Goal: Ask a question: Seek information or help from site administrators or community

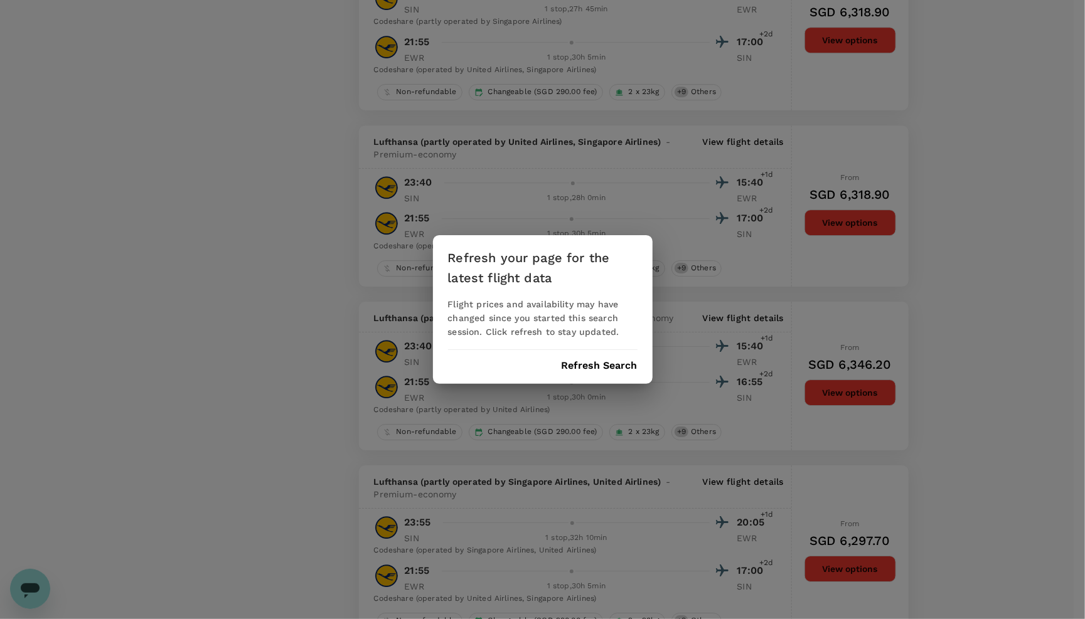
scroll to position [2780, 0]
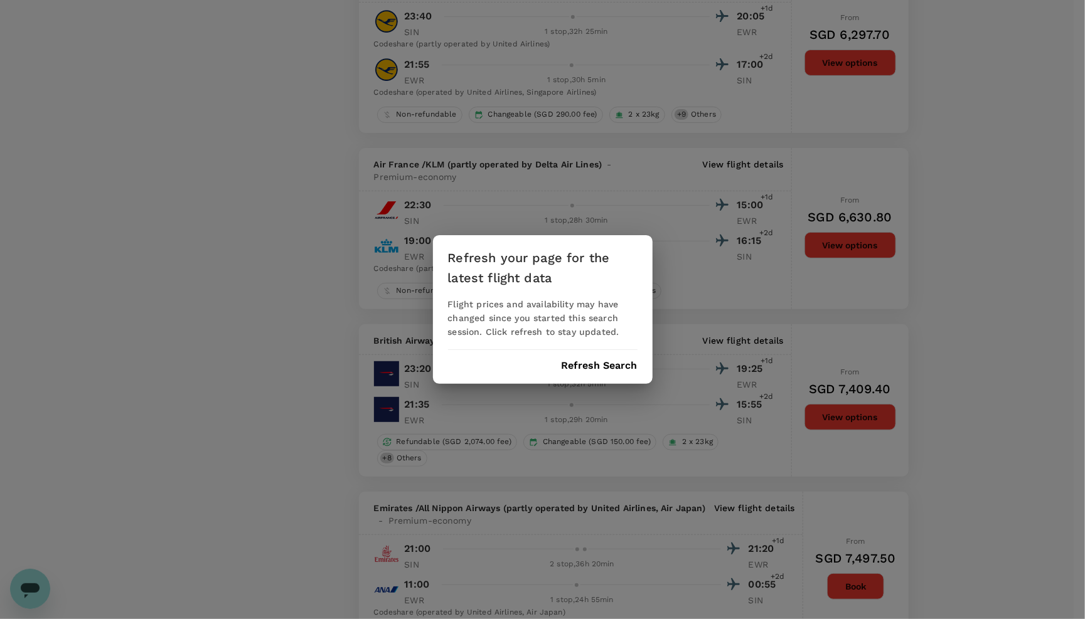
click at [586, 361] on button "Refresh Search" at bounding box center [599, 365] width 76 height 11
click at [583, 361] on div "Refreshing..." at bounding box center [542, 365] width 189 height 11
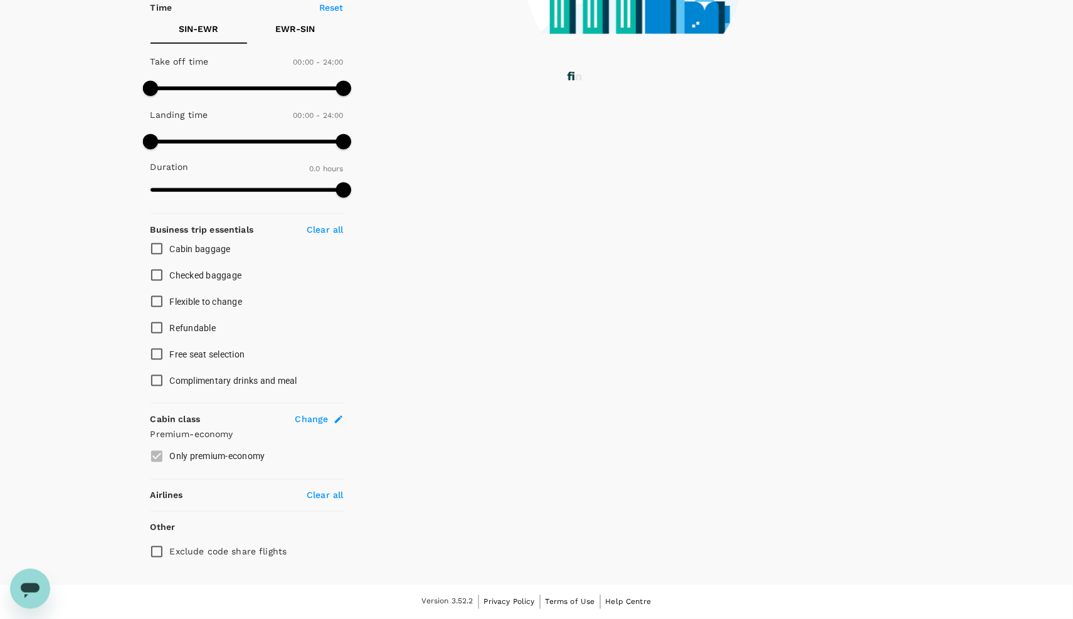
scroll to position [310, 0]
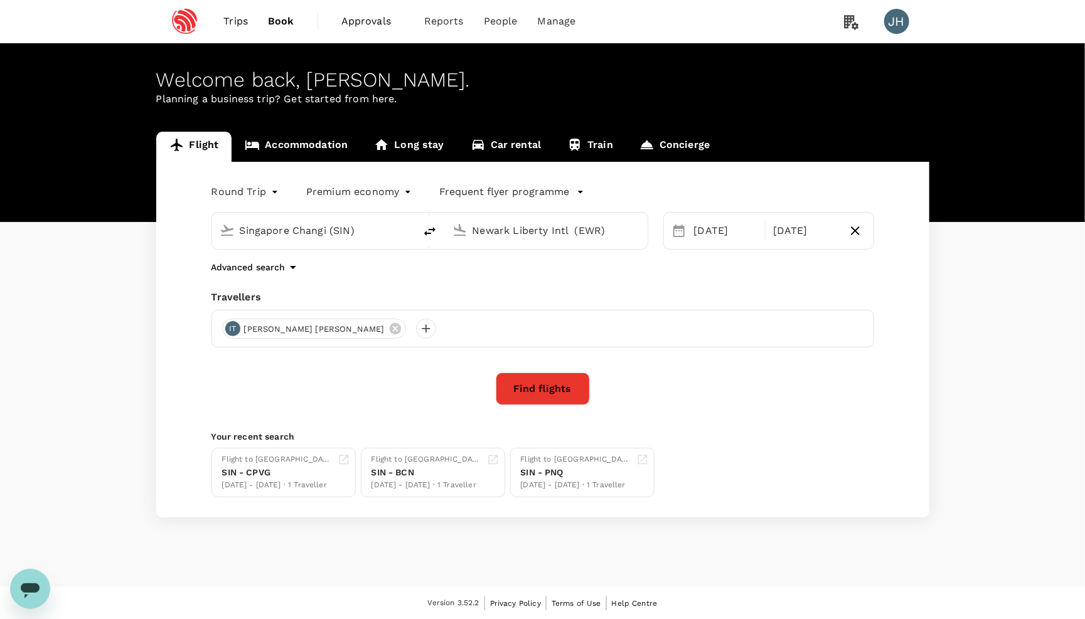
click at [525, 227] on input "Newark Liberty Intl (EWR)" at bounding box center [546, 230] width 149 height 19
click at [553, 391] on button "Find flights" at bounding box center [543, 389] width 94 height 33
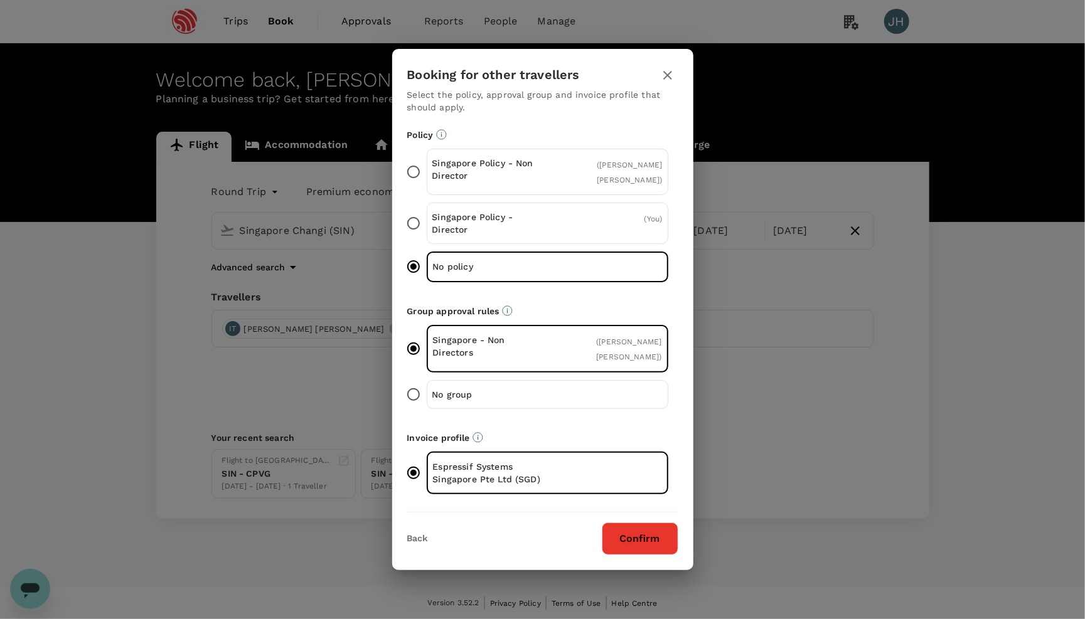
click at [673, 550] on button "Confirm" at bounding box center [640, 539] width 77 height 33
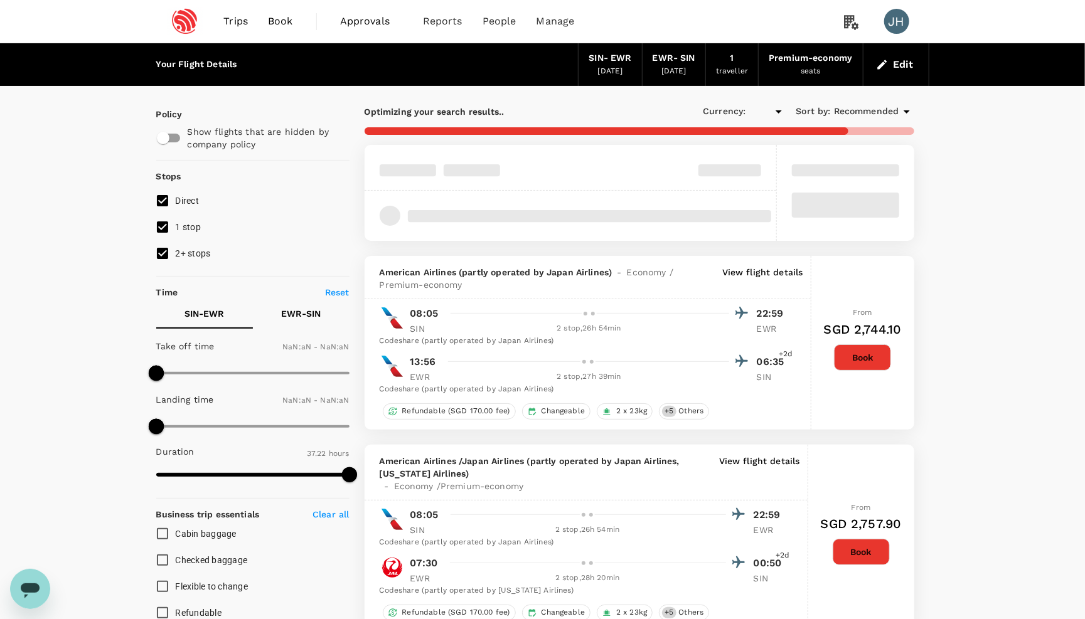
type input "SGD"
type input "1440"
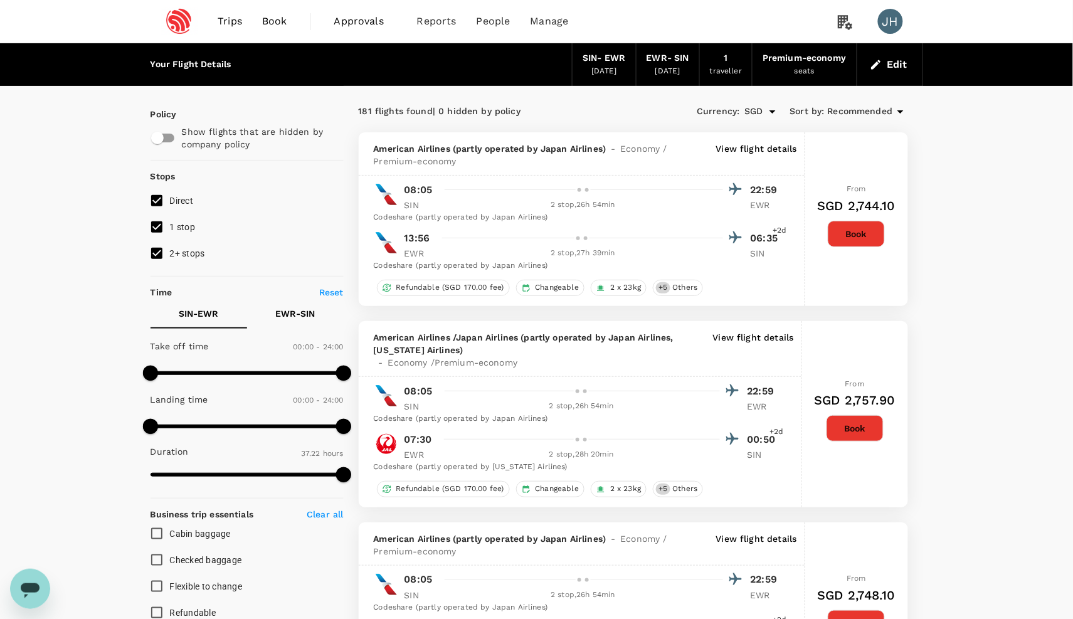
click at [160, 264] on input "2+ stops" at bounding box center [157, 253] width 26 height 26
checkbox input "false"
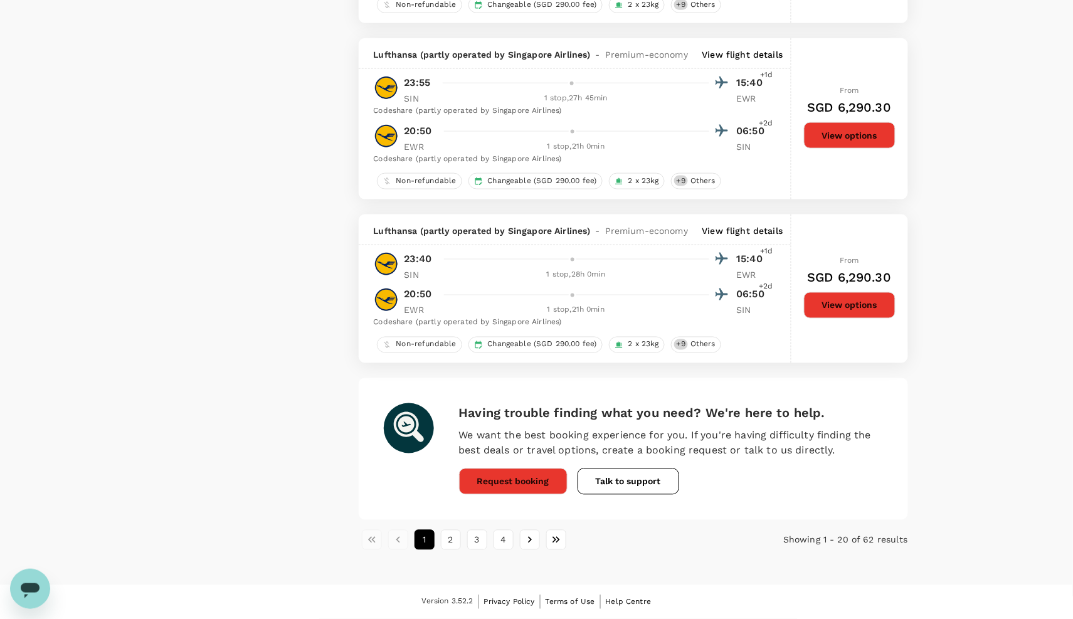
scroll to position [3407, 0]
click at [449, 541] on button "2" at bounding box center [451, 540] width 20 height 20
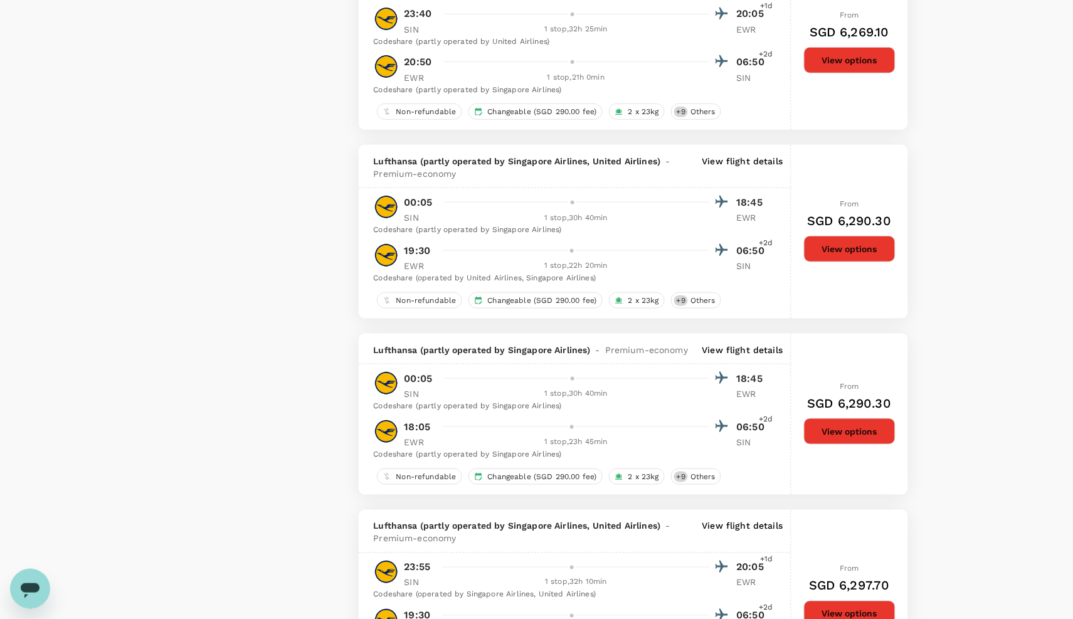
type input "SGD"
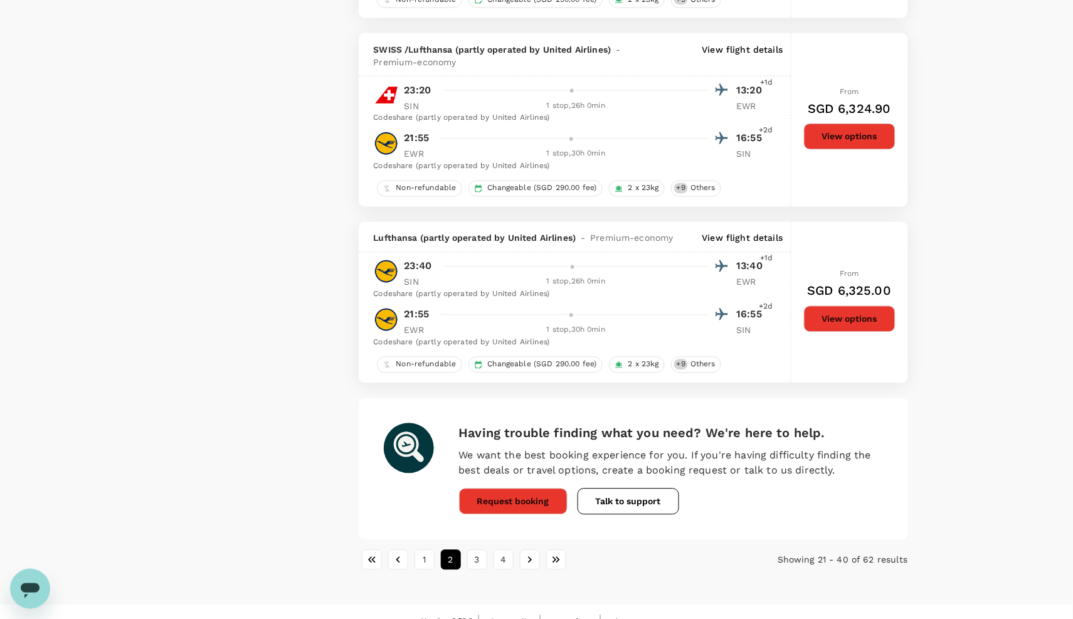
scroll to position [3523, 0]
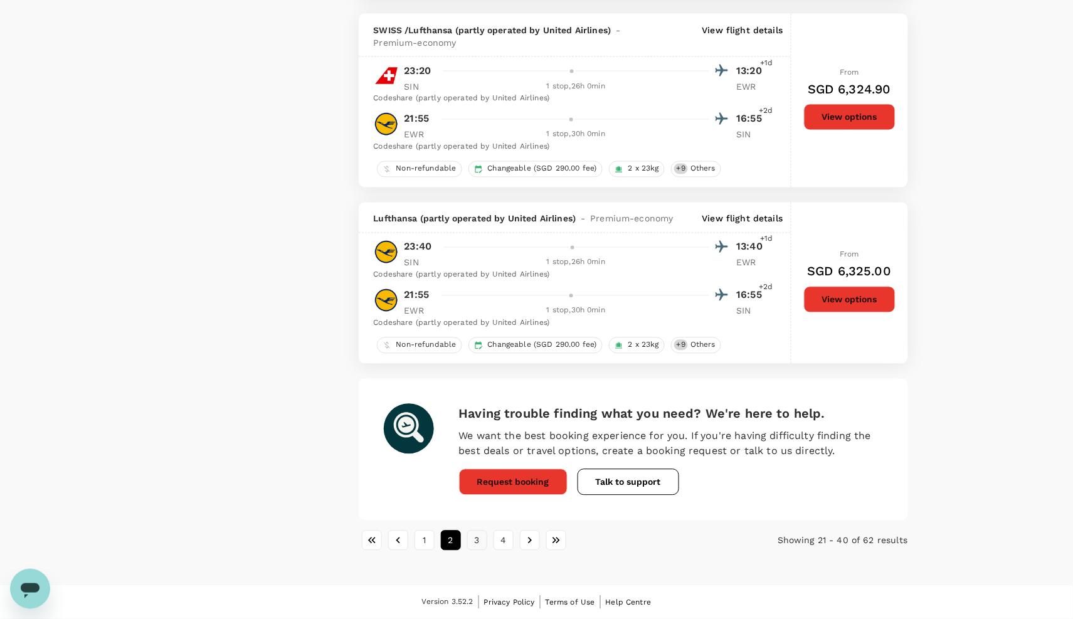
click at [469, 542] on button "3" at bounding box center [477, 541] width 20 height 20
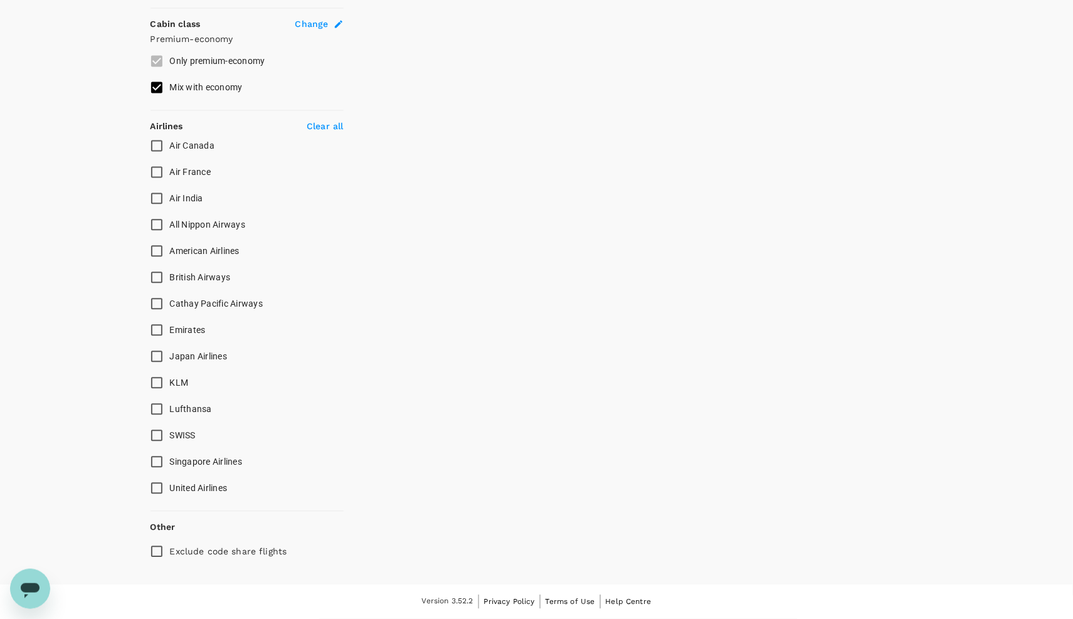
scroll to position [1893, 0]
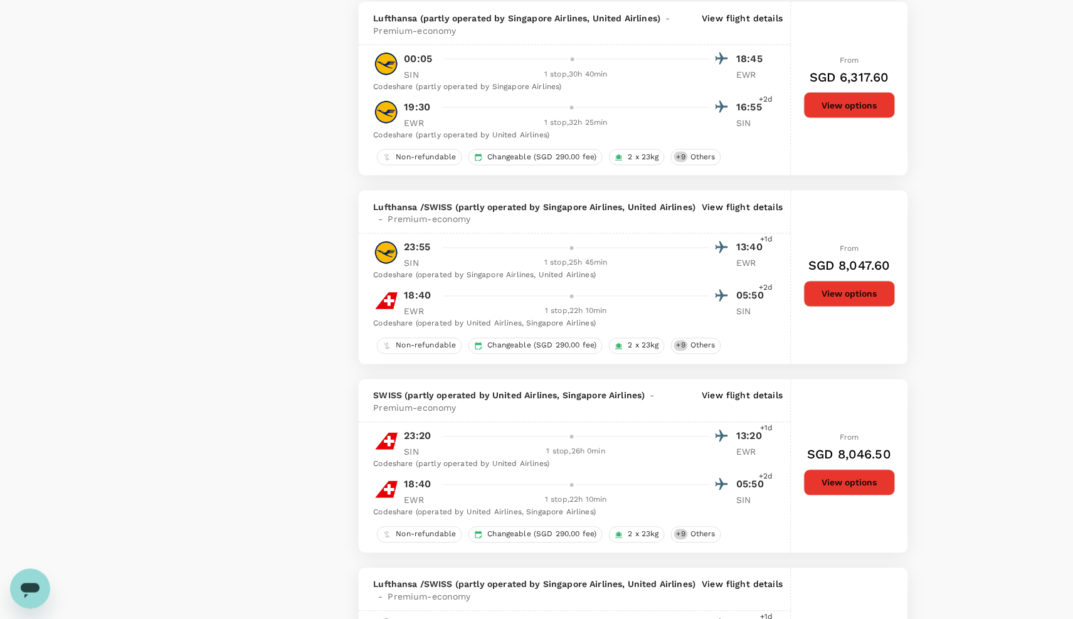
type input "SGD"
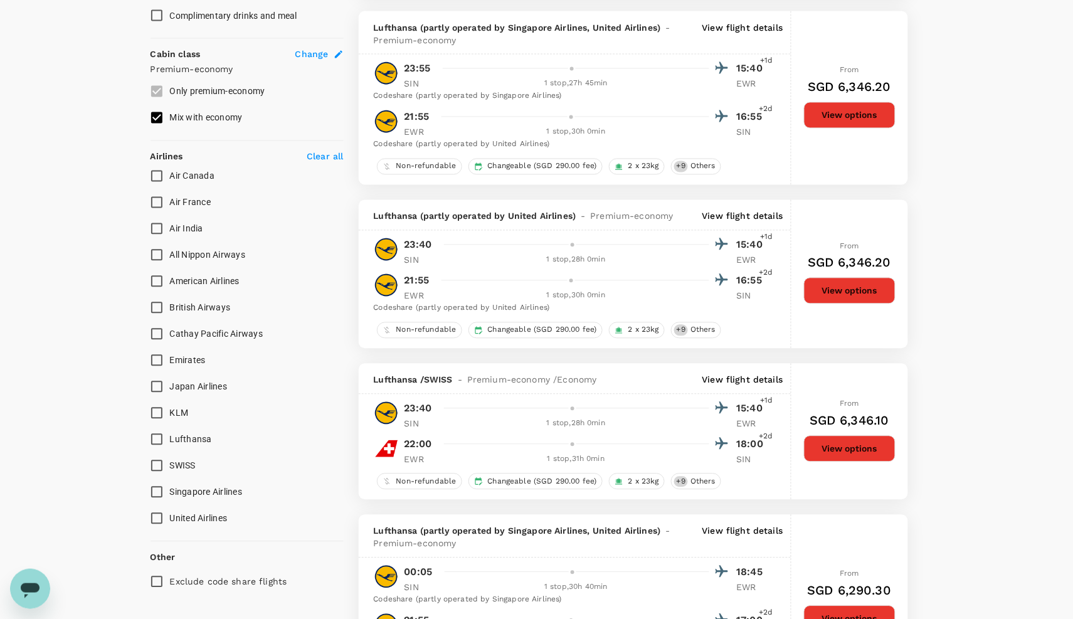
scroll to position [0, 0]
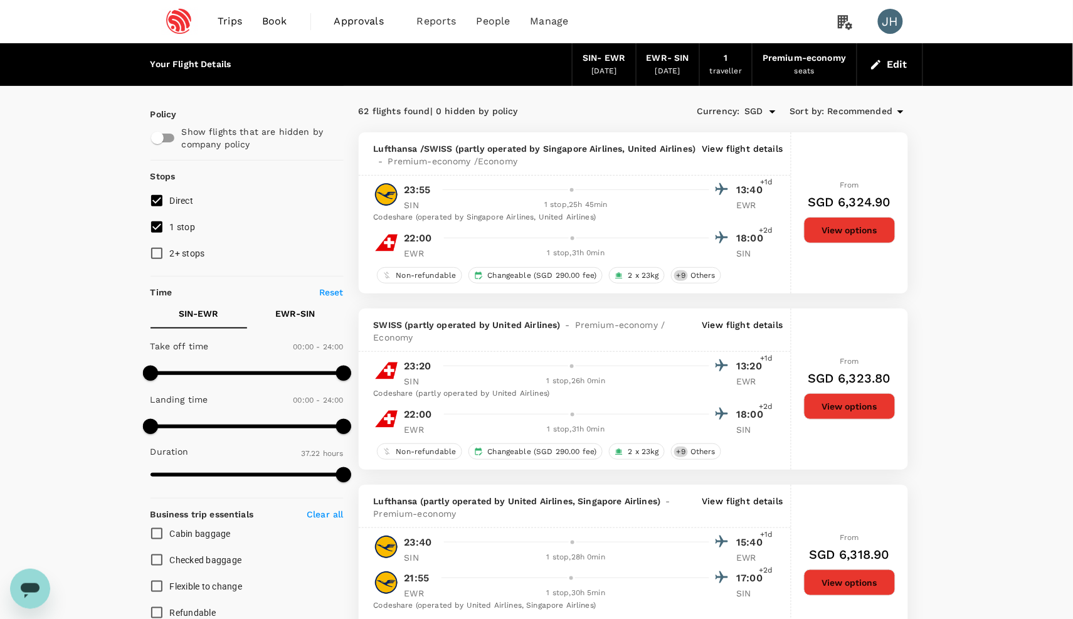
click at [846, 116] on span "Recommended" at bounding box center [860, 112] width 65 height 14
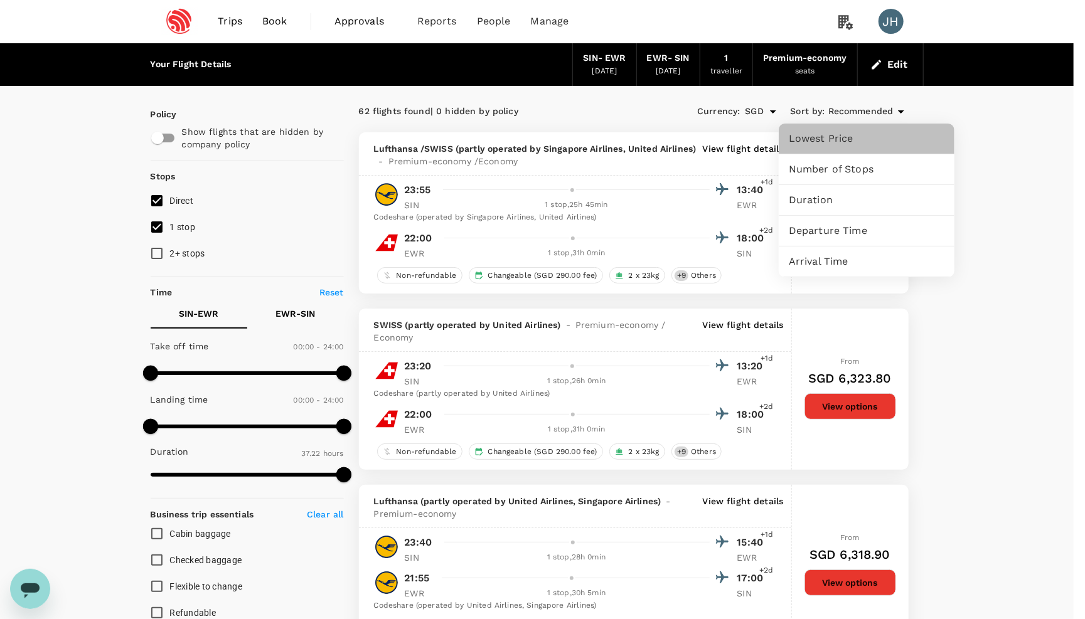
click at [834, 132] on span "Lowest Price" at bounding box center [867, 138] width 156 height 15
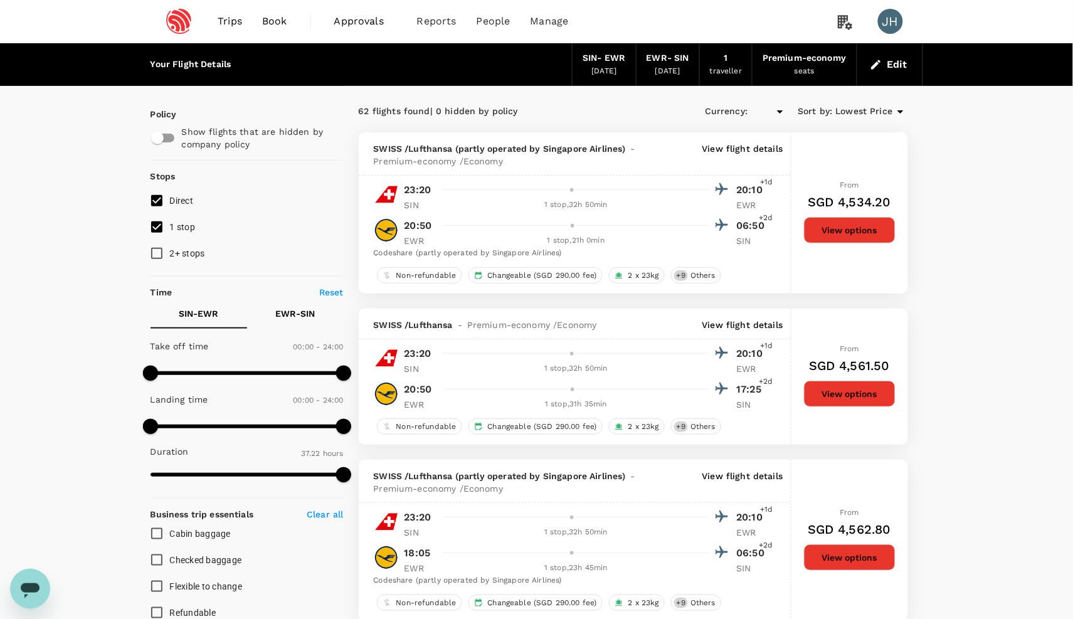
type input "SGD"
click at [851, 115] on span "Lowest Price" at bounding box center [864, 112] width 57 height 14
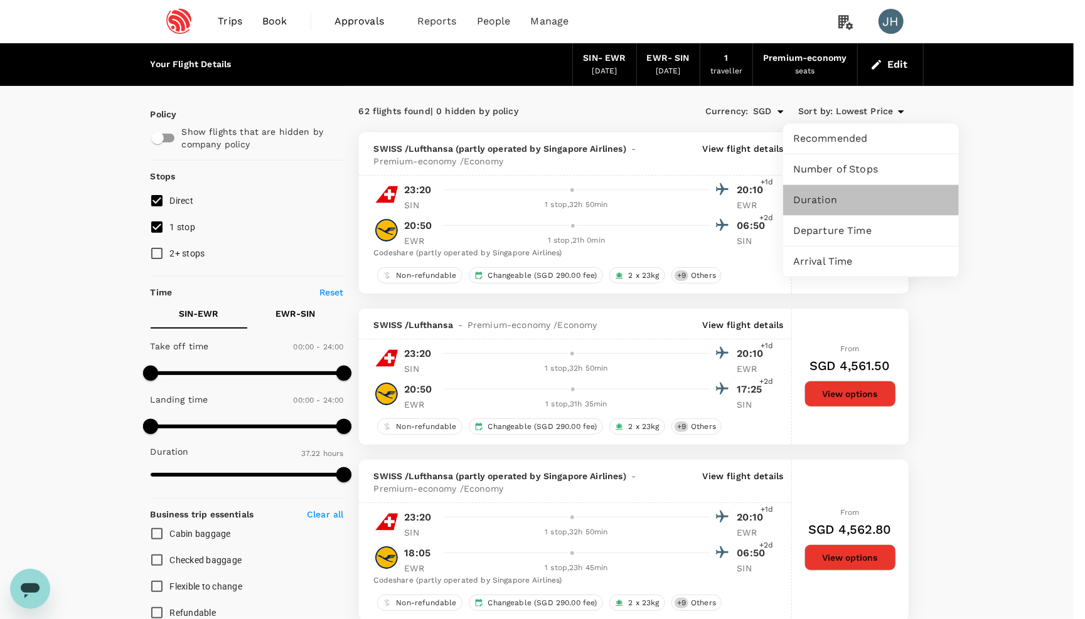
click at [835, 200] on span "Duration" at bounding box center [871, 200] width 156 height 15
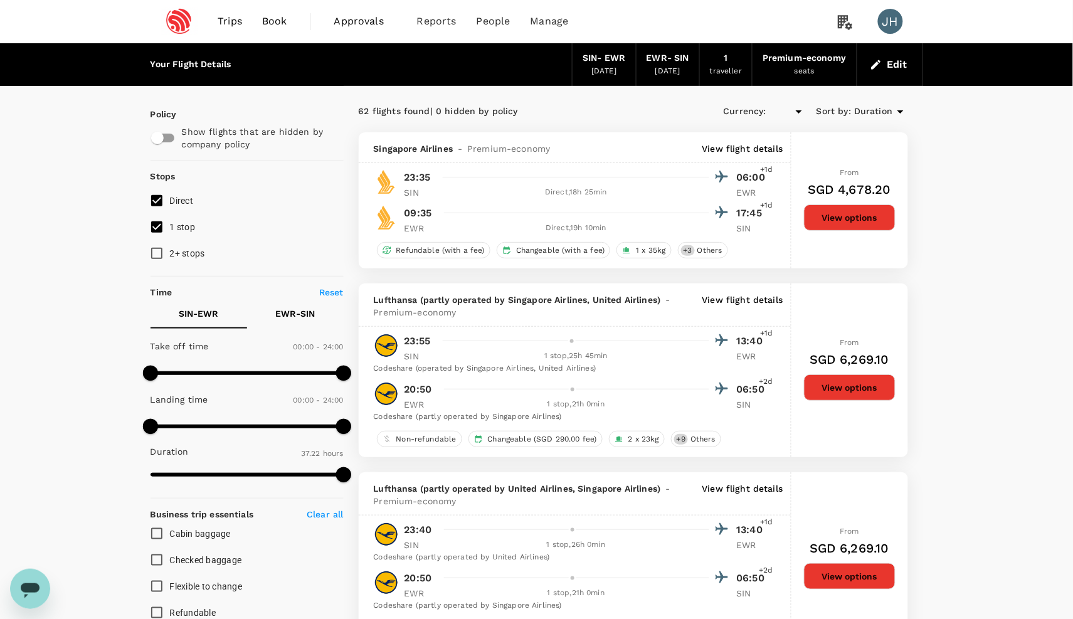
type input "SGD"
click at [880, 58] on icon "button" at bounding box center [876, 64] width 13 height 13
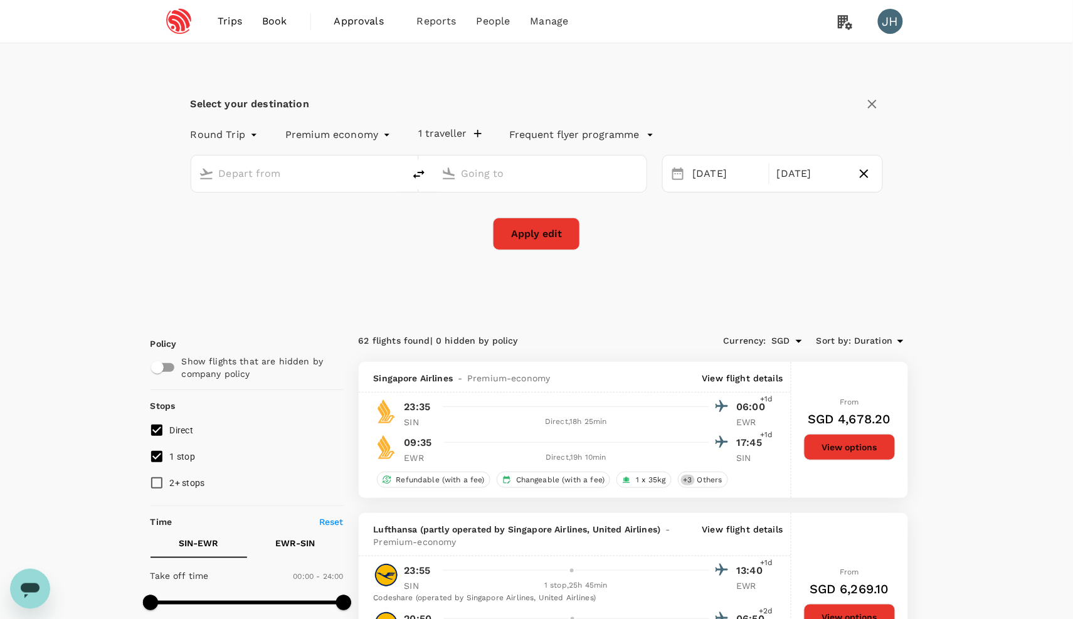
type input "Singapore Changi (SIN)"
type input "Newark Liberty Intl (EWR)"
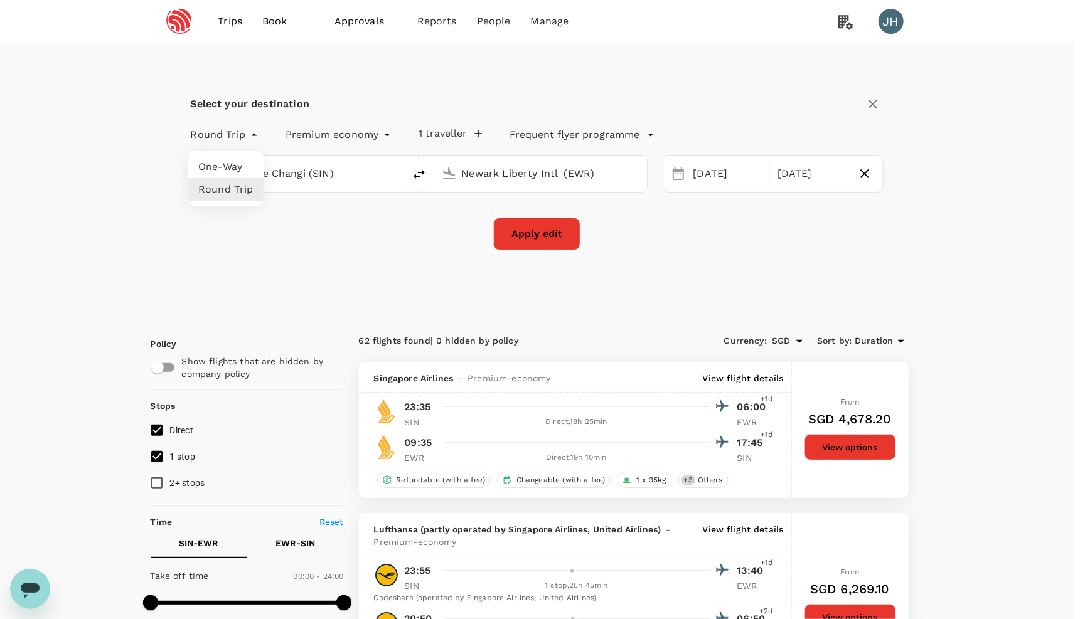
click at [705, 78] on div at bounding box center [542, 309] width 1085 height 619
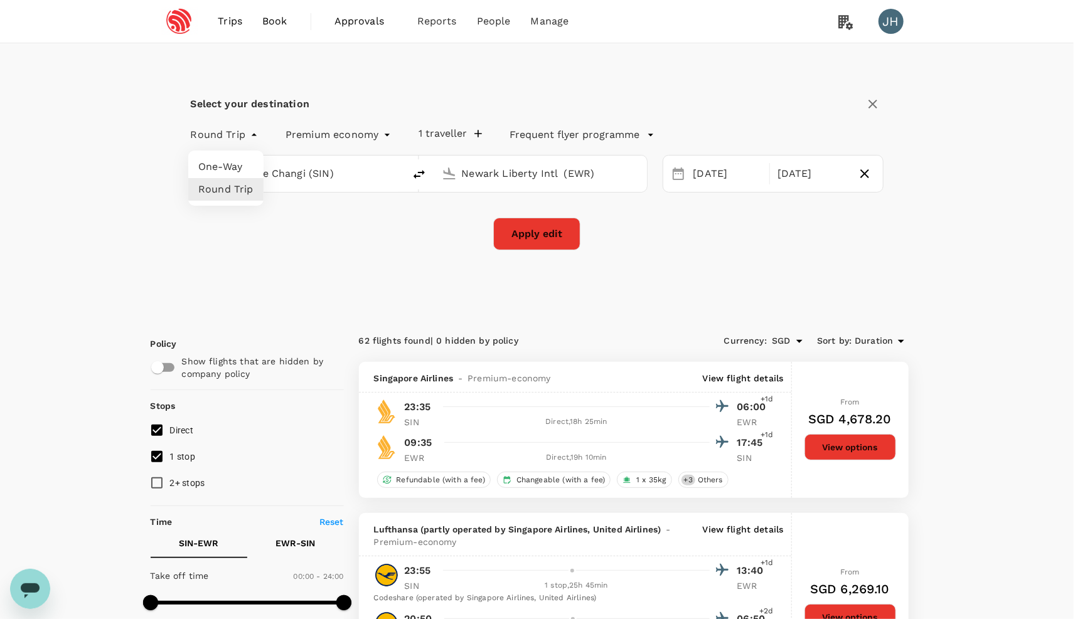
click at [228, 20] on div at bounding box center [542, 309] width 1085 height 619
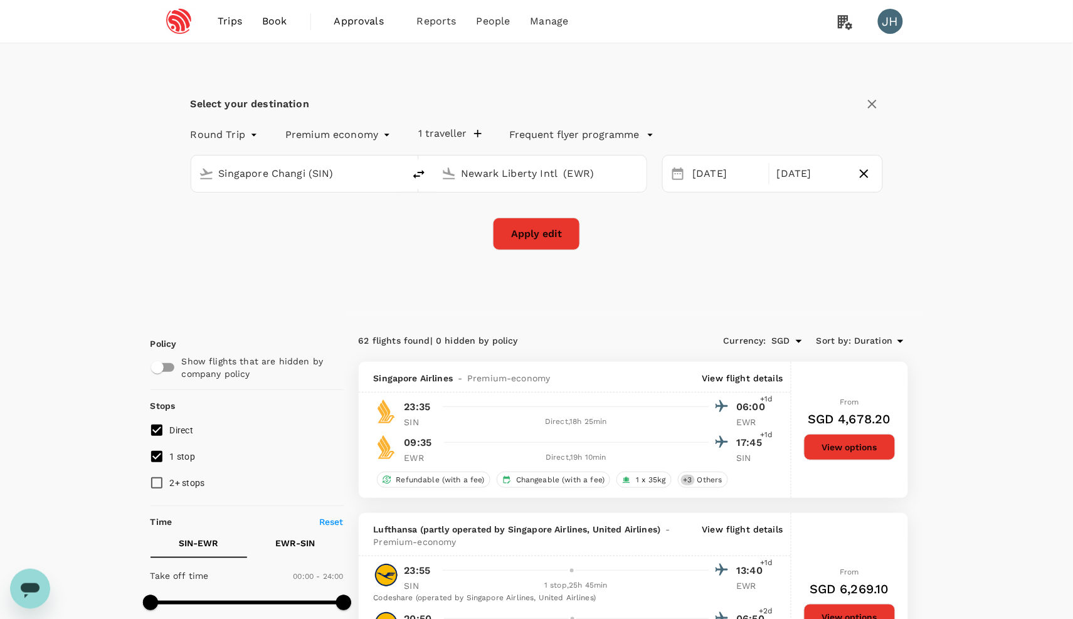
click at [228, 20] on span "Trips" at bounding box center [230, 21] width 24 height 15
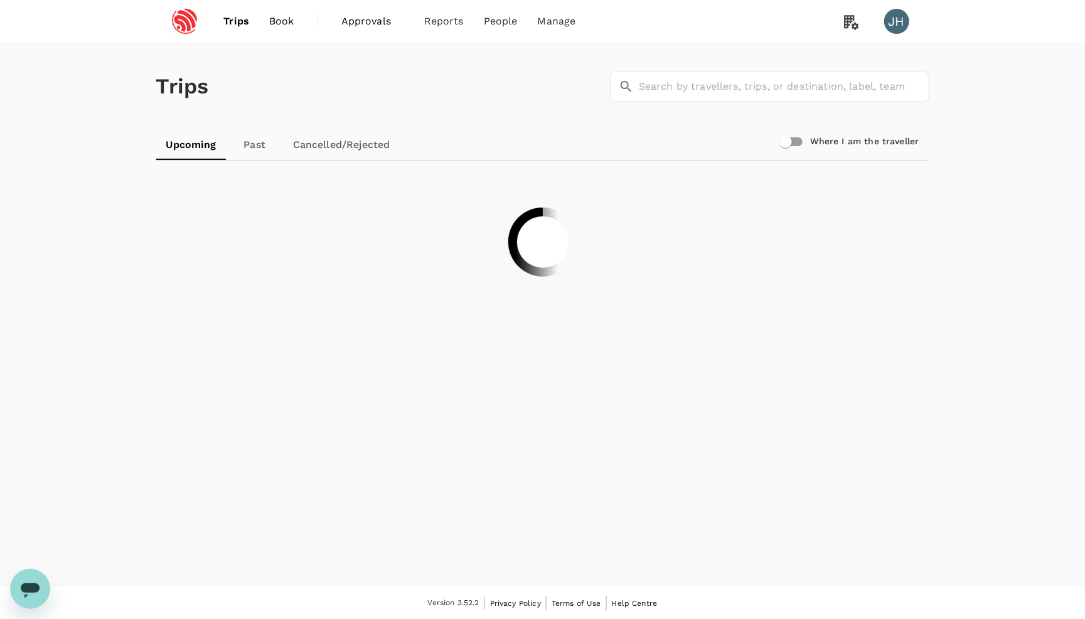
click at [260, 24] on link "Book" at bounding box center [281, 21] width 45 height 43
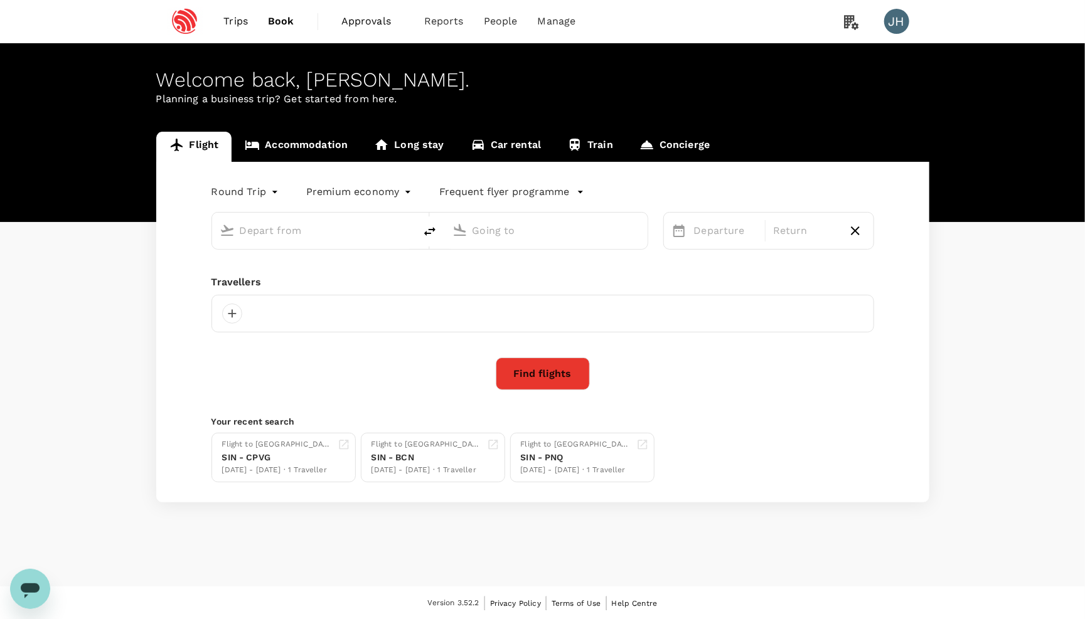
type input "Singapore Changi (SIN)"
type input "Newark Liberty Intl (EWR)"
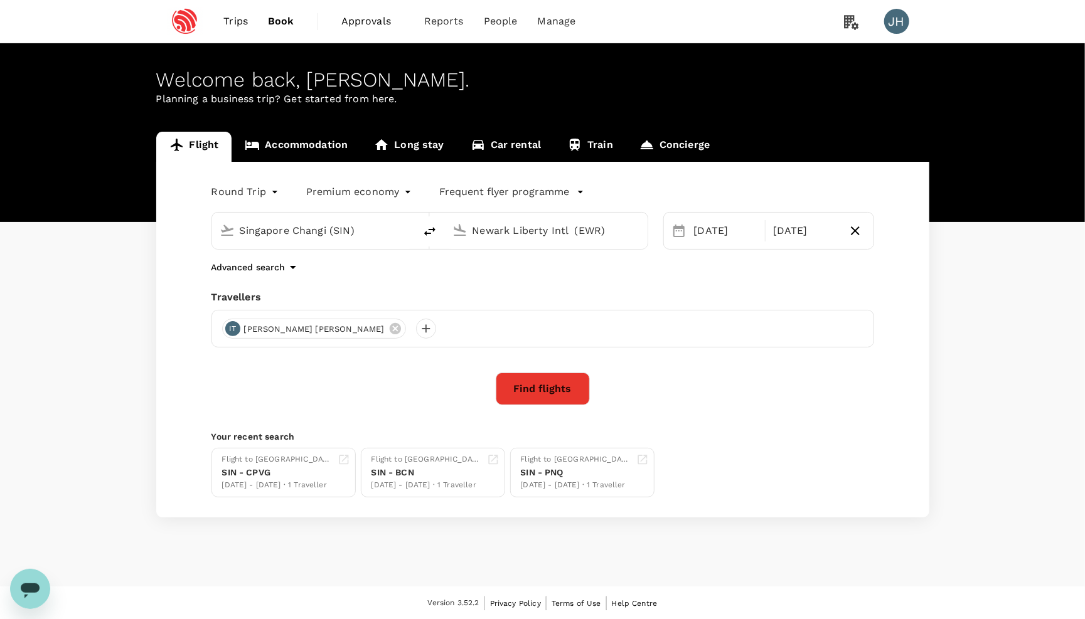
click at [262, 24] on link "Book" at bounding box center [281, 21] width 46 height 43
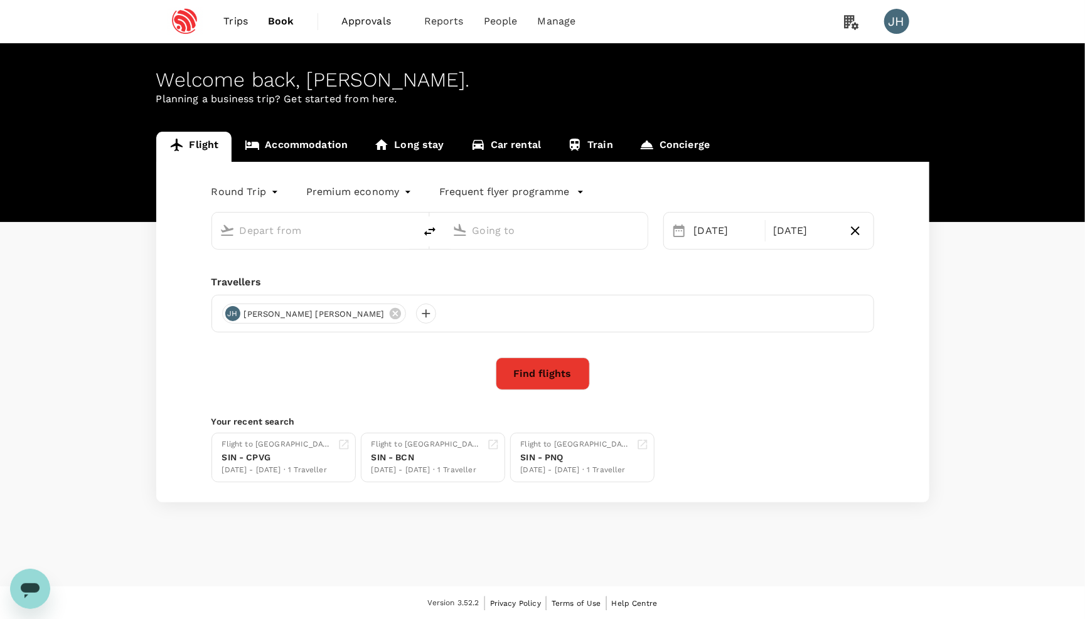
type input "Singapore Changi (SIN)"
type input "Newark Liberty Intl (EWR)"
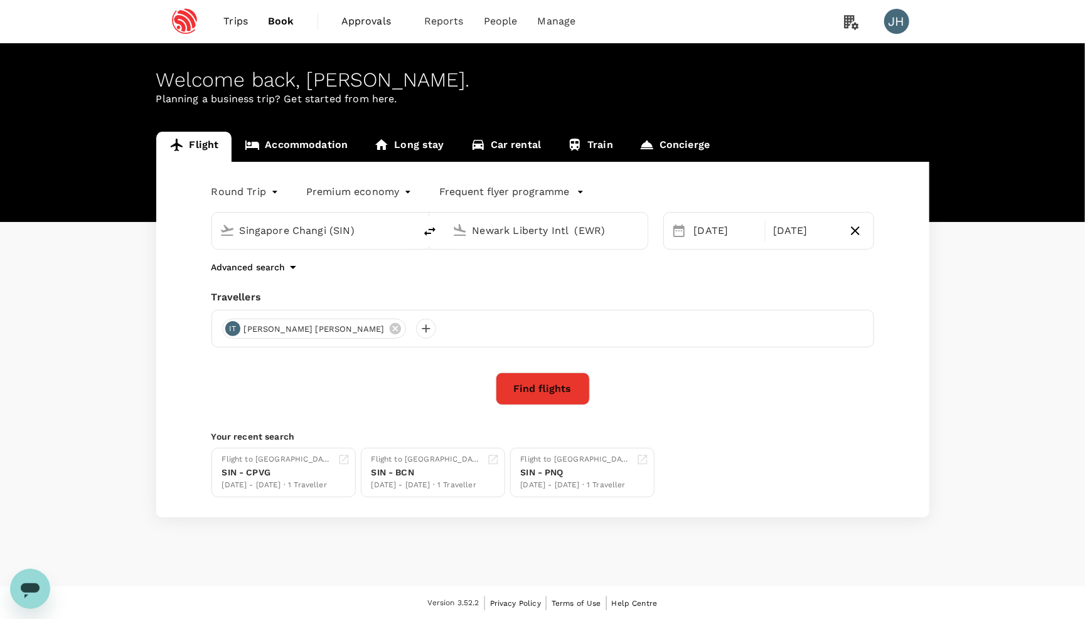
click at [268, 24] on span "Book" at bounding box center [281, 21] width 26 height 15
click at [282, 274] on p "Advanced search" at bounding box center [248, 267] width 74 height 13
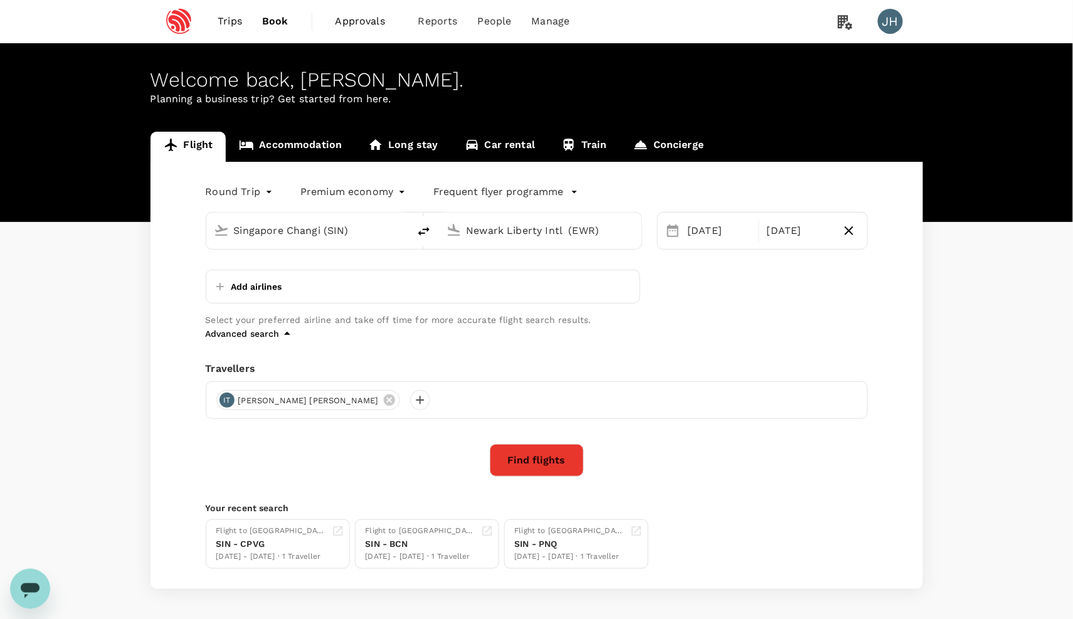
click at [280, 285] on p "Add airlines" at bounding box center [256, 286] width 51 height 13
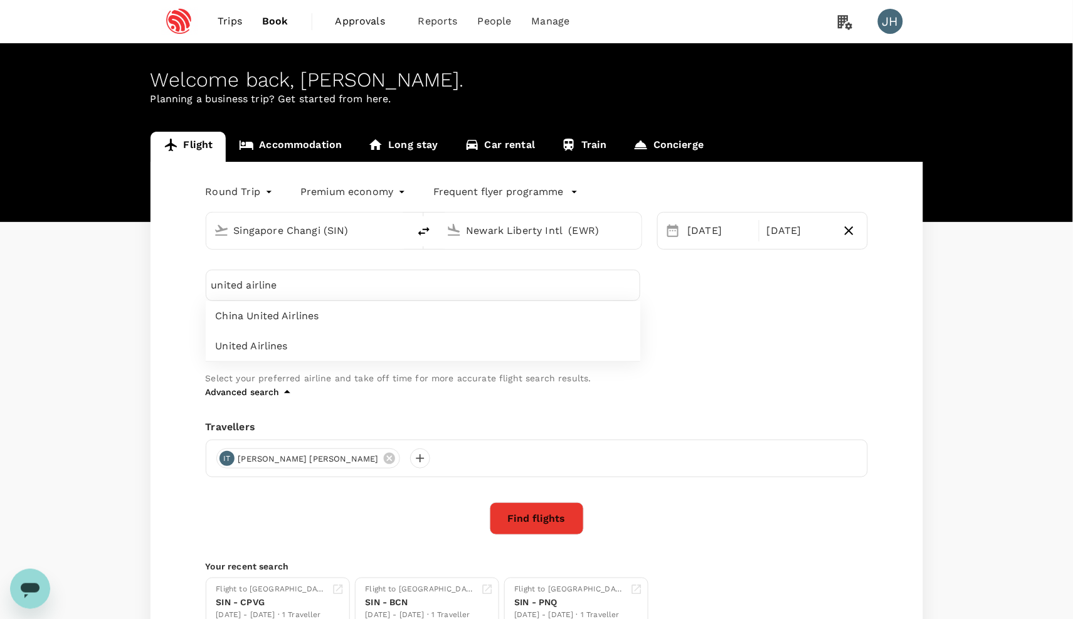
type input "united airline"
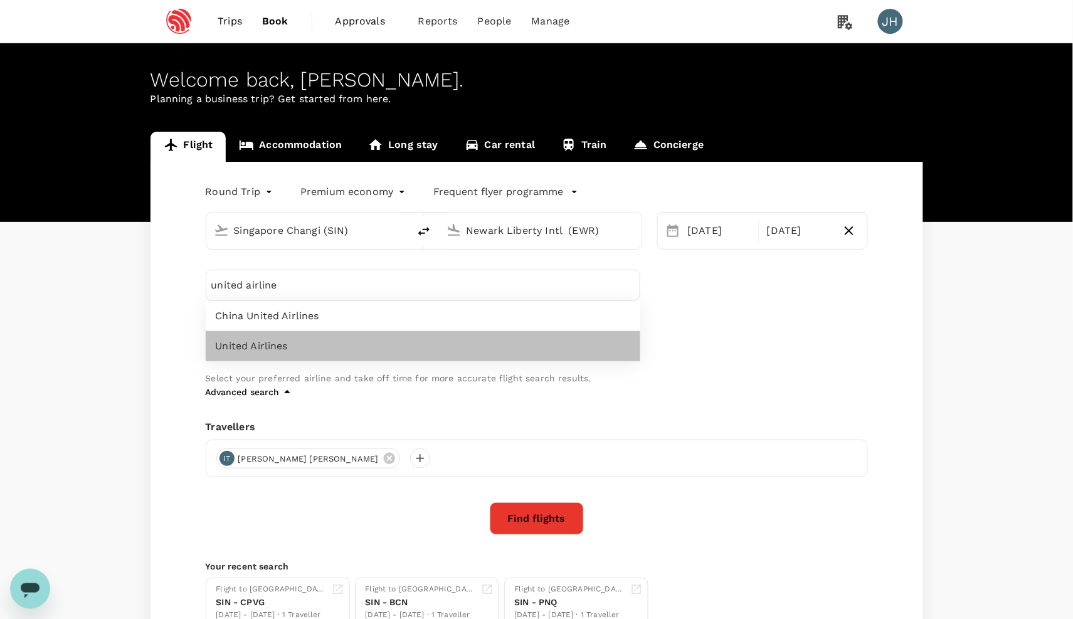
click at [285, 349] on span "United Airlines" at bounding box center [423, 346] width 415 height 15
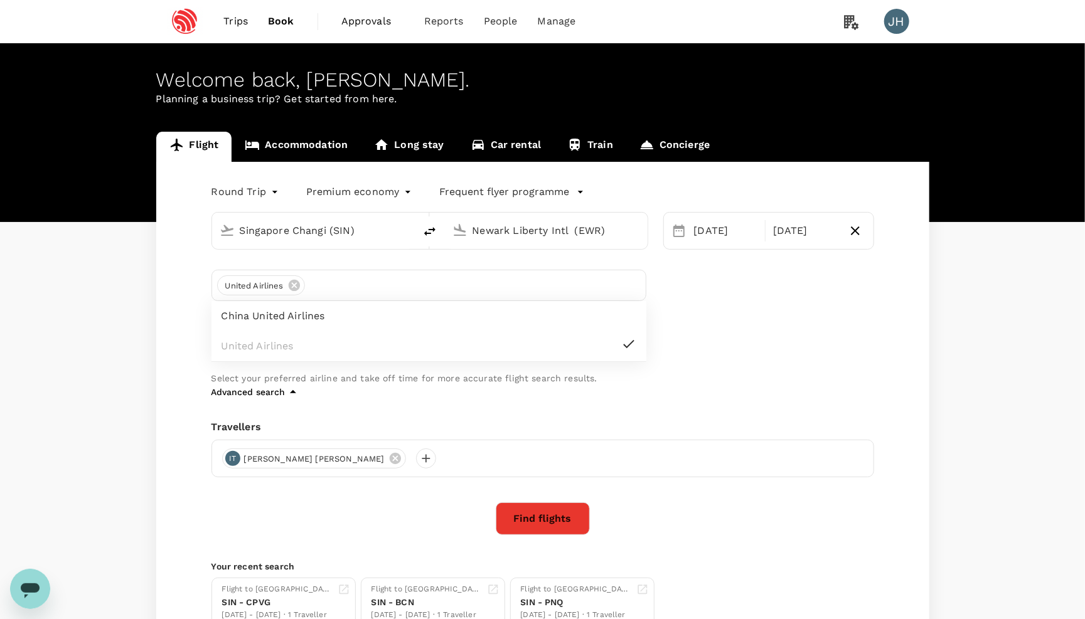
click at [246, 198] on body "Trips Book Approvals 0 Reports People Manage JH Welcome back , [PERSON_NAME] . …" at bounding box center [542, 363] width 1085 height 726
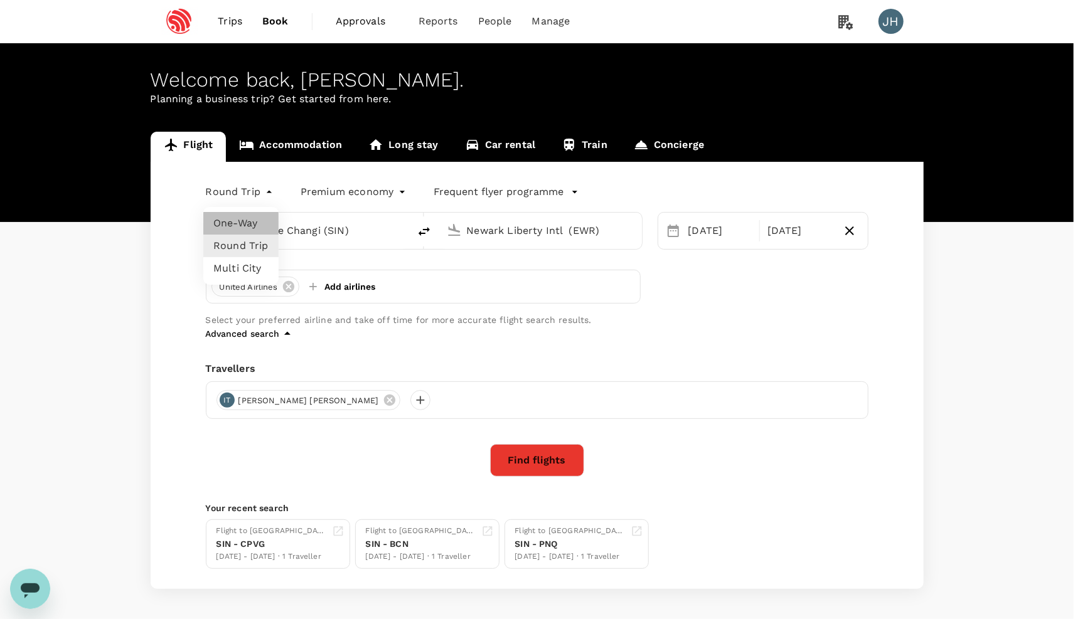
click at [247, 228] on li "One-Way" at bounding box center [240, 223] width 75 height 23
type input "oneway"
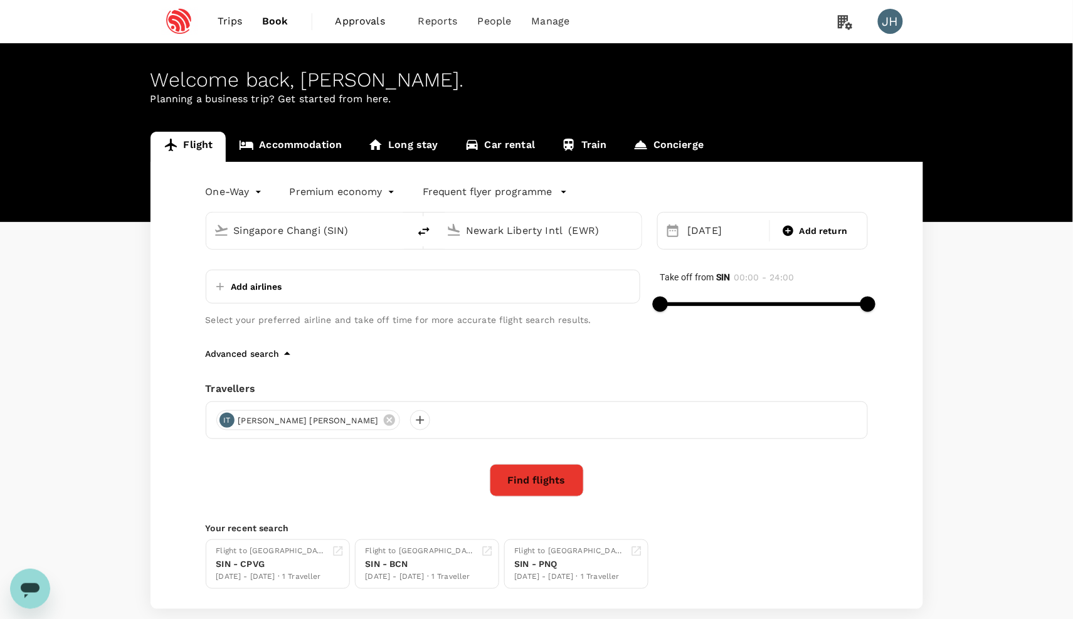
click at [273, 289] on p "Add airlines" at bounding box center [256, 286] width 51 height 13
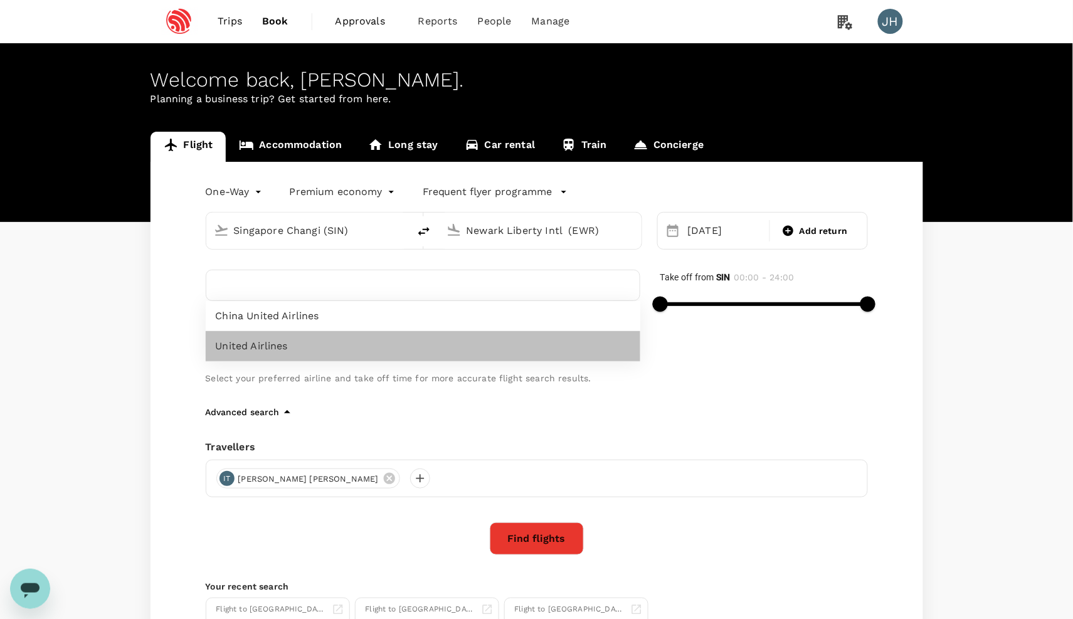
click at [274, 349] on span "United Airlines" at bounding box center [423, 346] width 415 height 15
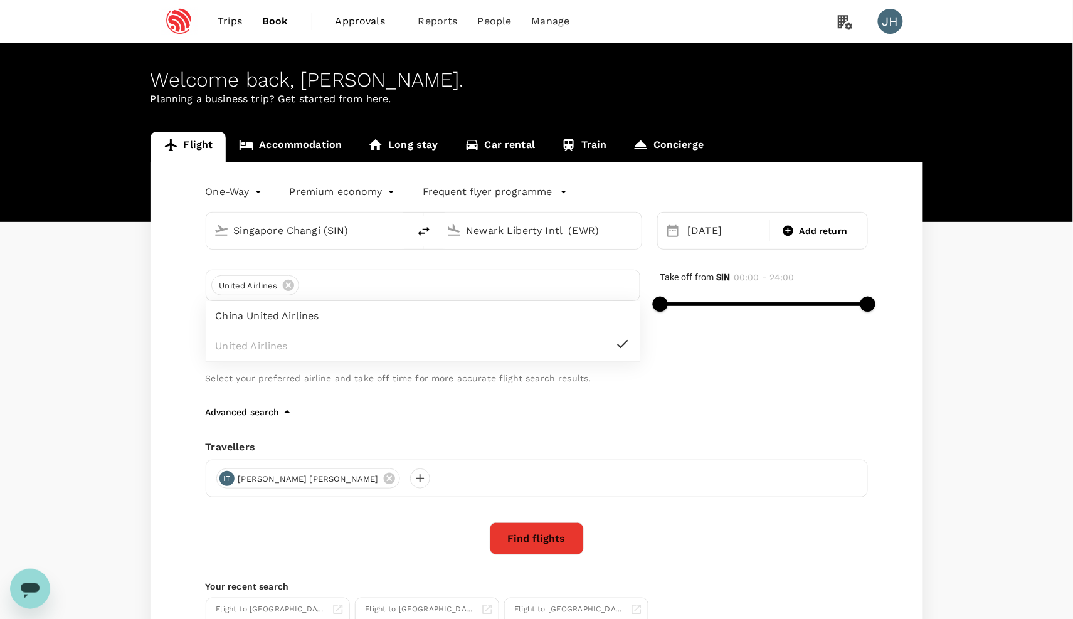
click at [33, 575] on div "Open messaging window" at bounding box center [30, 589] width 38 height 38
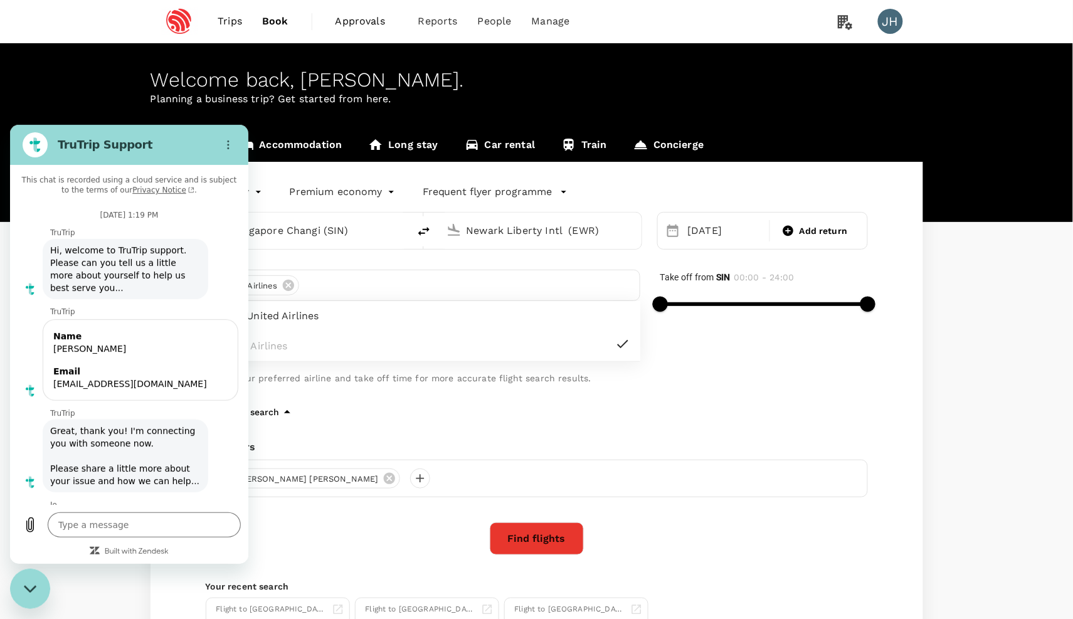
type textarea "x"
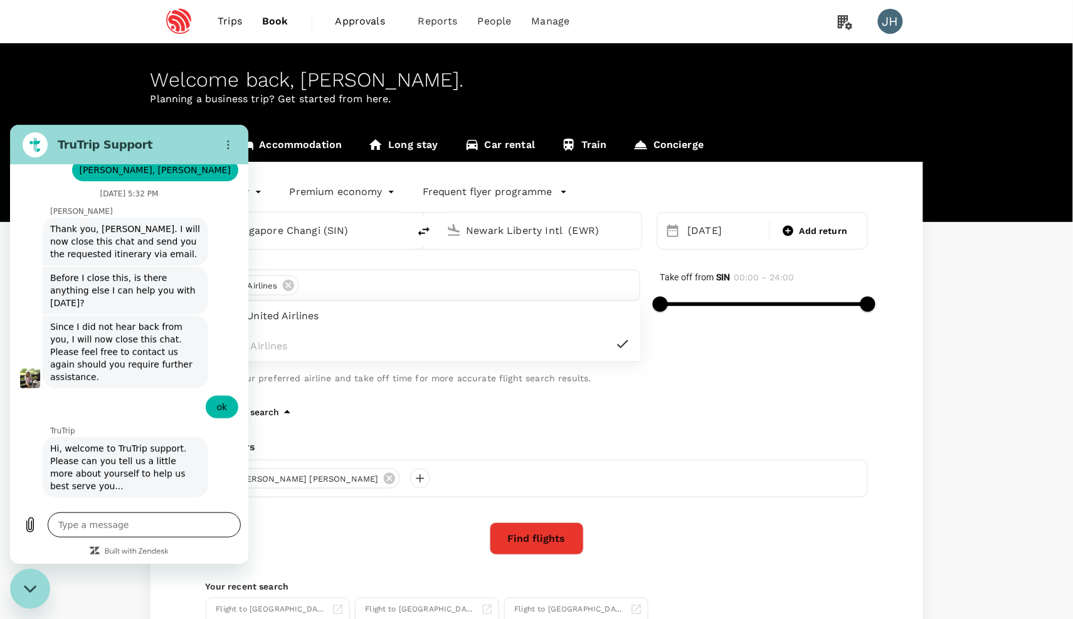
click at [105, 526] on textarea at bounding box center [144, 524] width 193 height 25
type textarea "h"
type textarea "x"
type textarea "hi"
type textarea "x"
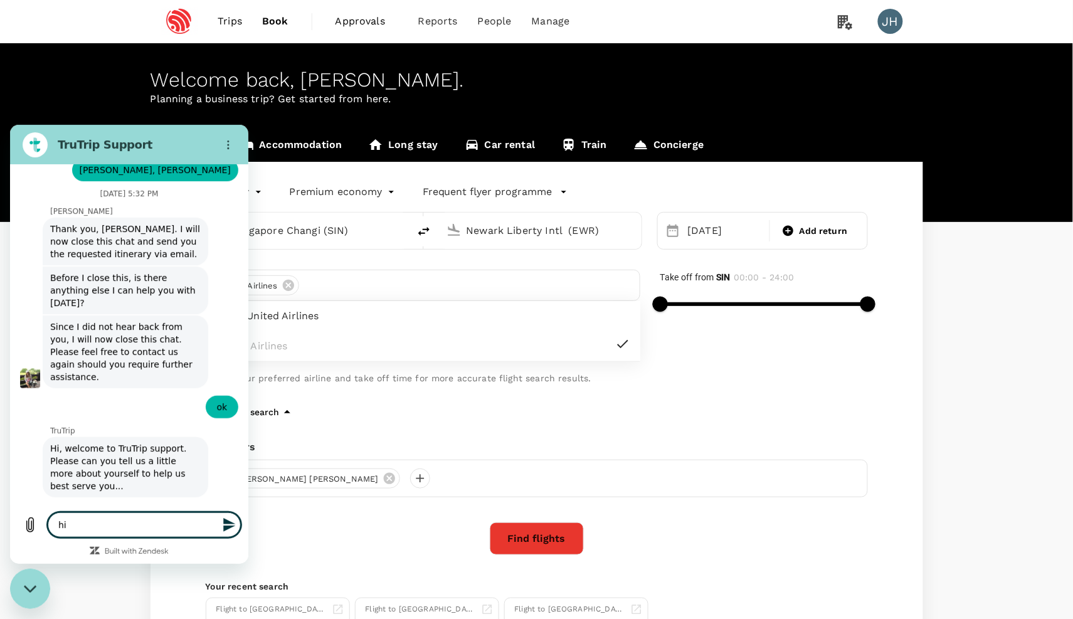
type textarea "hi"
type textarea "x"
type textarea "hi m"
type textarea "x"
type textarea "hi ma"
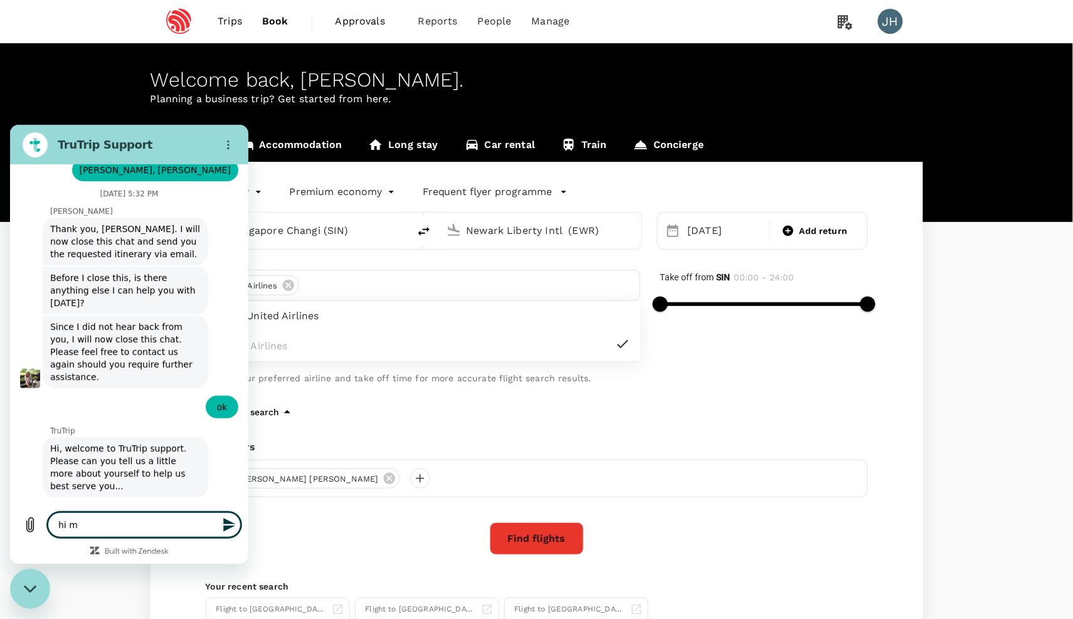
type textarea "x"
type textarea "hi may"
type textarea "x"
type textarea "hi may"
type textarea "x"
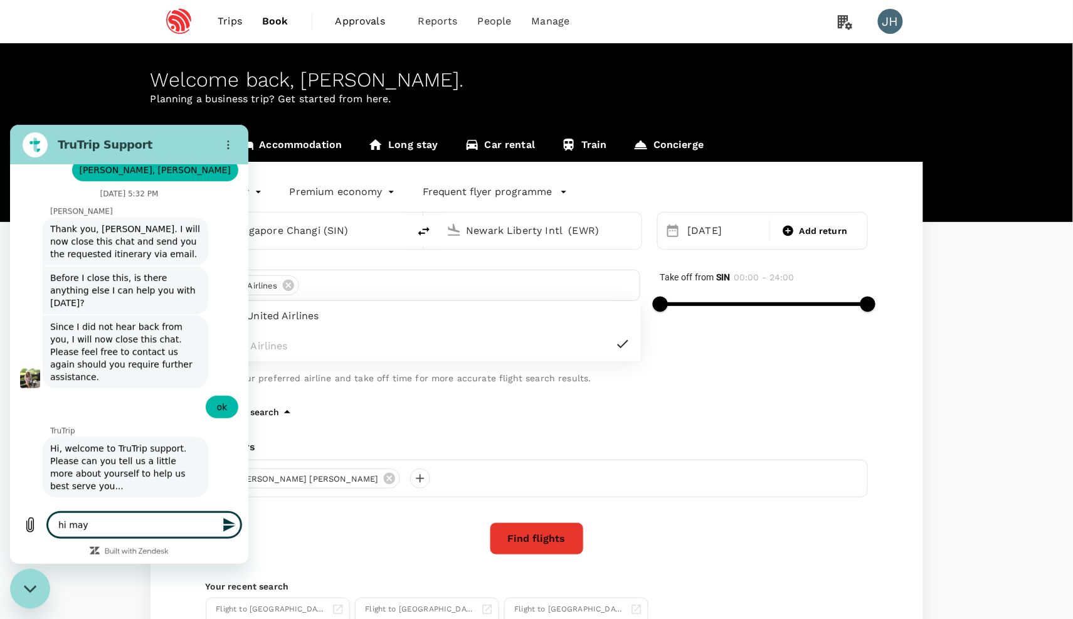
type textarea "hi may i"
type textarea "x"
type textarea "hi may I"
type textarea "x"
type textarea "hi may I k"
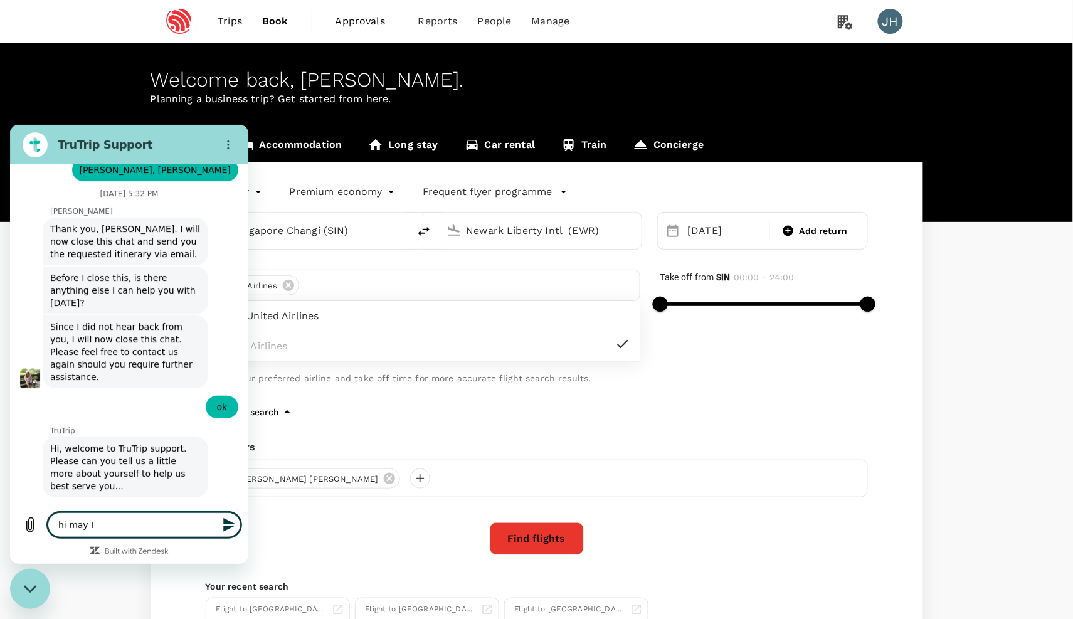
type textarea "x"
type textarea "hi may I kn"
type textarea "x"
type textarea "hi may I kno"
type textarea "x"
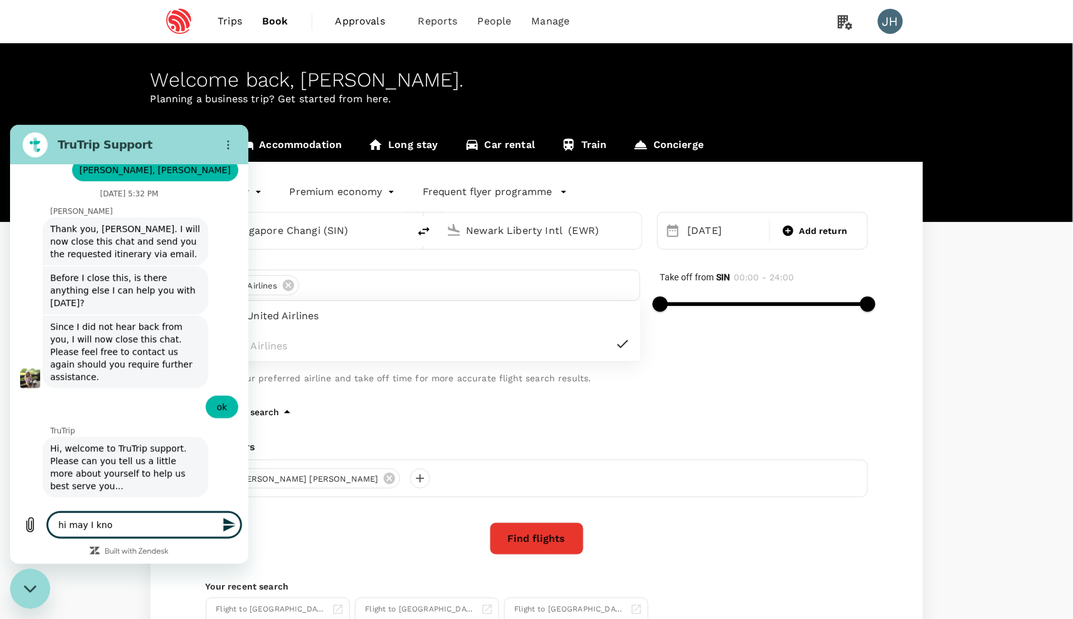
type textarea "hi may I know"
type textarea "x"
type textarea "hi may I know"
type textarea "x"
type textarea "hi may I know i"
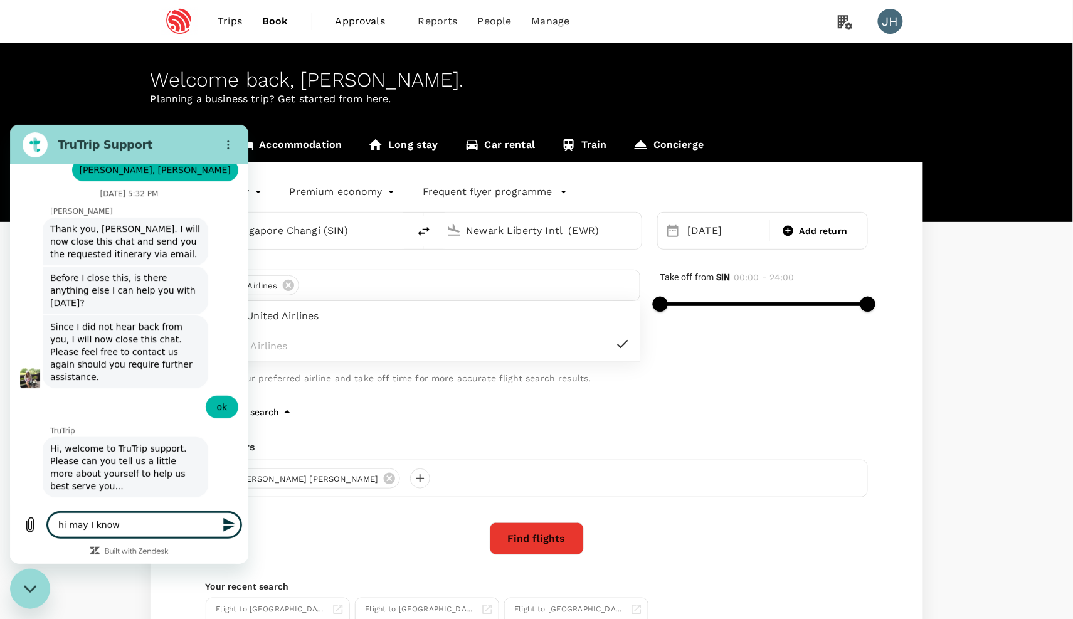
type textarea "x"
type textarea "hi may I know if"
type textarea "x"
type textarea "hi may I know if"
type textarea "x"
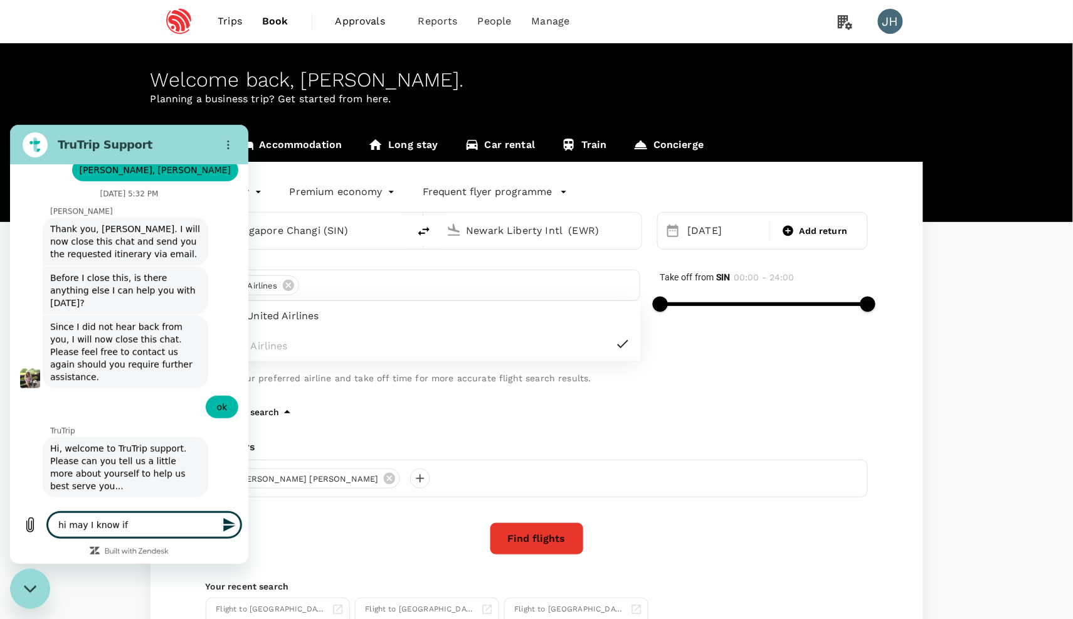
type textarea "hi may I know if t"
type textarea "x"
type textarea "hi may I know if th"
type textarea "x"
type textarea "hi may I know if the"
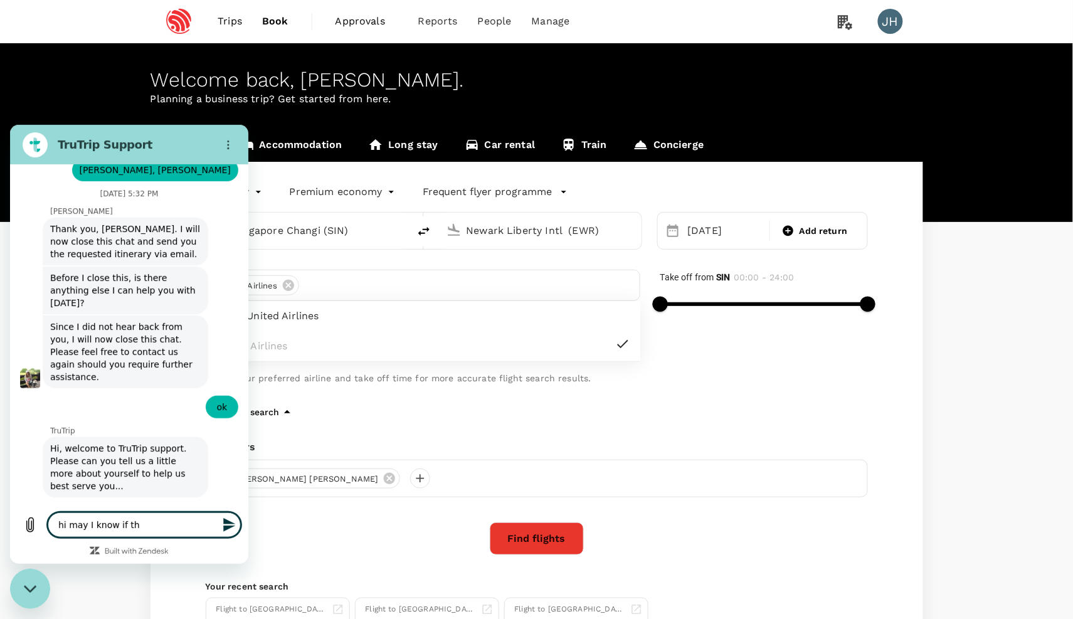
type textarea "x"
type textarea "hi may I know if ther"
type textarea "x"
type textarea "hi may I know if there"
type textarea "x"
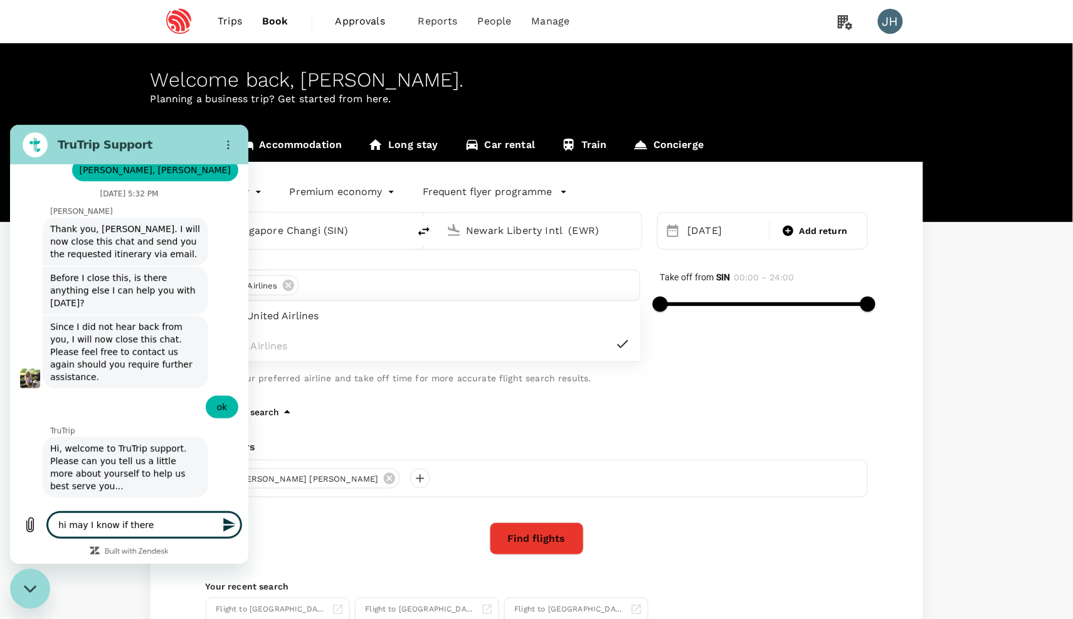
type textarea "hi may I know if there"
type textarea "x"
type textarea "hi may I know if there i"
type textarea "x"
type textarea "hi may I know if there I"
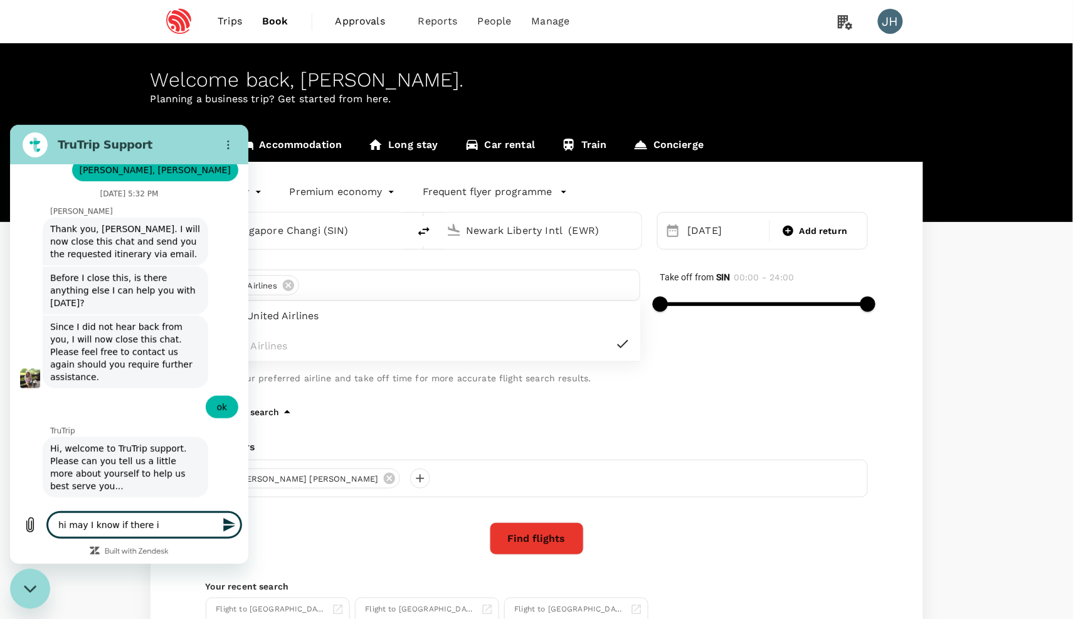
type textarea "x"
type textarea "hi may I know if there I s"
type textarea "x"
type textarea "hi may I know if there I"
type textarea "x"
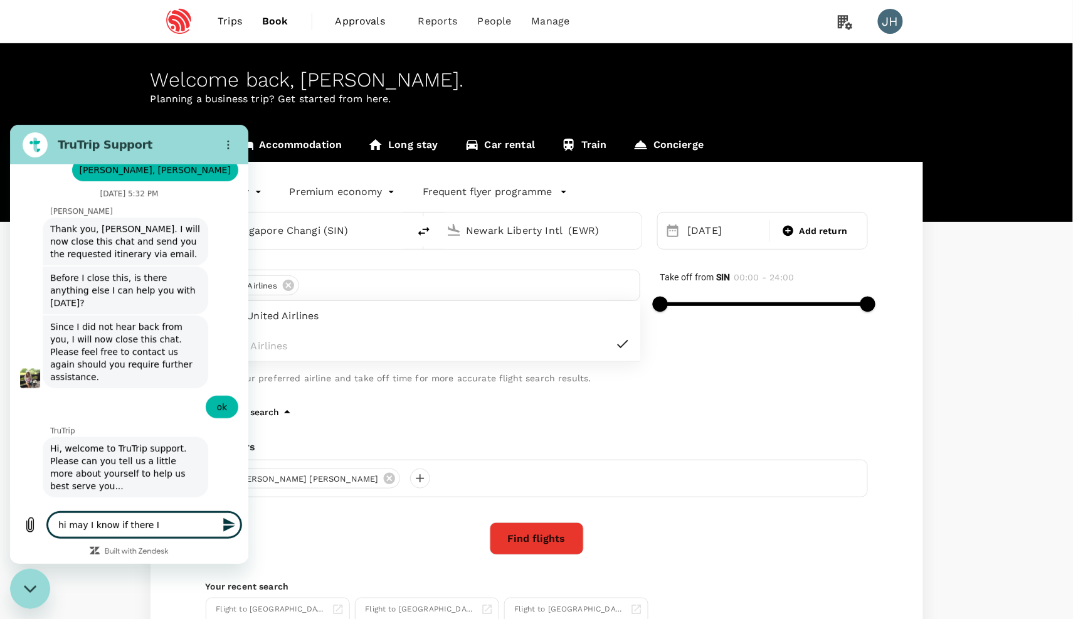
type textarea "hi may I know if there I"
type textarea "x"
type textarea "hi may I know if there Is"
type textarea "x"
type textarea "hi may I know if there Is"
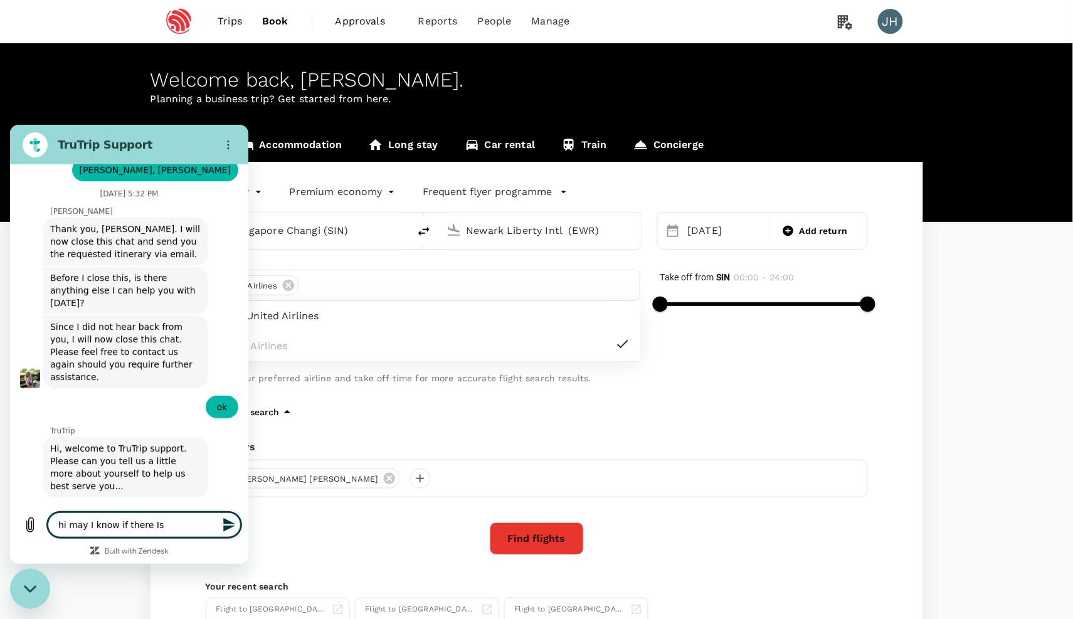
type textarea "x"
type textarea "hi may I know if there Is"
type textarea "x"
type textarea "hi may I know if there I"
type textarea "x"
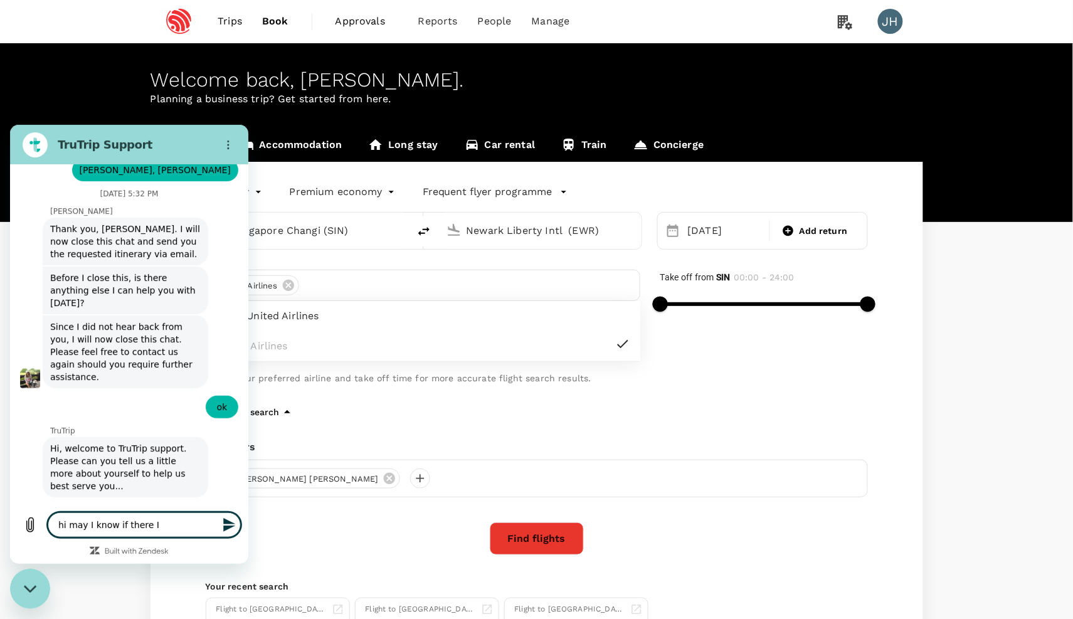
type textarea "hi may I know if there"
type textarea "x"
type textarea "hi may I know if there i"
type textarea "x"
type textarea "hi may I know if there is"
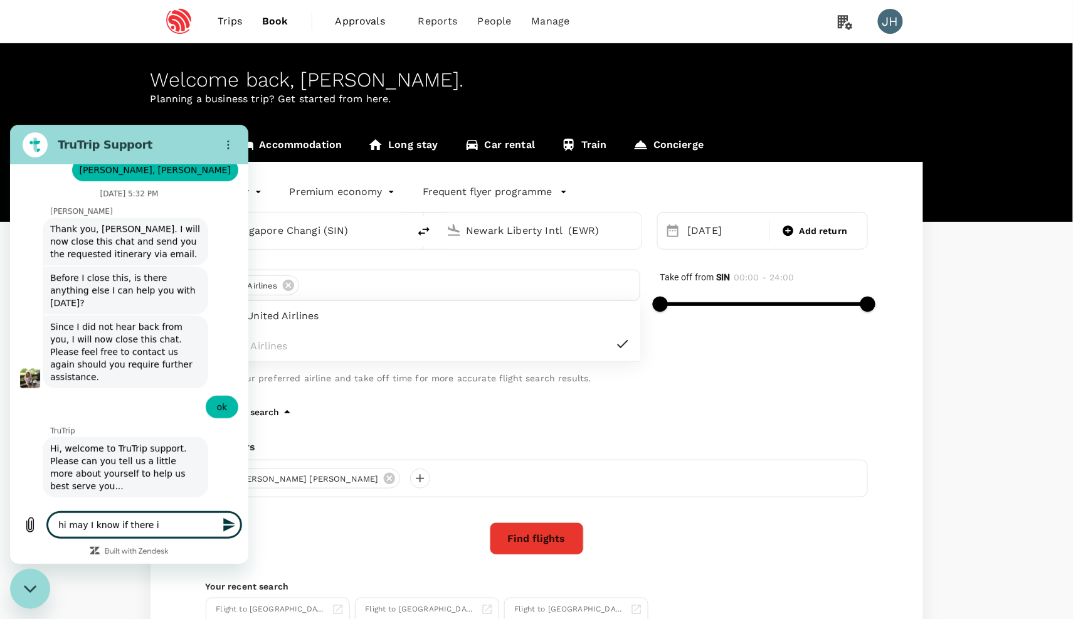
type textarea "x"
type textarea "hi may I know if there is"
type textarea "x"
type textarea "hi may I know if there is m"
type textarea "x"
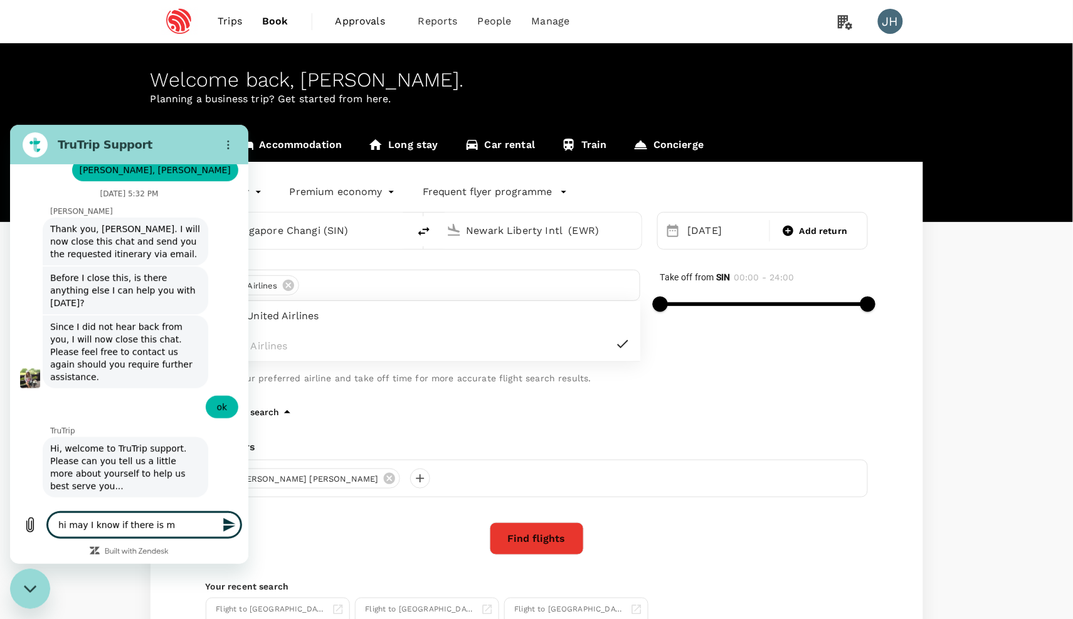
type textarea "hi may I know if there is mu"
type textarea "x"
type textarea "hi may I know if there is mul"
type textarea "x"
type textarea "hi may I know if there is mult"
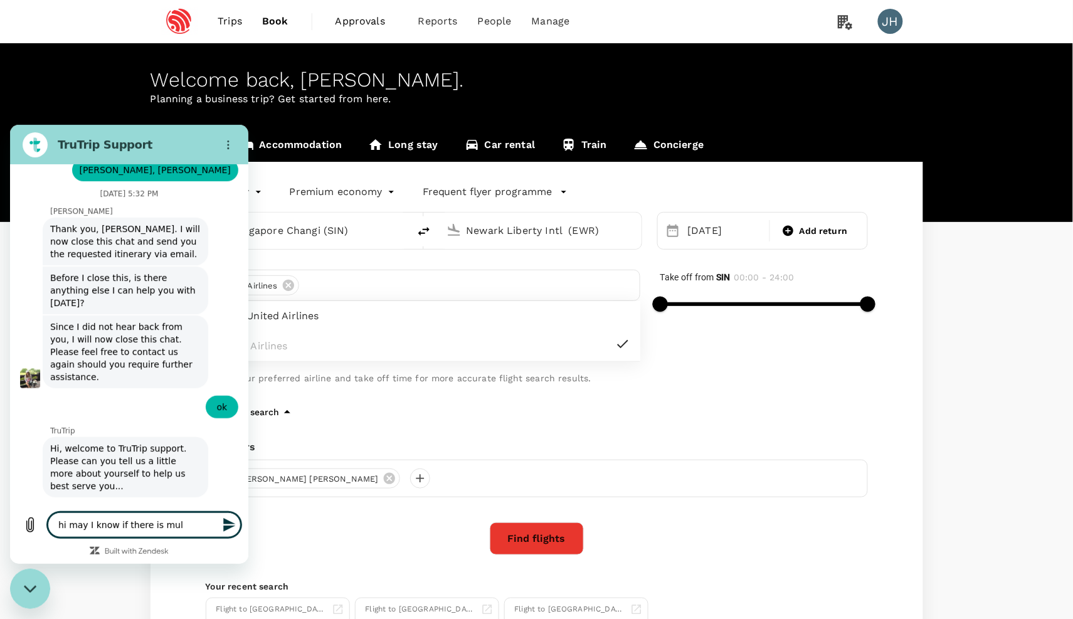
type textarea "x"
type textarea "hi may I know if there is multi"
type textarea "x"
type textarea "hi may I know if there is multi"
type textarea "x"
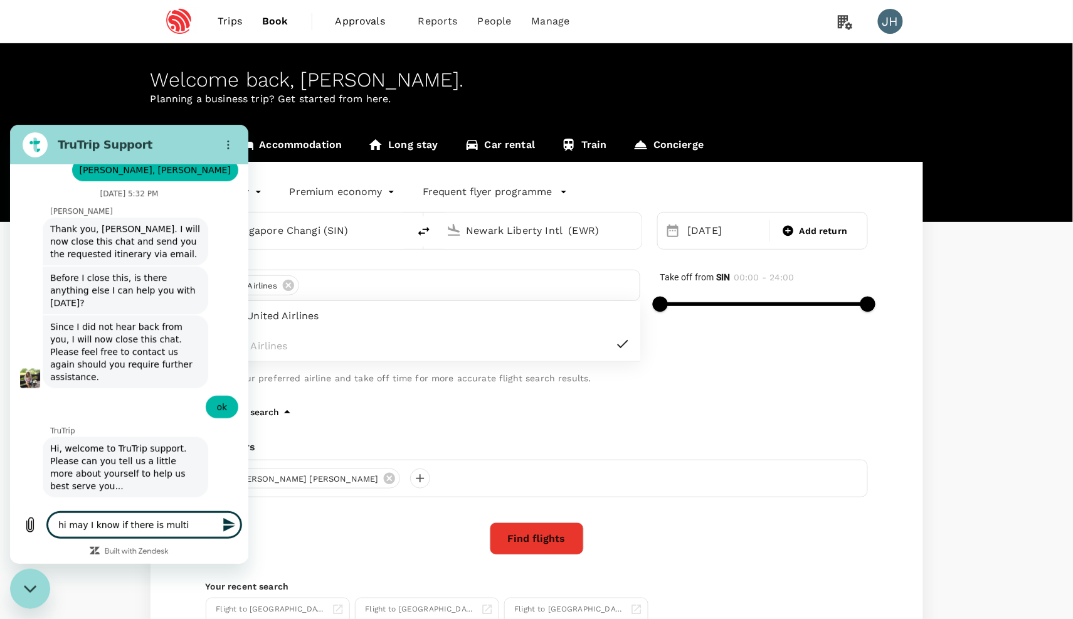
type textarea "hi may I know if there is multi c"
type textarea "x"
type textarea "hi may I know if there is multi ci"
type textarea "x"
type textarea "hi may I know if there is multi cit"
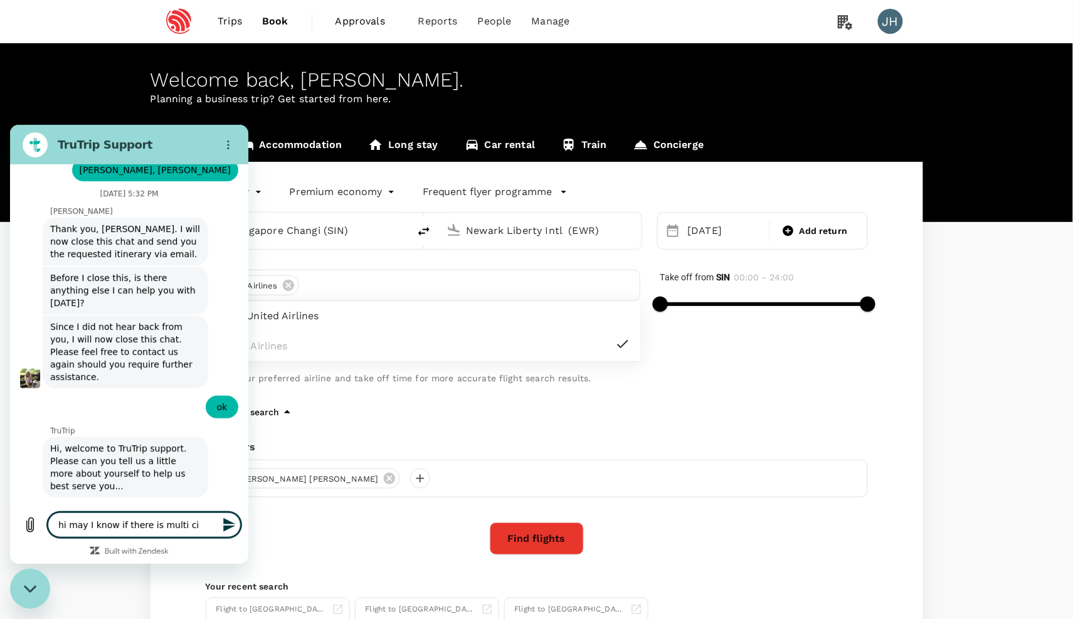
type textarea "x"
type textarea "hi may I know if there is multi city"
type textarea "x"
type textarea "hi may I know if there is multi city"
type textarea "x"
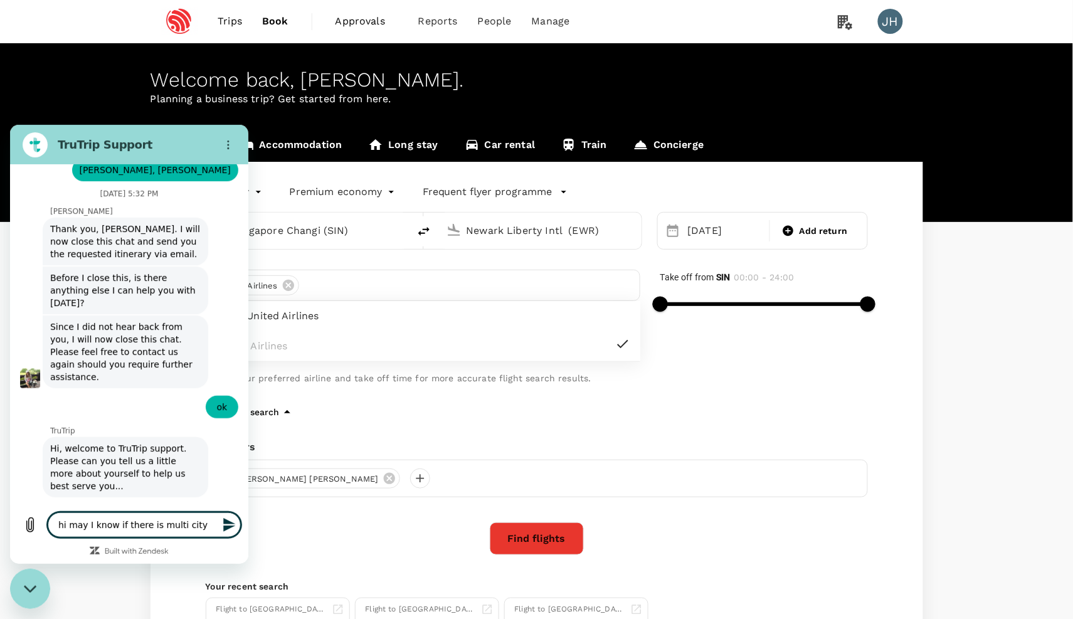
type textarea "hi may I know if there is multi city b"
type textarea "x"
type textarea "hi may I know if there is multi city bo"
type textarea "x"
type textarea "hi may I know if there is multi city boo"
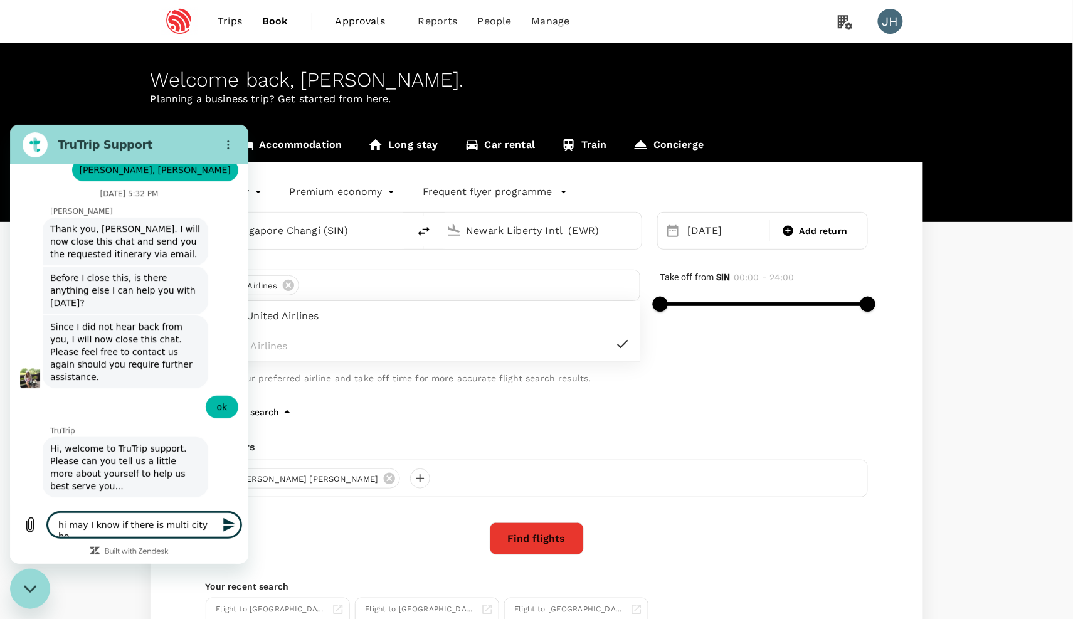
type textarea "x"
type textarea "hi may I know if there is multi city book"
type textarea "x"
type textarea "hi may I know if there is multi city booki"
type textarea "x"
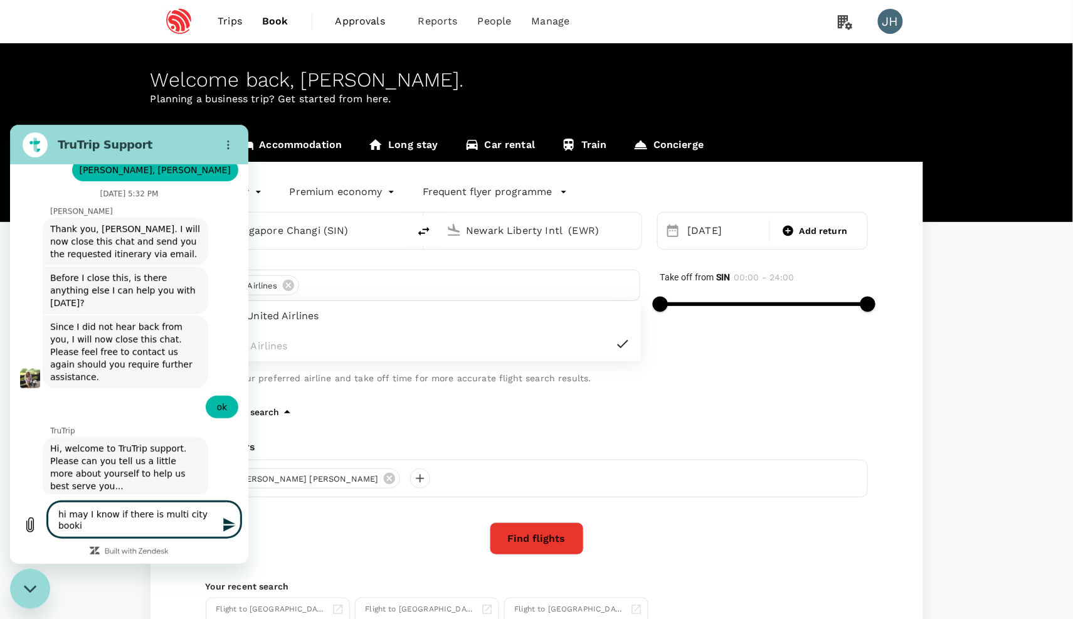
type textarea "hi may I know if there is multi city bookin"
type textarea "x"
type textarea "hi may I know if there is multi city booking"
type textarea "x"
type textarea "hi may I know if there is multi city booking"
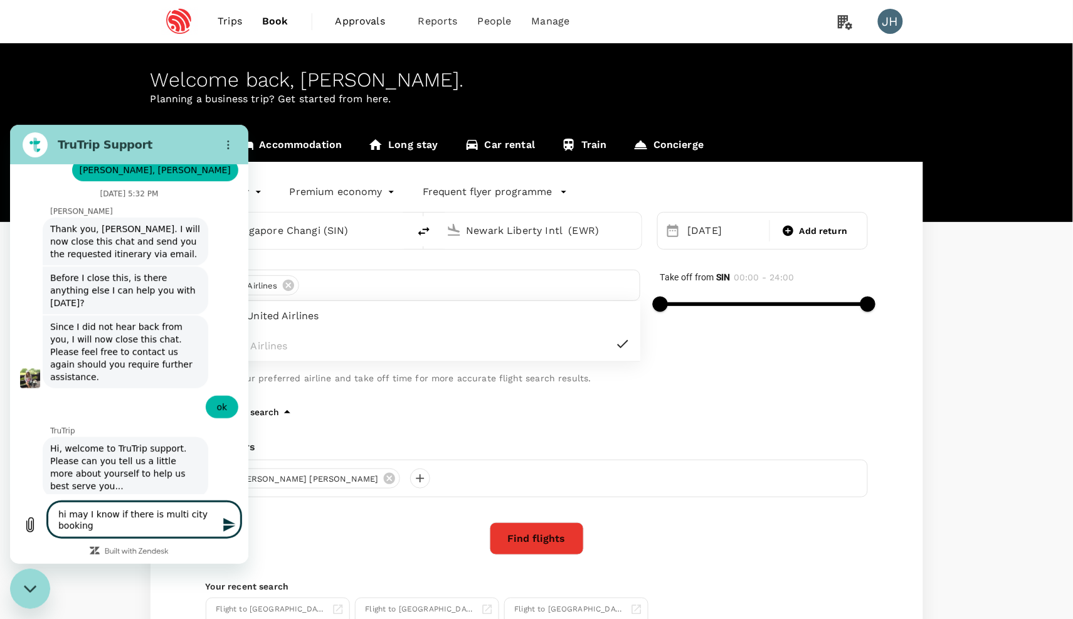
type textarea "x"
type textarea "hi may I know if there is multi city booking f"
type textarea "x"
type textarea "hi may I know if there is multi city booking fu"
type textarea "x"
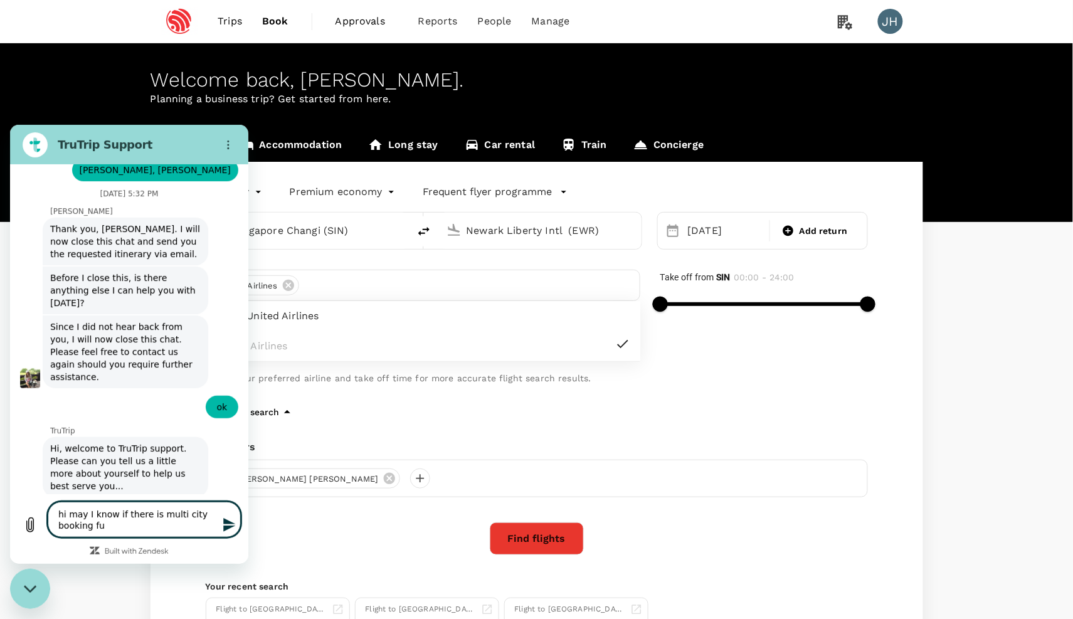
type textarea "hi may I know if there is multi city booking fun"
type textarea "x"
type textarea "hi may I know if there is multi city booking func"
type textarea "x"
type textarea "hi may I know if there is multi city booking funct"
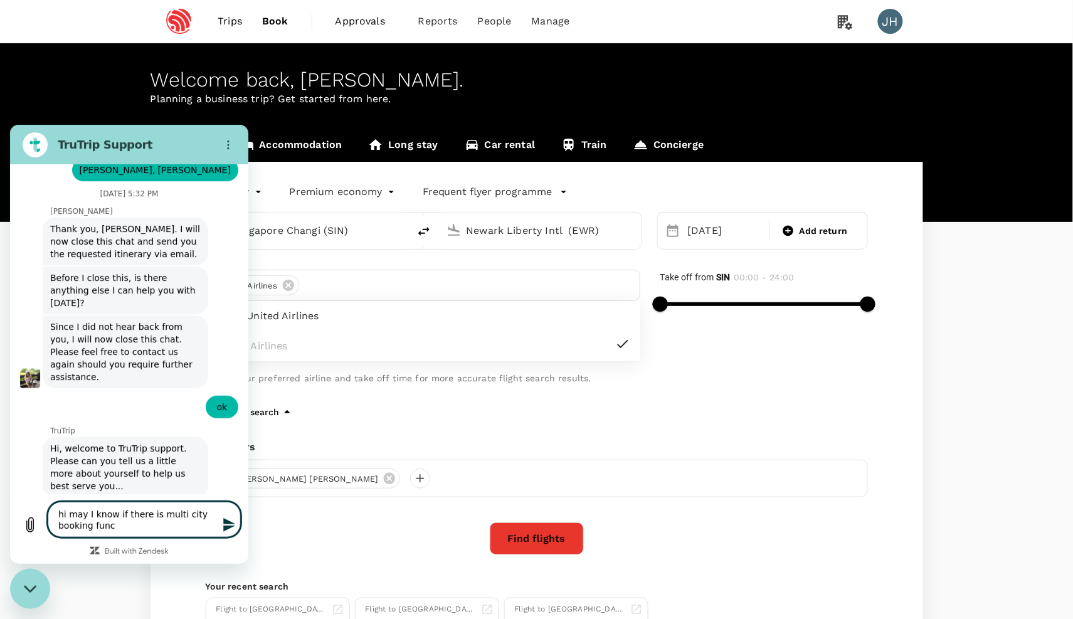
type textarea "x"
type textarea "hi may I know if there is multi city booking functu"
type textarea "x"
type textarea "hi may I know if there is multi city booking funct"
type textarea "x"
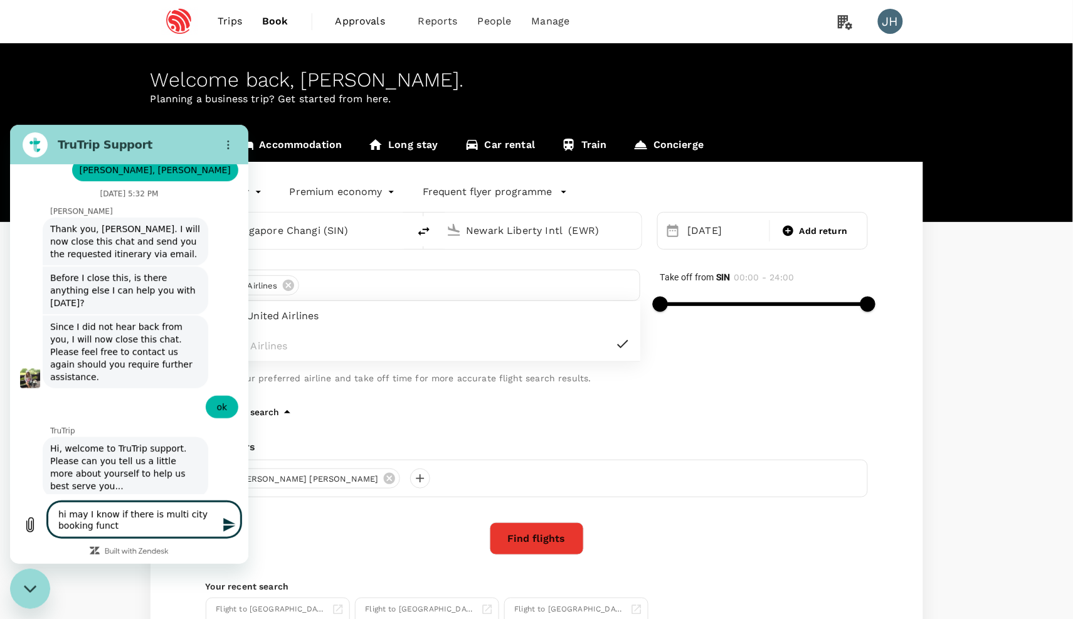
type textarea "hi may I know if there is multi city booking func"
type textarea "x"
type textarea "hi may I know if there is multi city booking funci"
type textarea "x"
type textarea "hi may I know if there is multi city booking func"
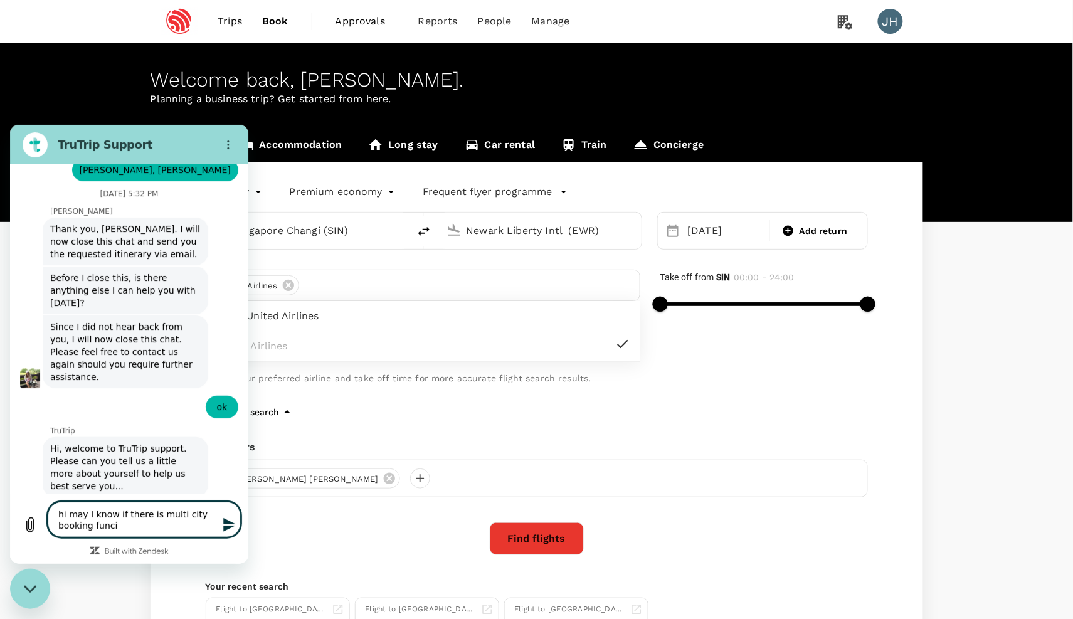
type textarea "x"
type textarea "hi may I know if there is multi city booking funct"
type textarea "x"
type textarea "hi may I know if there is multi city booking functi"
type textarea "x"
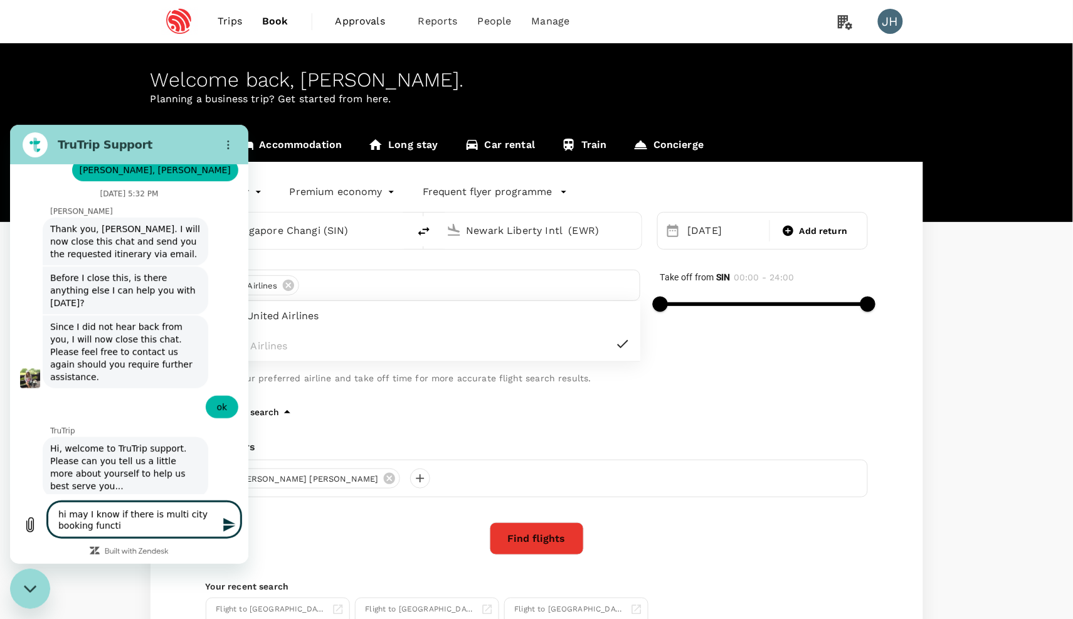
type textarea "hi may I know if there is multi city booking functio"
type textarea "x"
type textarea "hi may I know if there is multi city booking function"
type textarea "x"
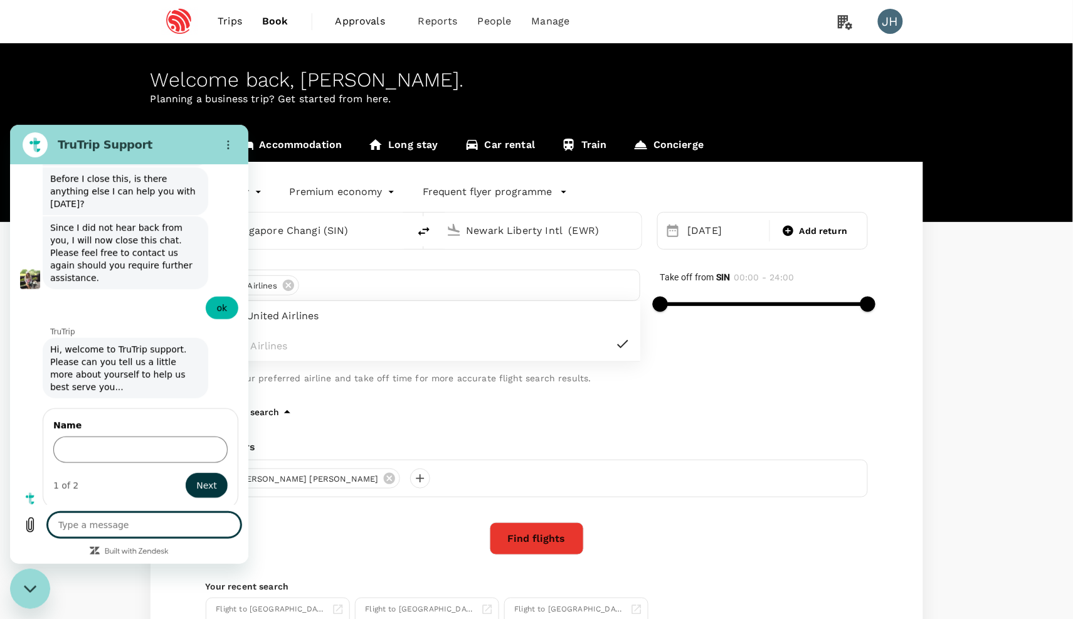
scroll to position [4277, 0]
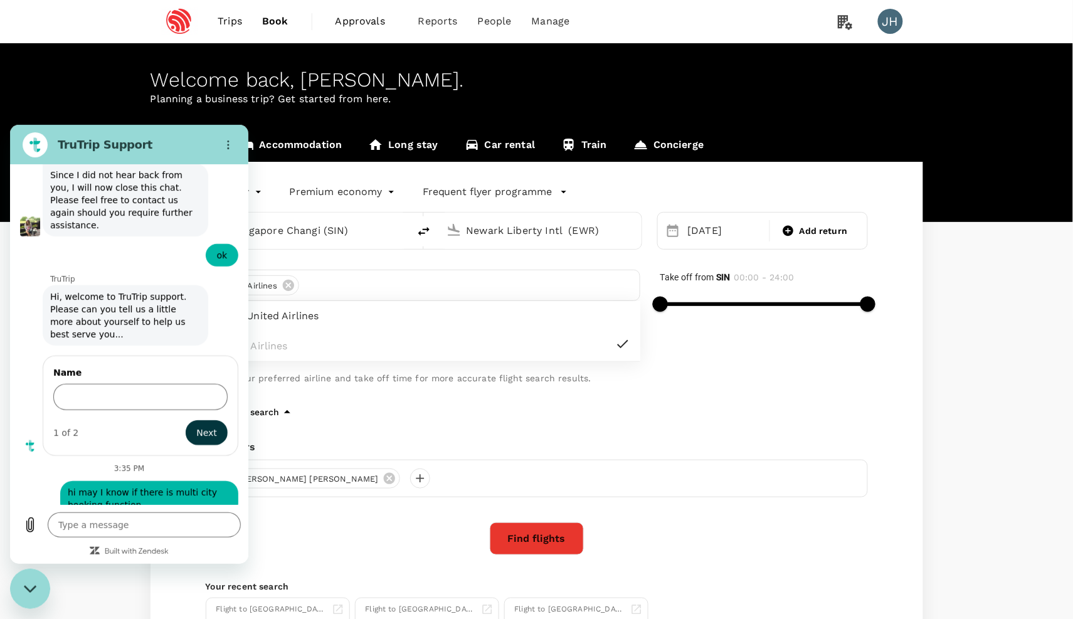
type textarea "x"
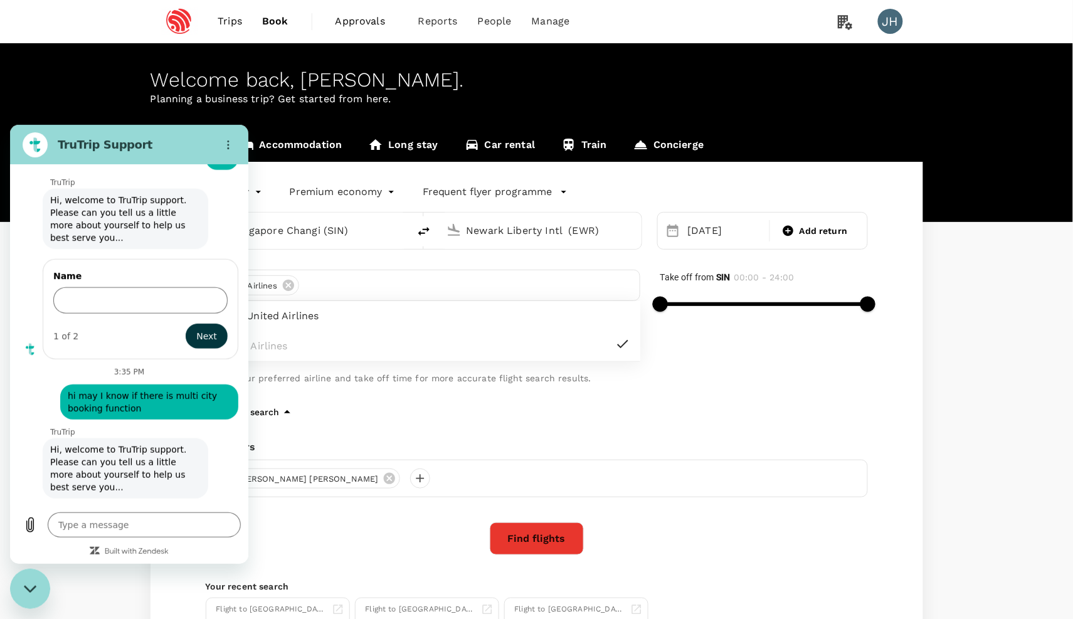
type input "[PERSON_NAME]"
click at [196, 573] on button "Next" at bounding box center [207, 585] width 42 height 25
type textarea "x"
type input "[EMAIL_ADDRESS][DOMAIN_NAME]"
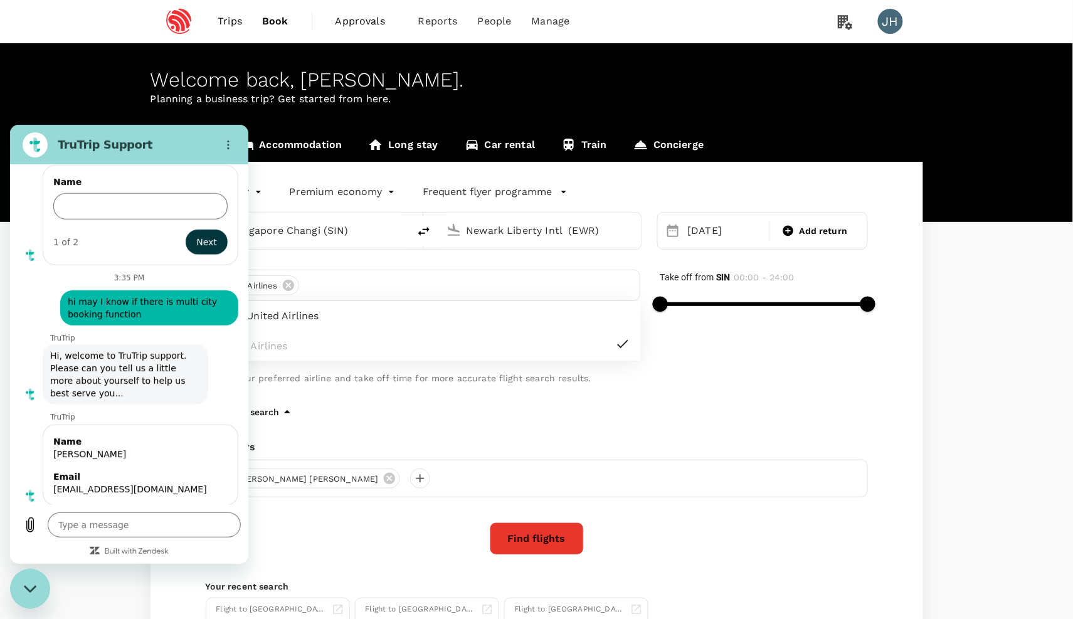
scroll to position [4524, 0]
type textarea "x"
click at [157, 331] on p "TruTrip" at bounding box center [149, 336] width 198 height 10
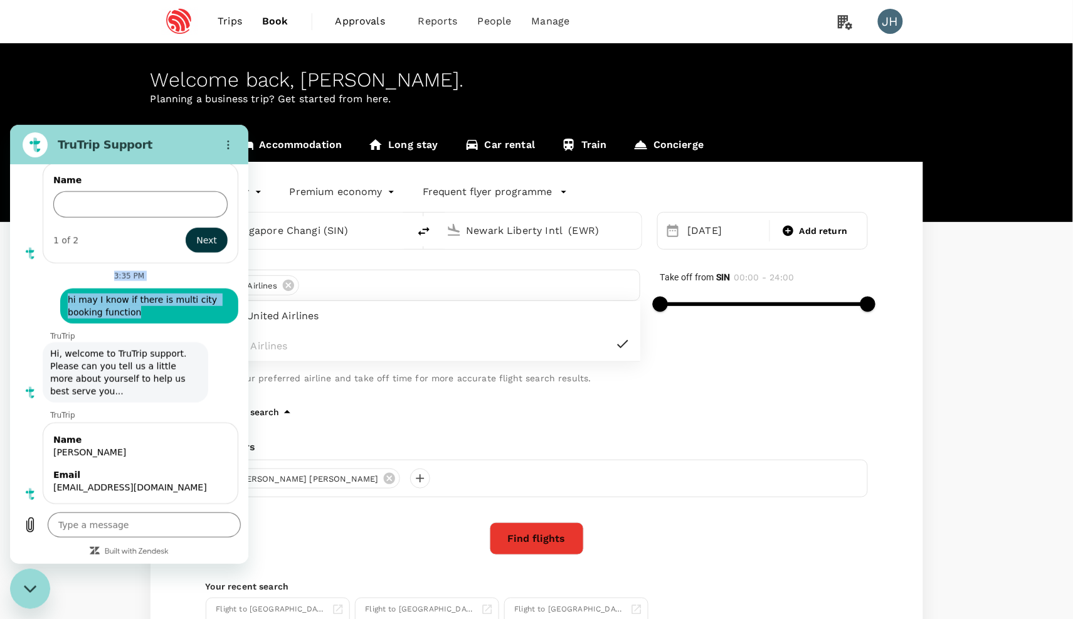
drag, startPoint x: 154, startPoint y: 209, endPoint x: 57, endPoint y: 174, distance: 103.4
click at [57, 174] on div "This chat is recorded using a cloud service and is subject to the terms of our …" at bounding box center [129, 334] width 238 height 340
copy div "3:35 PM says: hi may I know if there is multi city booking function"
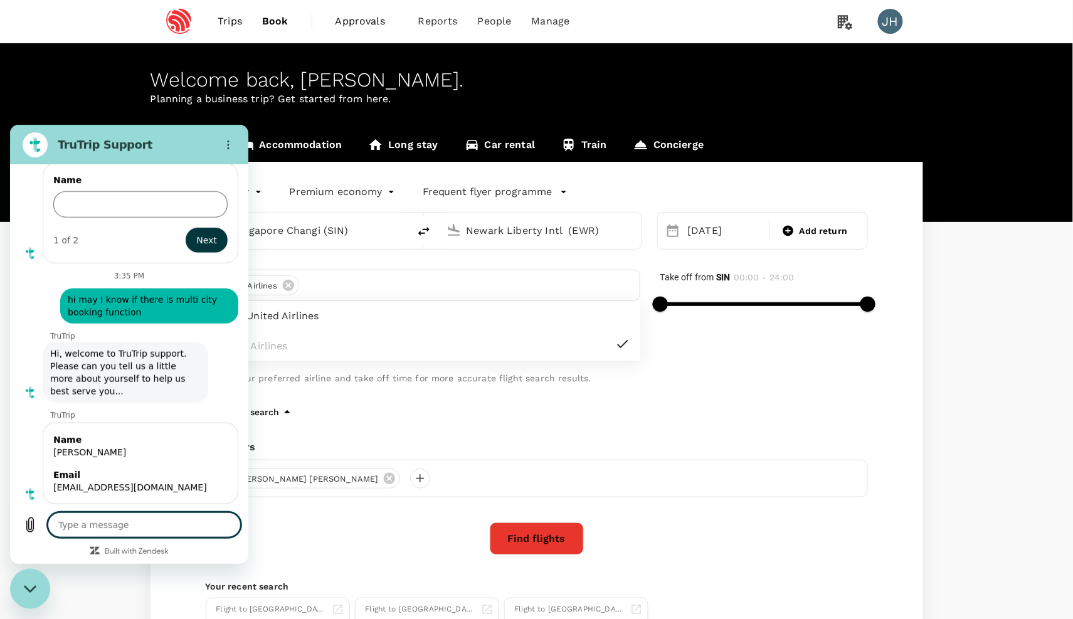
click at [132, 524] on textarea at bounding box center [144, 524] width 193 height 25
paste textarea "3:35 PM says: hi may I know if there is multi city booking function"
type textarea "3:35 PM says: hi may I know if there is multi city booking function"
type textarea "x"
type textarea "3:35 PM says:\ hi may I know if there is multi city booking function"
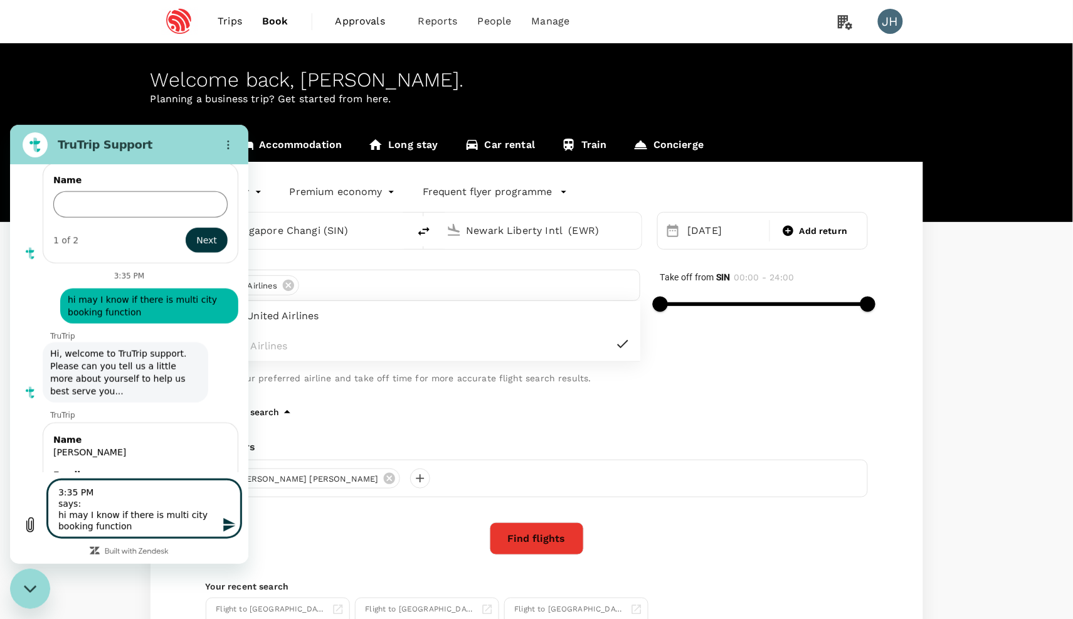
type textarea "x"
type textarea "3:35 PM says:\\ hi may I know if there is multi city booking function"
type textarea "x"
type textarea "3:35 PM says:\ hi may I know if there is multi city booking function"
type textarea "x"
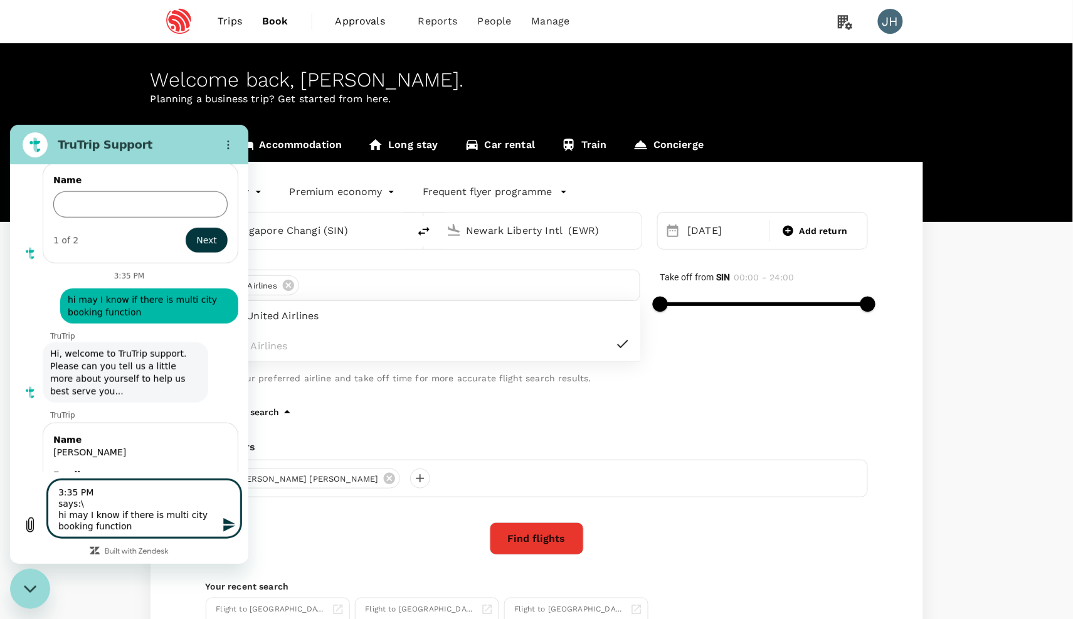
type textarea "3:35 PM says: hi may I know if there is multi city booking function"
type textarea "x"
type textarea "3:35 PM says hi may I know if there is multi city booking function"
type textarea "x"
type textarea "3:35 PM say hi may I know if there is multi city booking function"
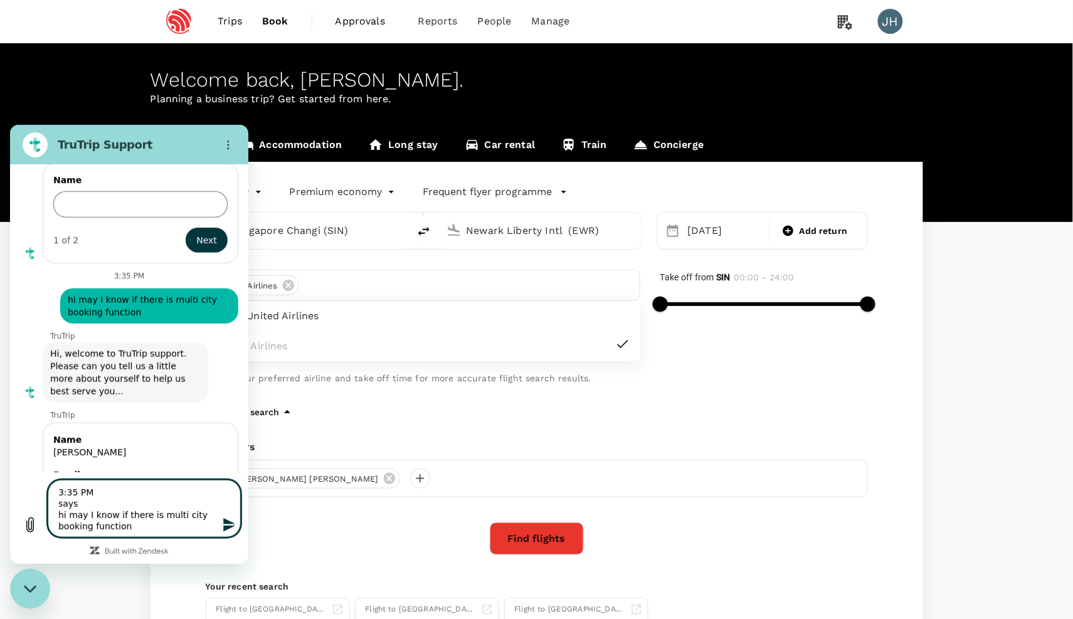
type textarea "x"
type textarea "3:35 PM sa hi may I know if there is multi city booking function"
type textarea "x"
type textarea "3:35 PM s hi may I know if there is multi city booking function"
type textarea "x"
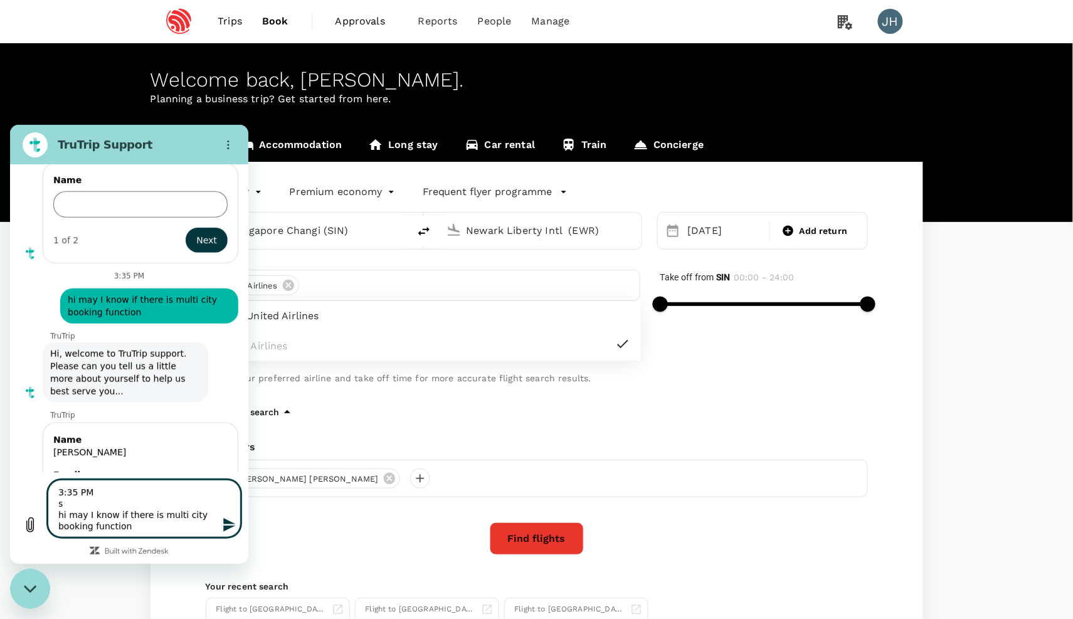
type textarea "3:35 PM hi may I know if there is multi city booking function"
type textarea "x"
type textarea "3:35 PM hi may I know if there is multi city booking function"
type textarea "x"
type textarea "3:35 P hi may I know if there is multi city booking function"
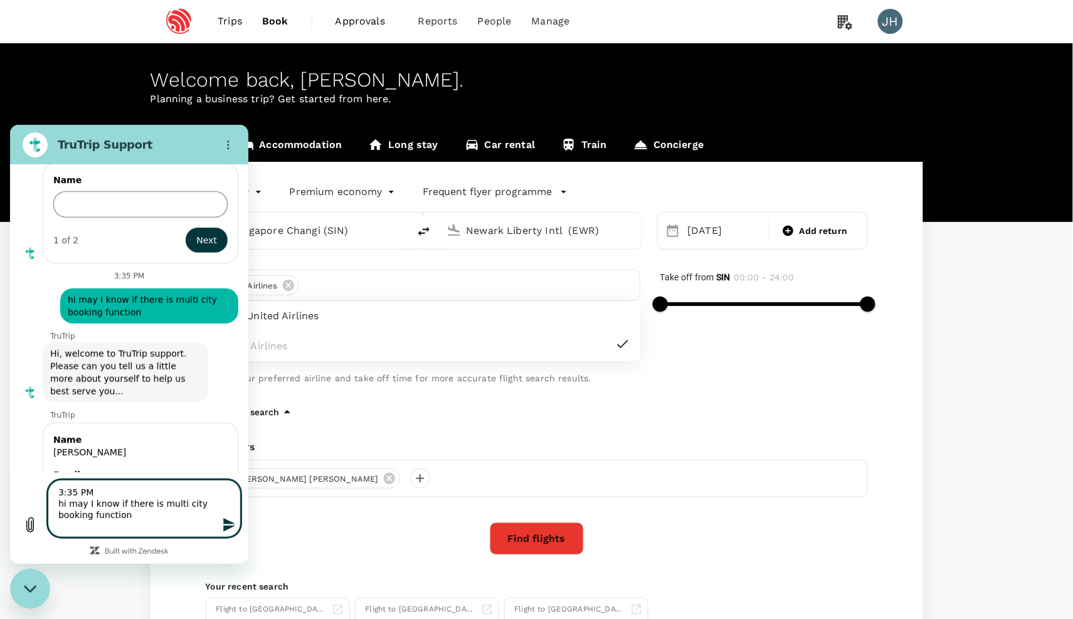
type textarea "x"
type textarea "3:35 hi may I know if there is multi city booking function"
type textarea "x"
type textarea "3:35 hi may I know if there is multi city booking function"
type textarea "x"
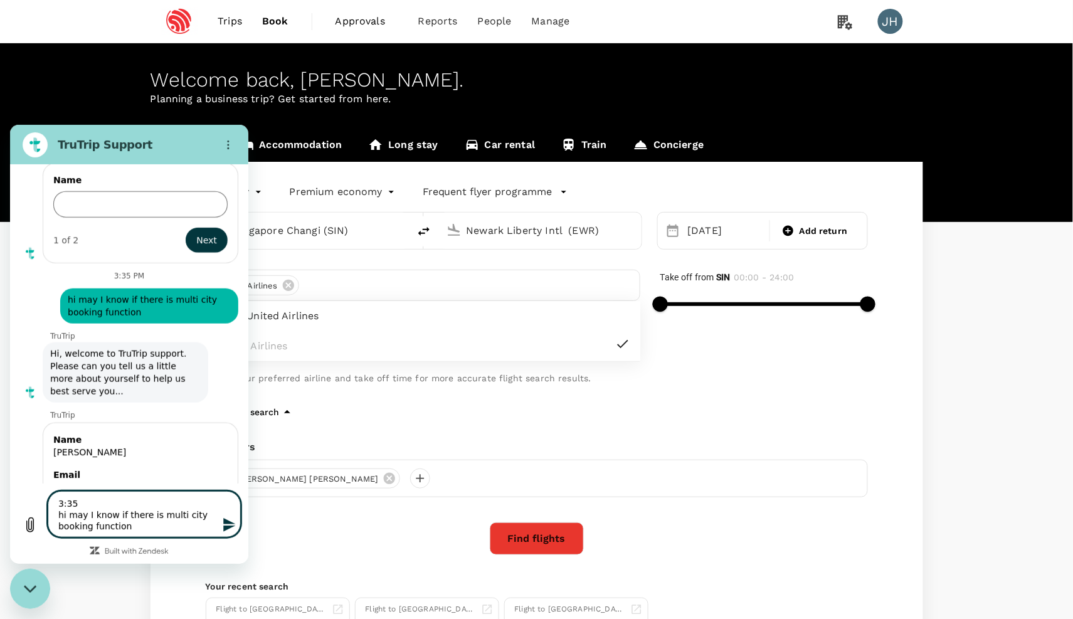
type textarea "3:3 hi may I know if there is multi city booking function"
type textarea "x"
type textarea "3: hi may I know if there is multi city booking function"
type textarea "x"
type textarea "3 hi may I know if there is multi city booking function"
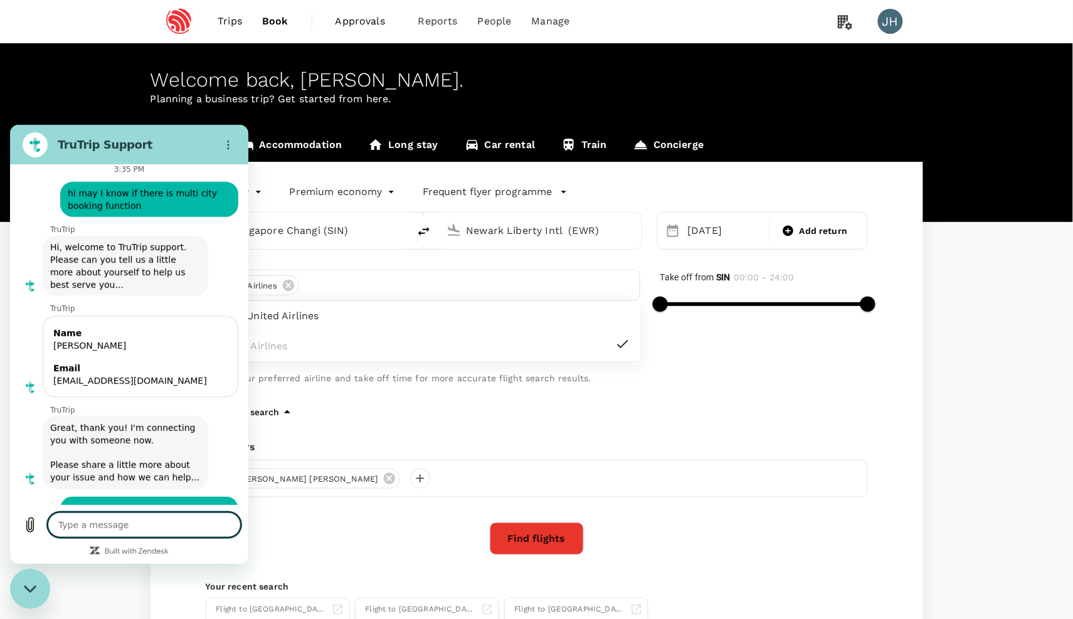
scroll to position [4632, 0]
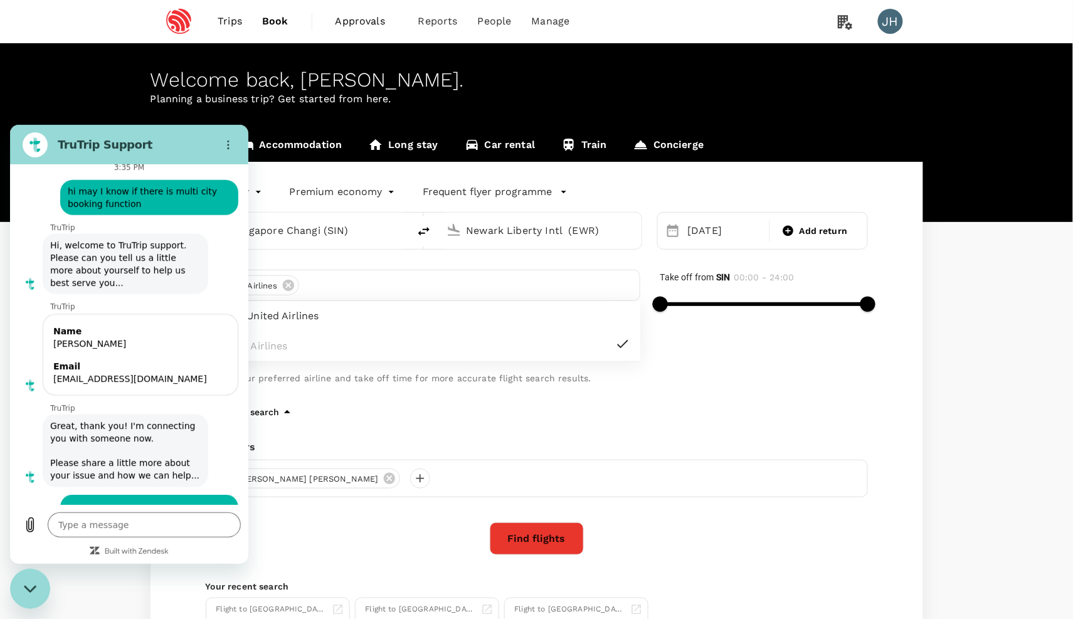
drag, startPoint x: 150, startPoint y: 423, endPoint x: 44, endPoint y: 407, distance: 107.3
click at [44, 487] on div "says: hi may I know if there is multi city booking function" at bounding box center [124, 514] width 228 height 55
copy span "hi may I know if there is multi city booking function"
click at [95, 521] on textarea at bounding box center [144, 524] width 193 height 25
paste textarea "hi may I know if there is multi city booking function"
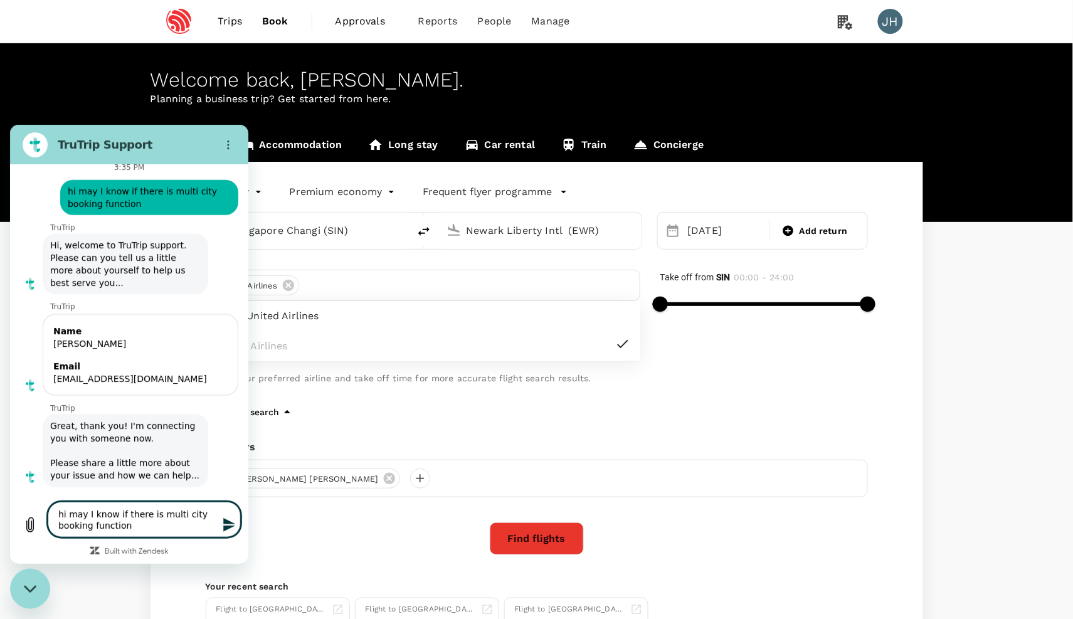
click at [223, 523] on icon "Send message" at bounding box center [229, 524] width 15 height 15
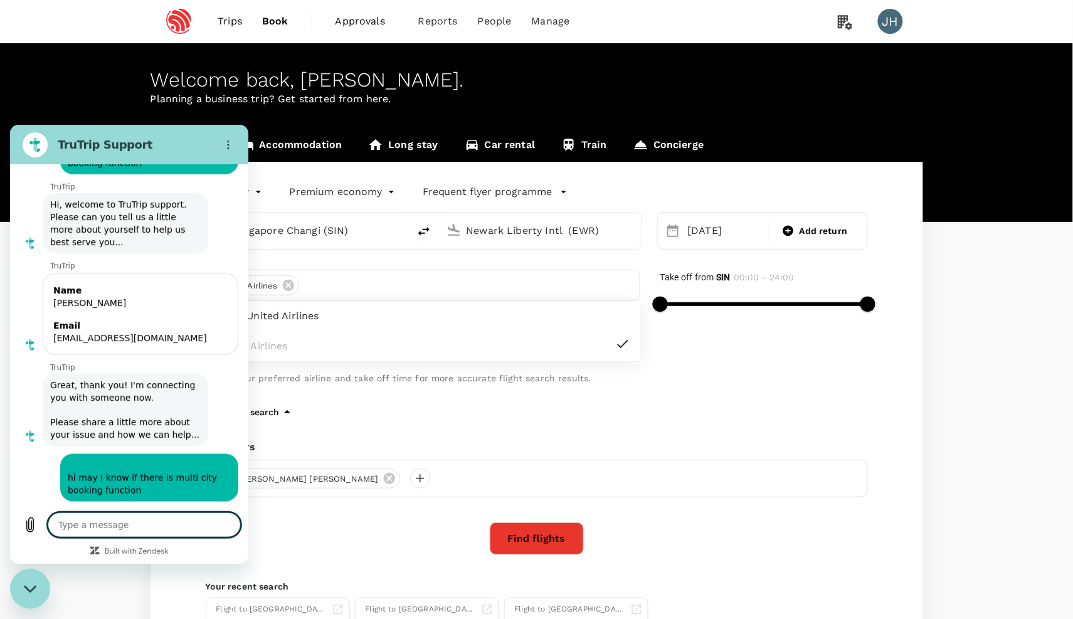
scroll to position [4675, 0]
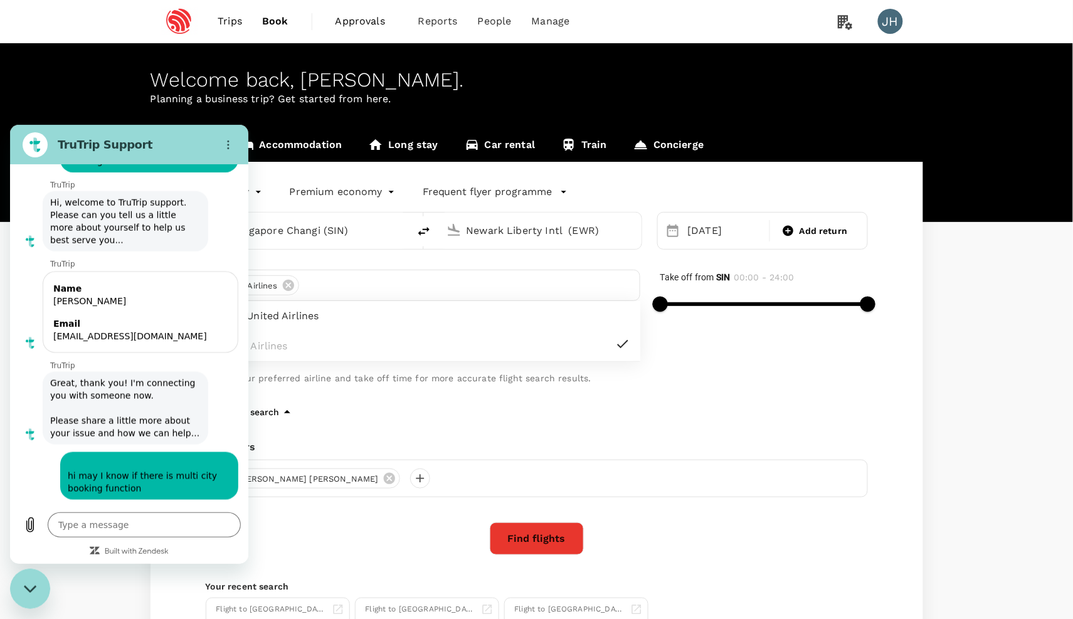
drag, startPoint x: 22, startPoint y: 578, endPoint x: 47, endPoint y: 1134, distance: 557.0
click at [22, 578] on div "Close messaging window" at bounding box center [30, 589] width 38 height 38
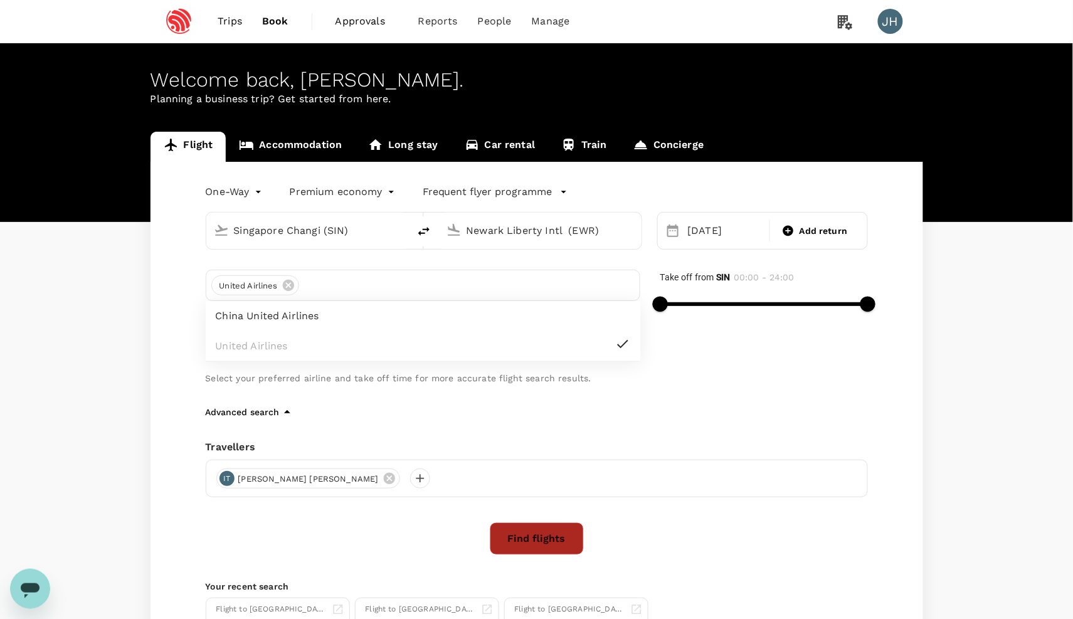
click at [546, 542] on button "Find flights" at bounding box center [537, 539] width 94 height 33
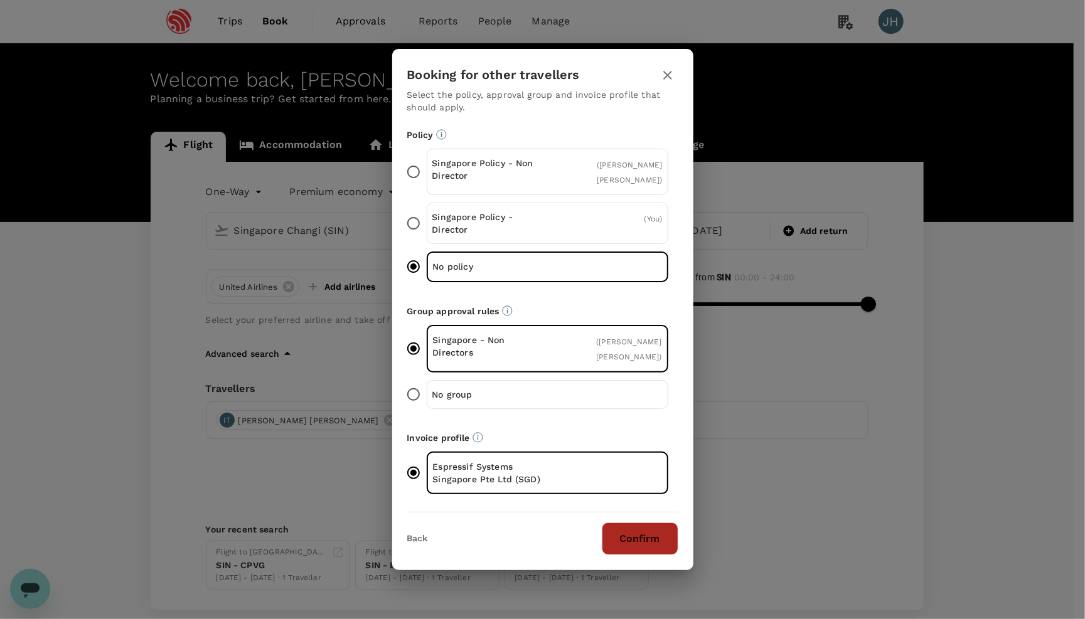
click at [654, 542] on button "Confirm" at bounding box center [640, 539] width 77 height 33
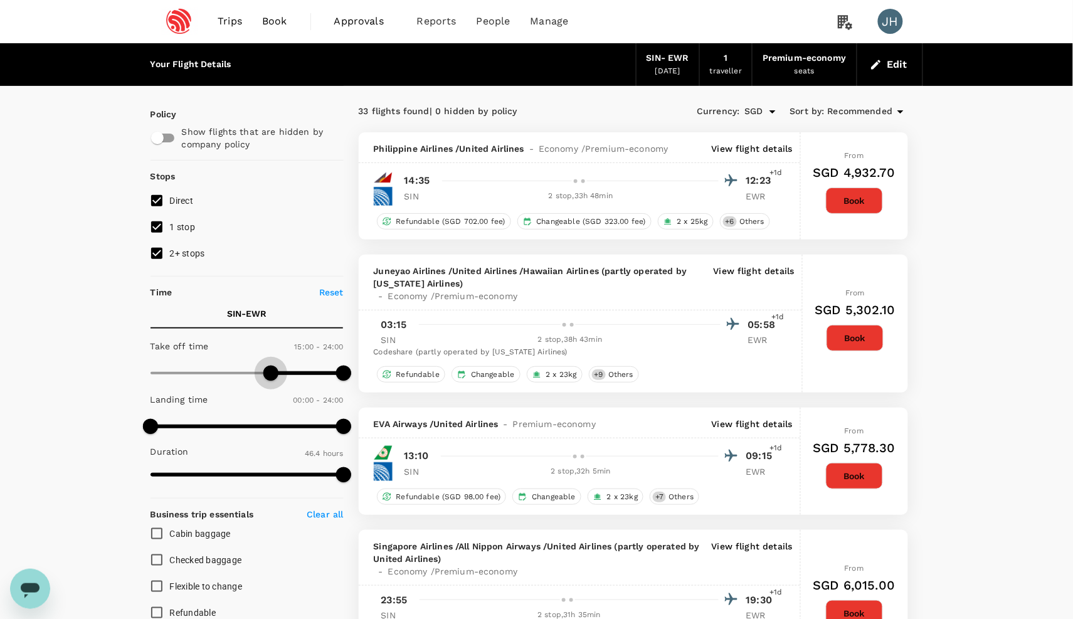
drag, startPoint x: 151, startPoint y: 383, endPoint x: 270, endPoint y: 380, distance: 119.2
click at [270, 380] on span at bounding box center [270, 373] width 15 height 15
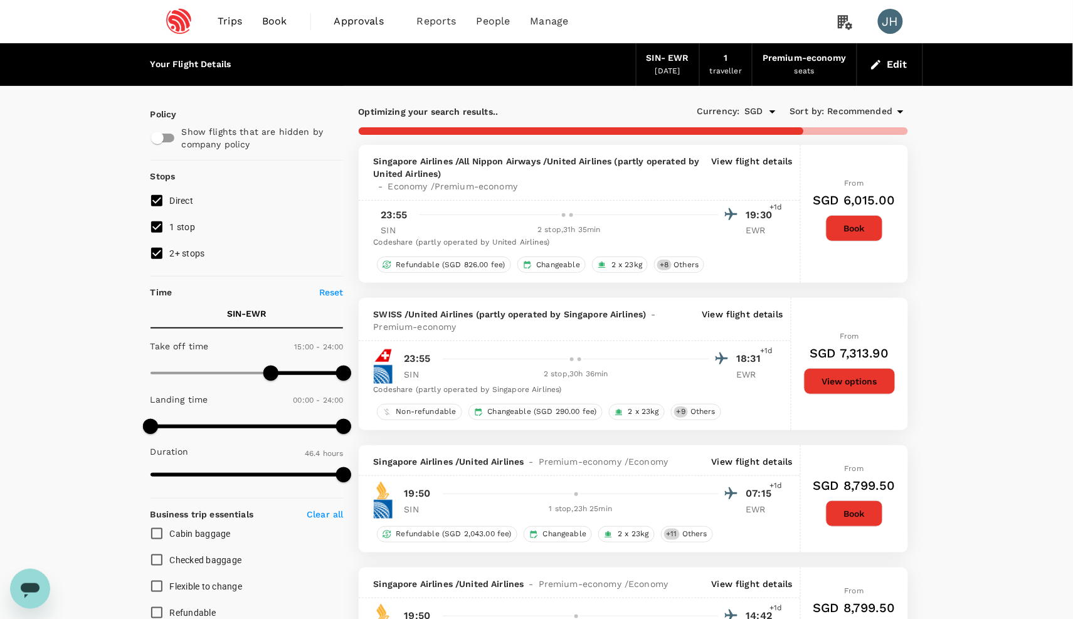
click at [162, 262] on input "2+ stops" at bounding box center [157, 253] width 26 height 26
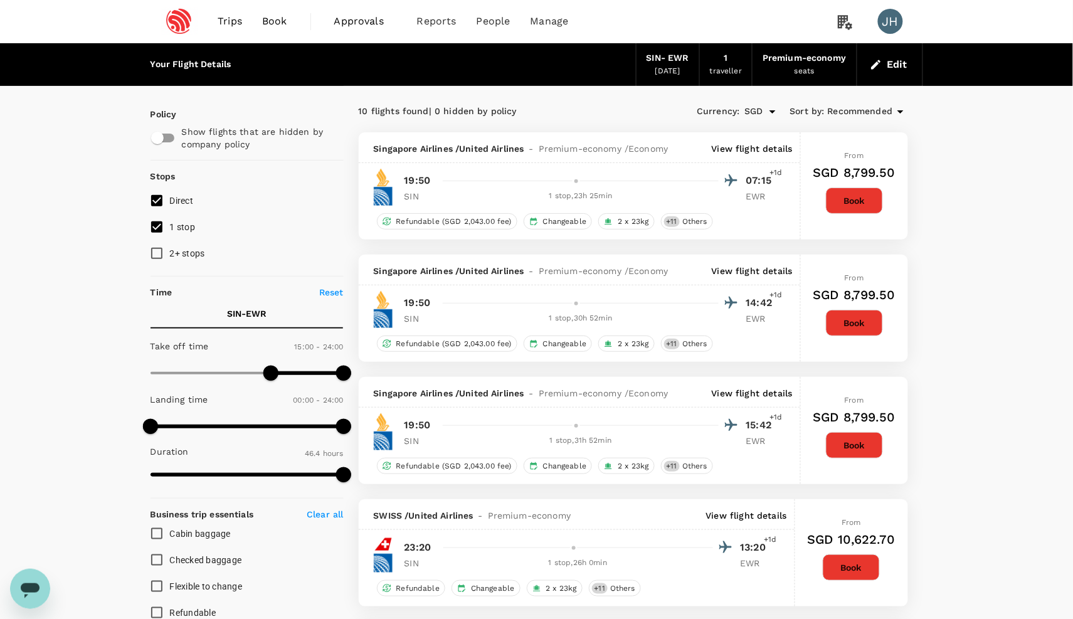
click at [815, 69] on div "Premium-economy seats" at bounding box center [805, 64] width 104 height 43
click at [893, 61] on button "Edit" at bounding box center [890, 65] width 45 height 20
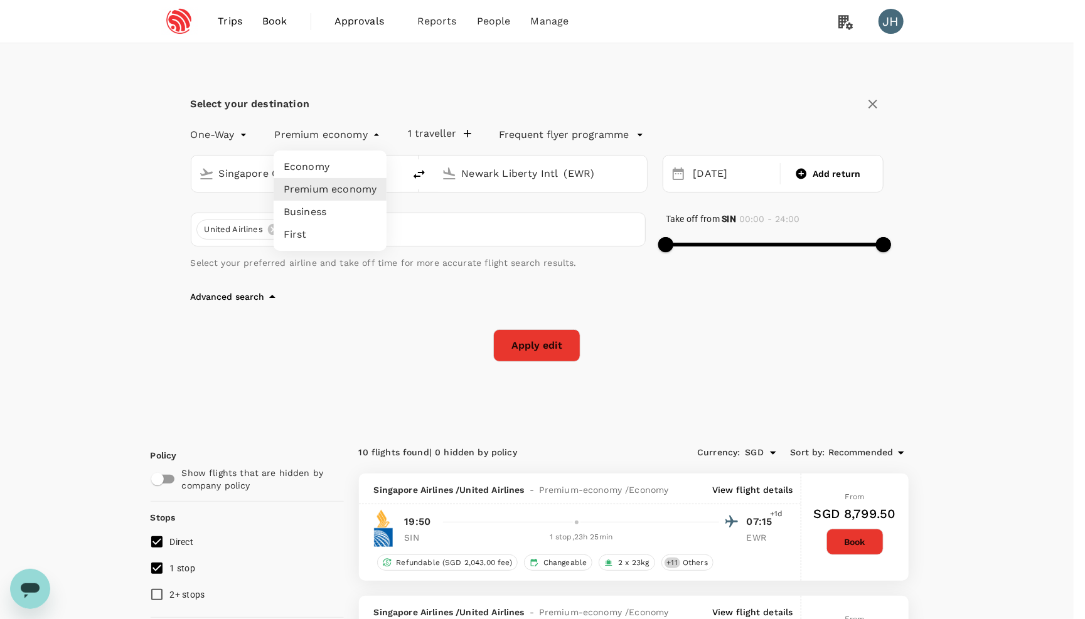
click at [329, 161] on li "Economy" at bounding box center [330, 167] width 113 height 23
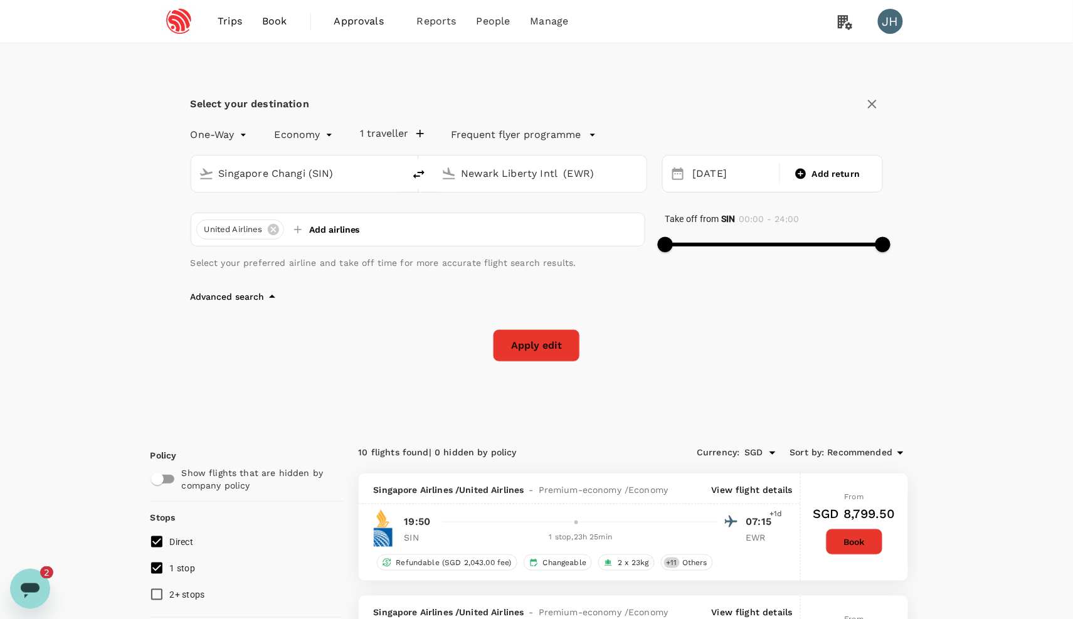
click at [36, 587] on icon "Open messaging window, 2 unread messages" at bounding box center [30, 590] width 19 height 15
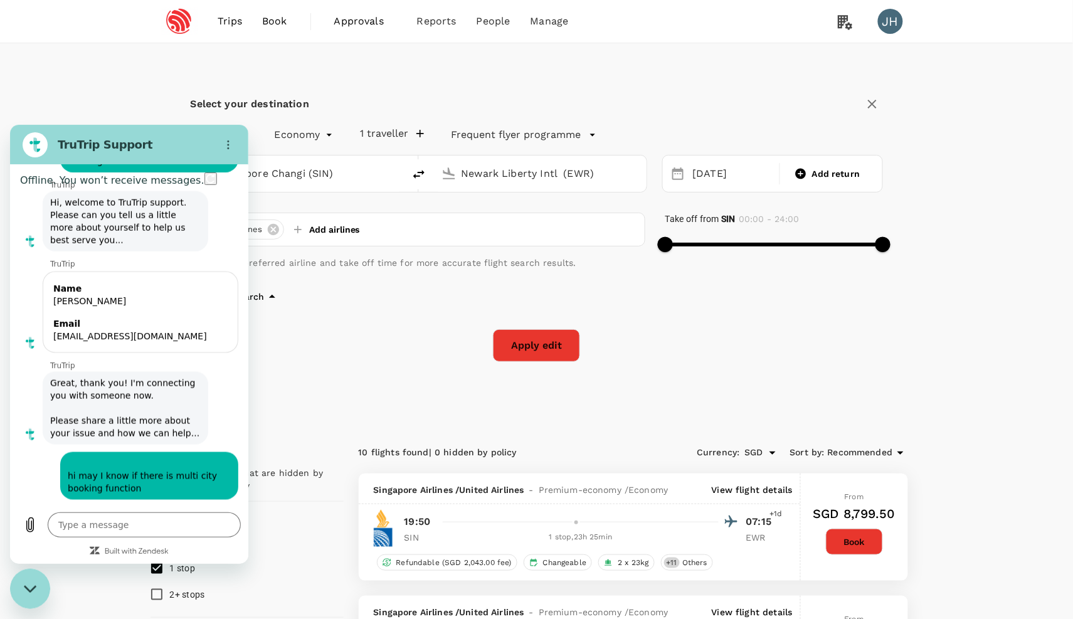
scroll to position [4861, 0]
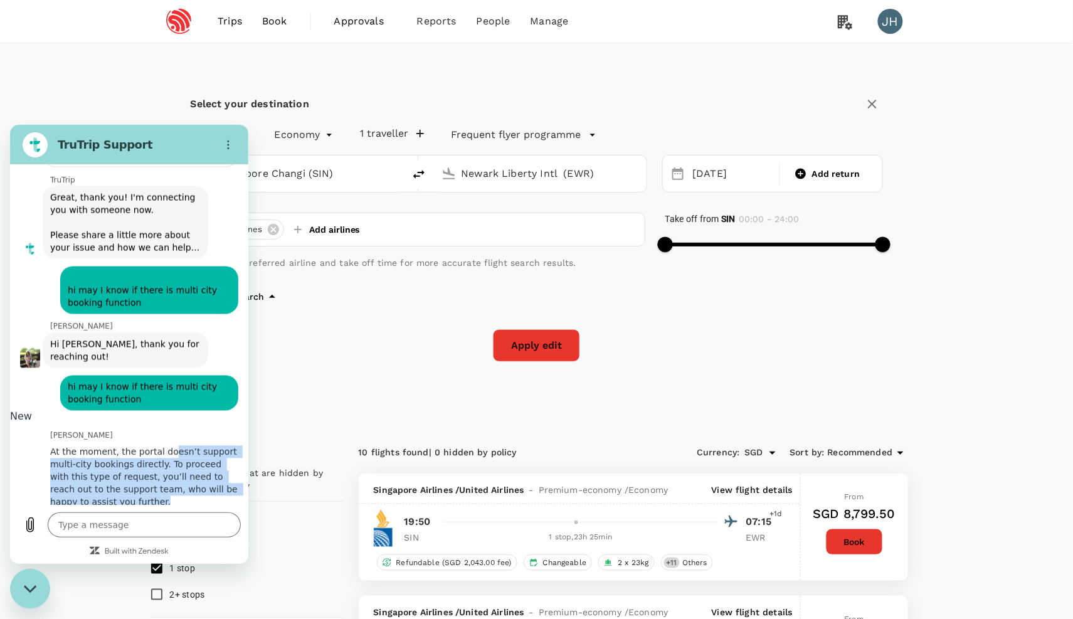
drag, startPoint x: 61, startPoint y: 368, endPoint x: 190, endPoint y: 428, distance: 142.0
click at [190, 445] on span "At the moment, the portal doesn’t support multi-city bookings directly. To proc…" at bounding box center [145, 476] width 191 height 63
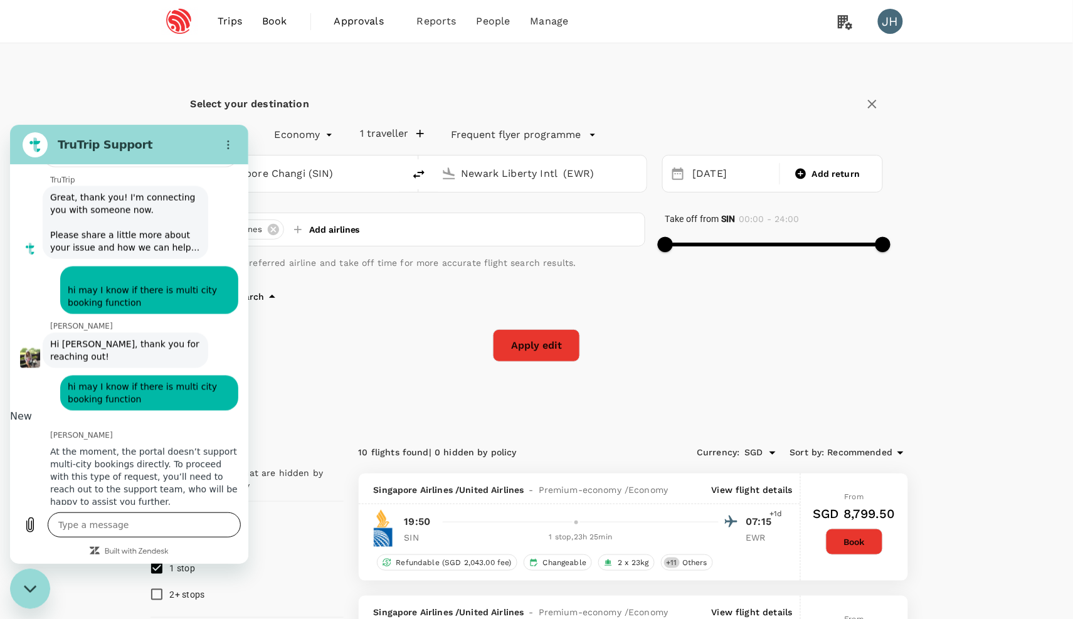
click at [90, 520] on textarea at bounding box center [144, 524] width 193 height 25
click at [91, 520] on textarea at bounding box center [144, 524] width 193 height 25
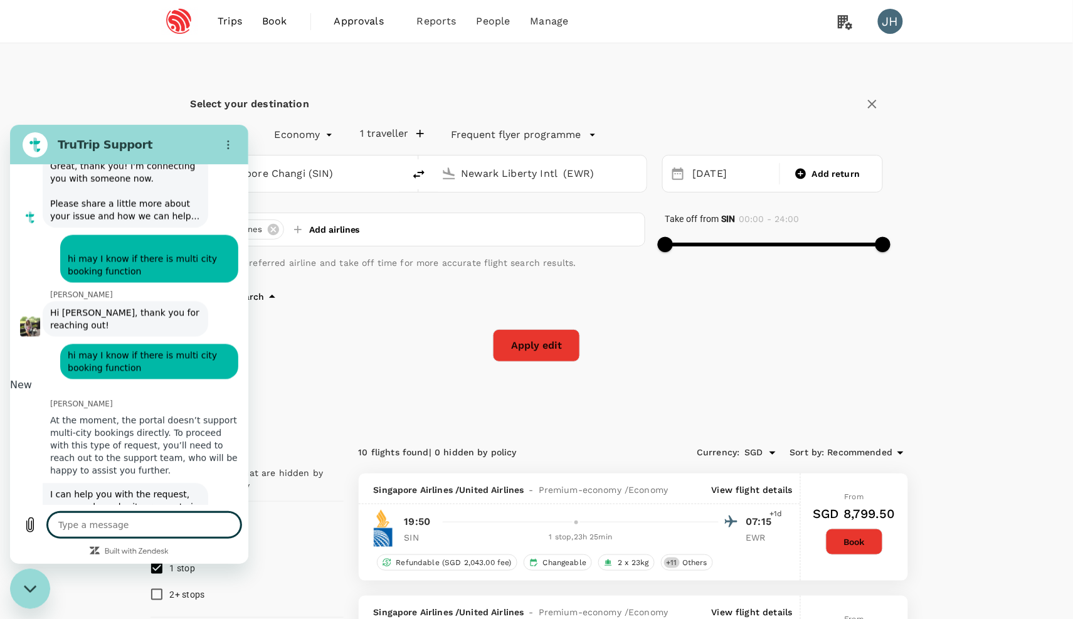
scroll to position [4891, 0]
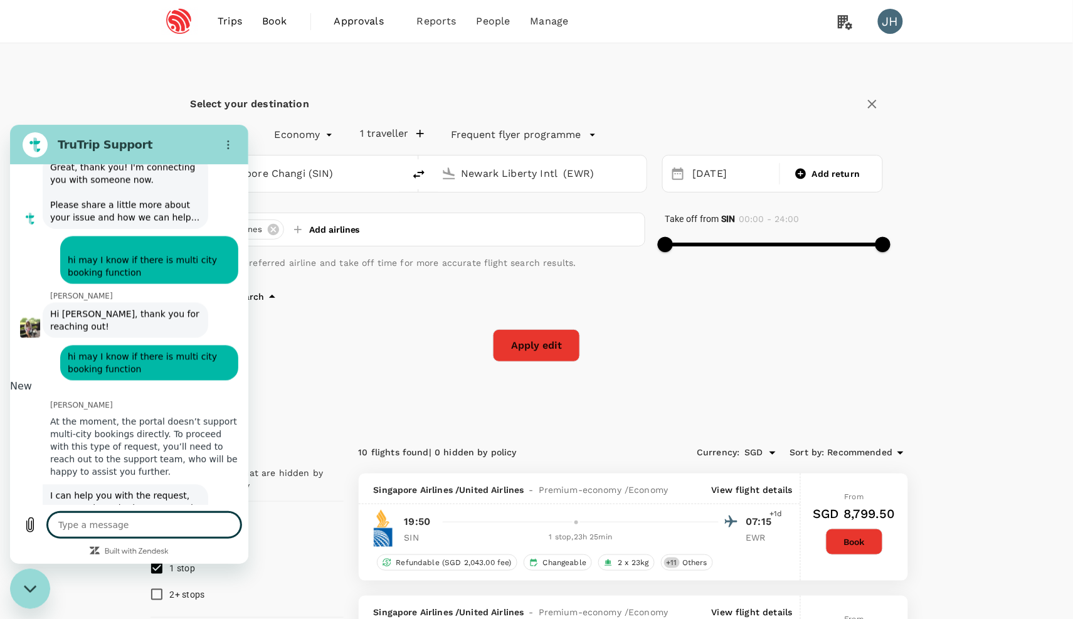
click at [109, 524] on textarea at bounding box center [144, 524] width 193 height 25
click at [111, 527] on textarea at bounding box center [144, 524] width 193 height 25
click at [32, 525] on icon "Upload file" at bounding box center [30, 524] width 15 height 15
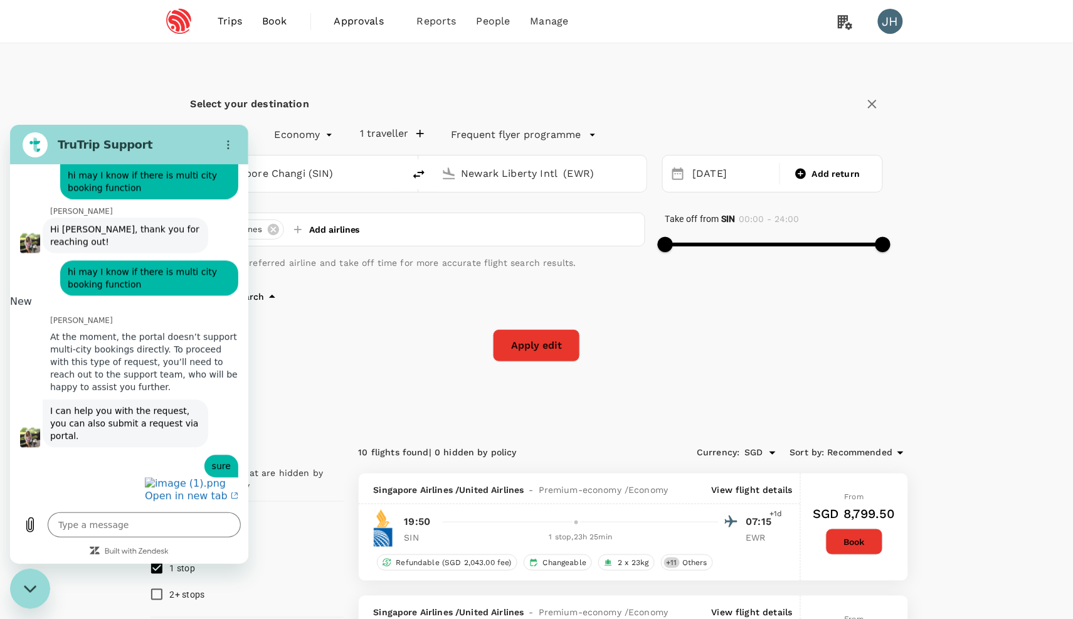
scroll to position [4984, 0]
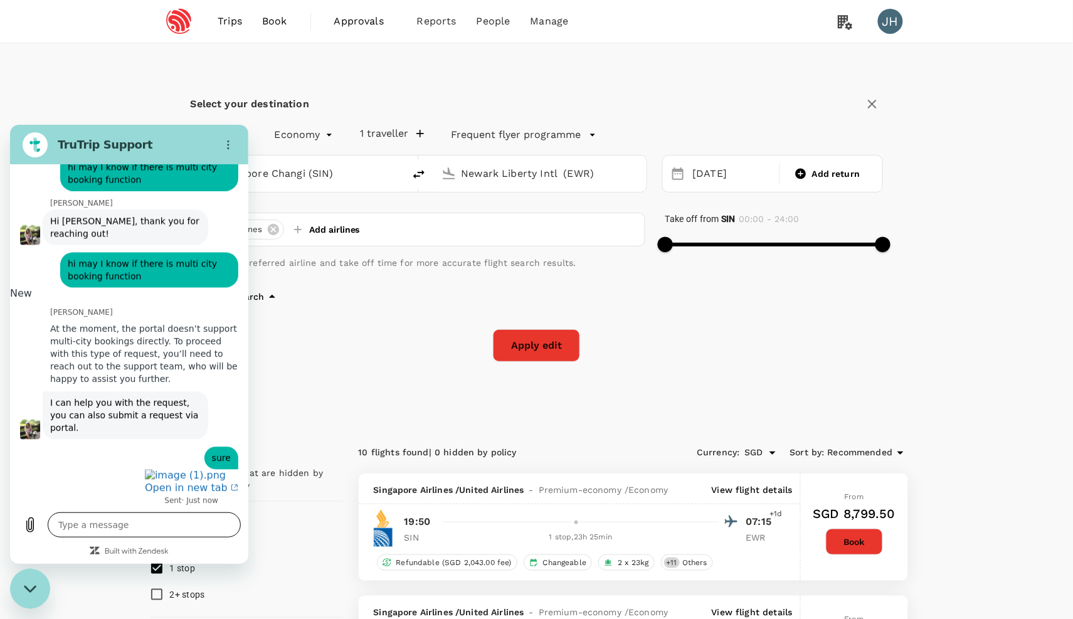
click at [127, 518] on textarea at bounding box center [144, 524] width 193 height 25
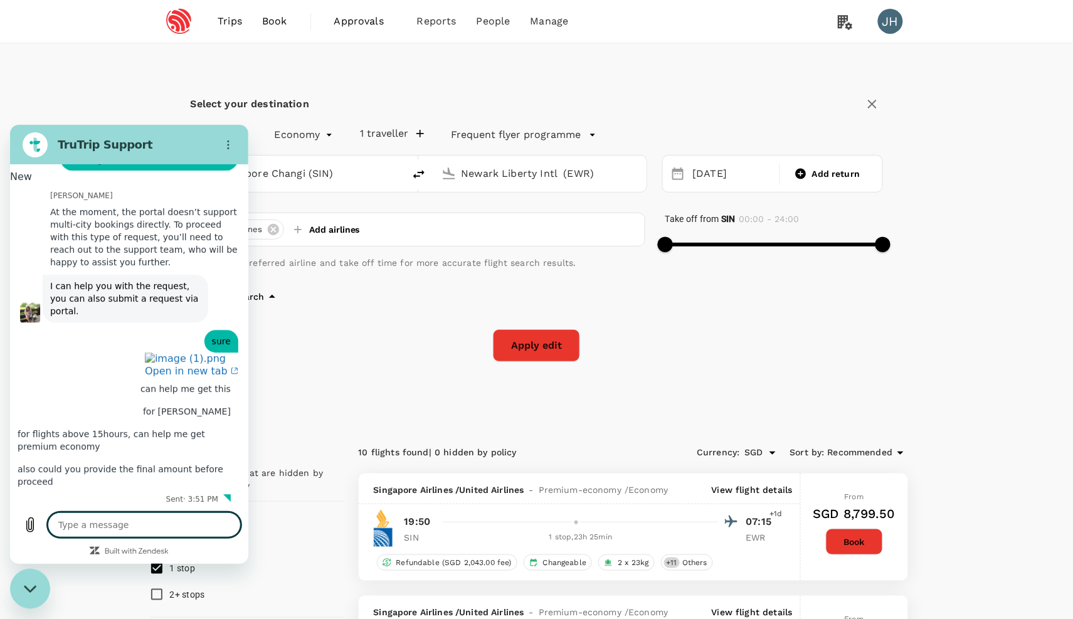
scroll to position [5104, 0]
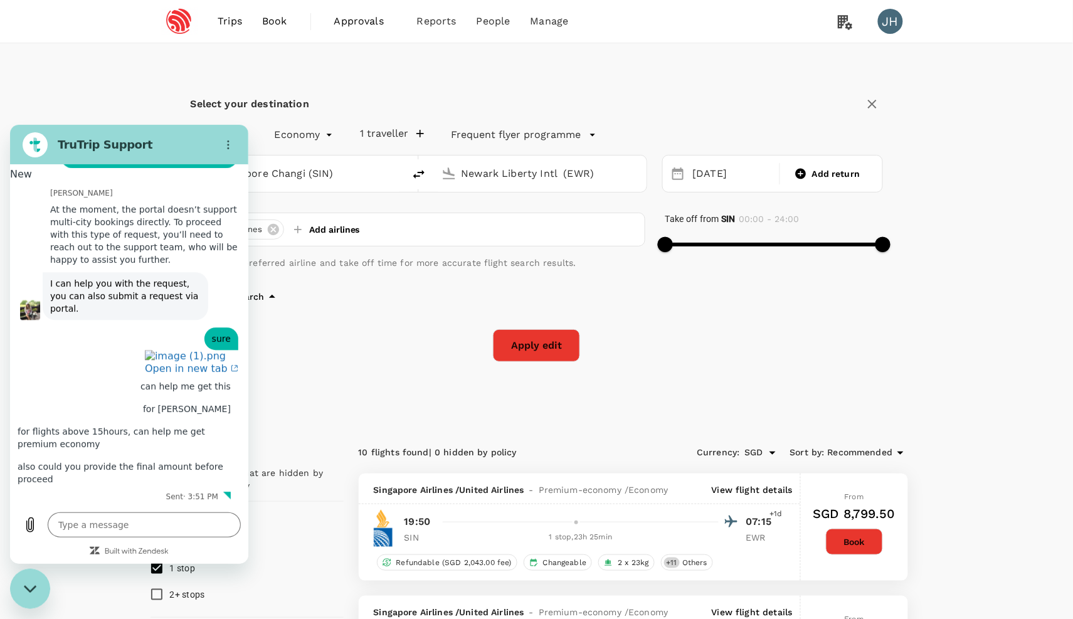
click at [211, 523] on textarea at bounding box center [144, 524] width 193 height 25
paste textarea "Full Name: (First name) [PERSON_NAME] [PERSON_NAME] (Last name) Theng"
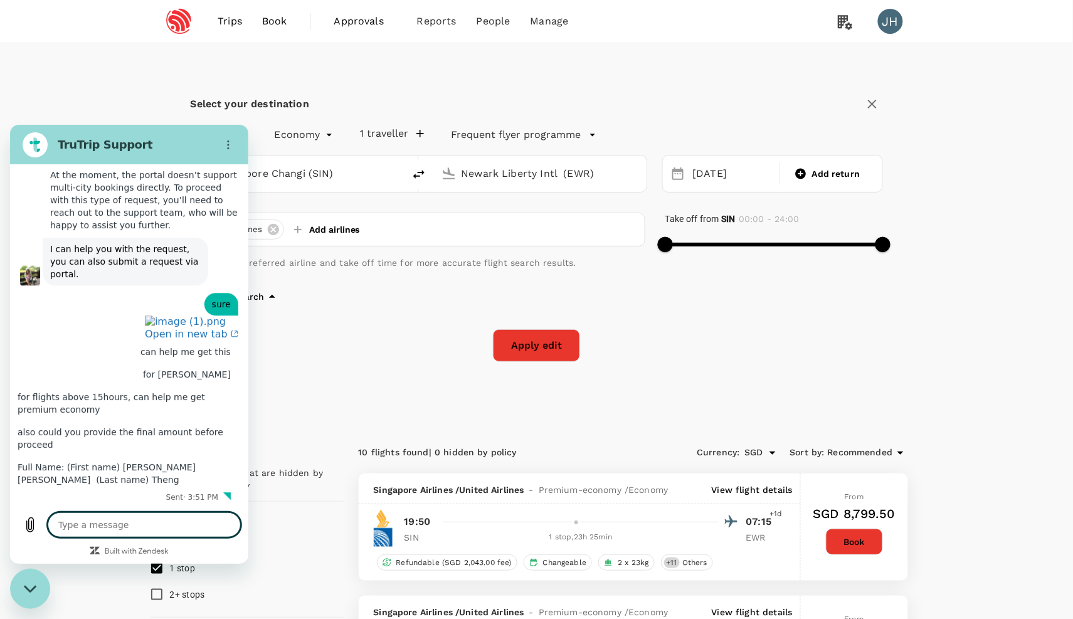
scroll to position [5141, 0]
click at [492, 26] on span "People" at bounding box center [494, 21] width 34 height 15
click at [491, 26] on span "People" at bounding box center [494, 21] width 34 height 15
click at [478, 75] on span "Users" at bounding box center [468, 69] width 28 height 14
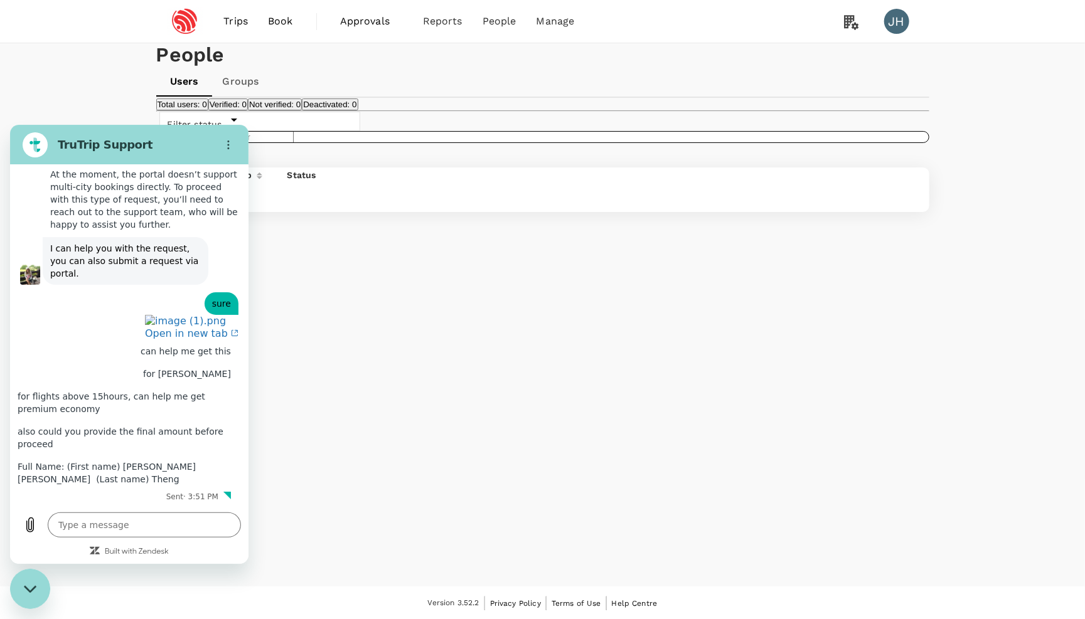
click at [294, 143] on input "text" at bounding box center [239, 137] width 109 height 12
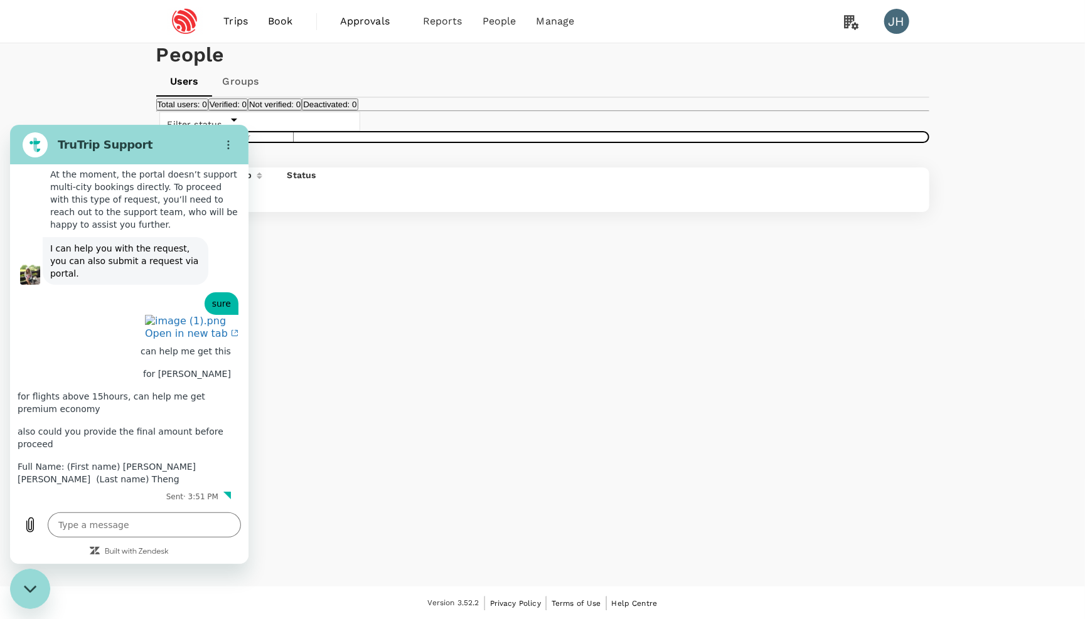
click at [294, 143] on input "text" at bounding box center [239, 137] width 109 height 12
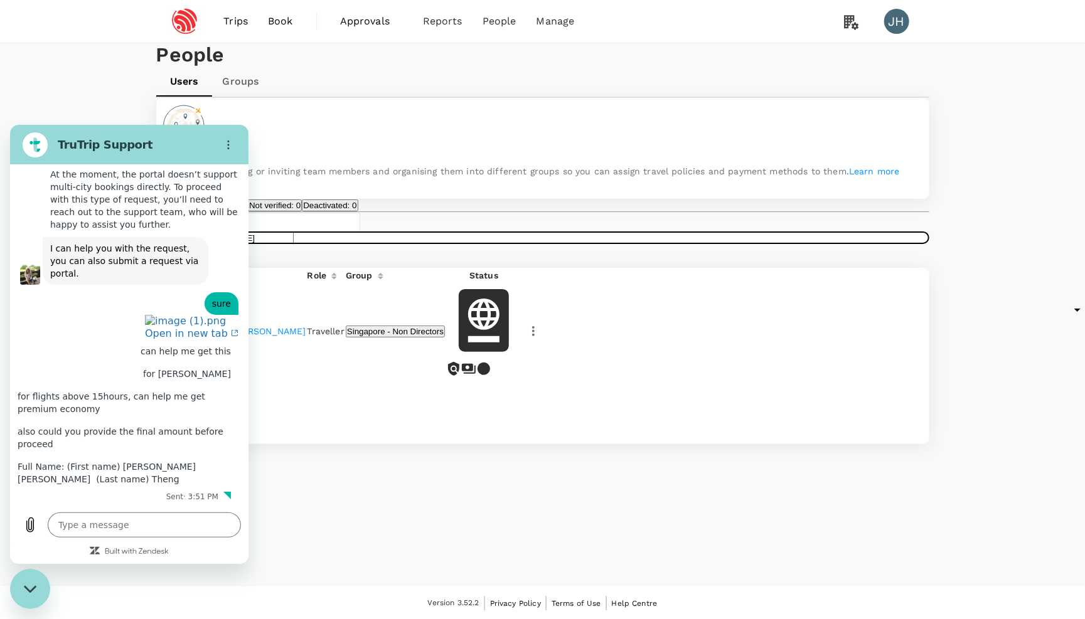
drag, startPoint x: 412, startPoint y: 232, endPoint x: 859, endPoint y: 401, distance: 477.5
click at [541, 339] on icon "button" at bounding box center [533, 331] width 15 height 15
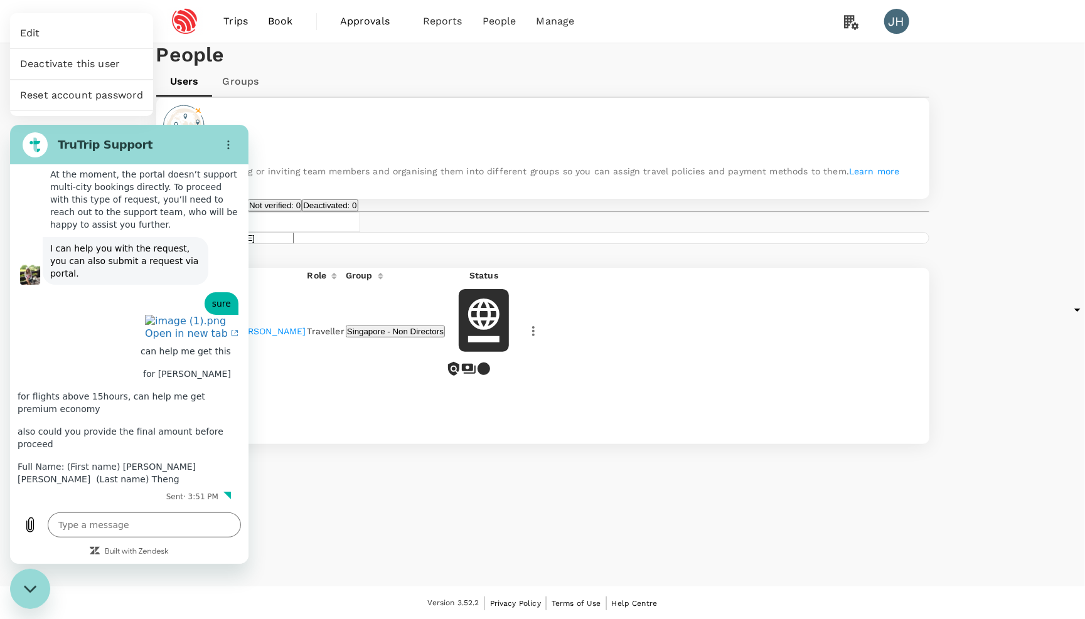
click at [30, 588] on div at bounding box center [542, 309] width 1085 height 619
click at [541, 339] on icon "button" at bounding box center [533, 331] width 15 height 15
click at [760, 442] on span "Edit" at bounding box center [804, 441] width 123 height 15
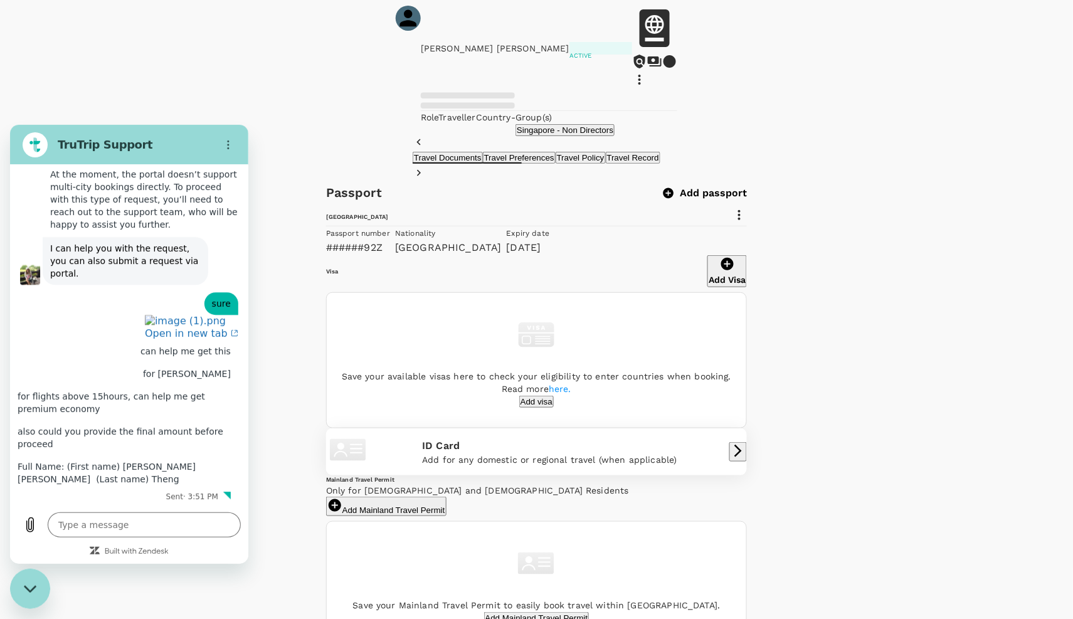
scroll to position [73, 0]
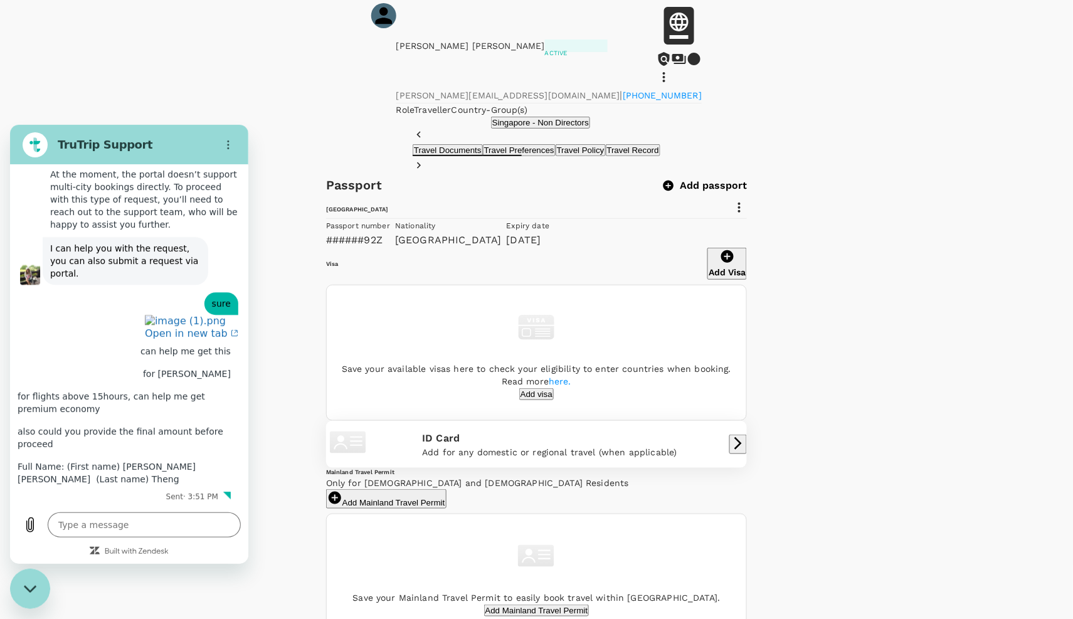
click at [503, 156] on button "Travel Preferences" at bounding box center [519, 150] width 73 height 12
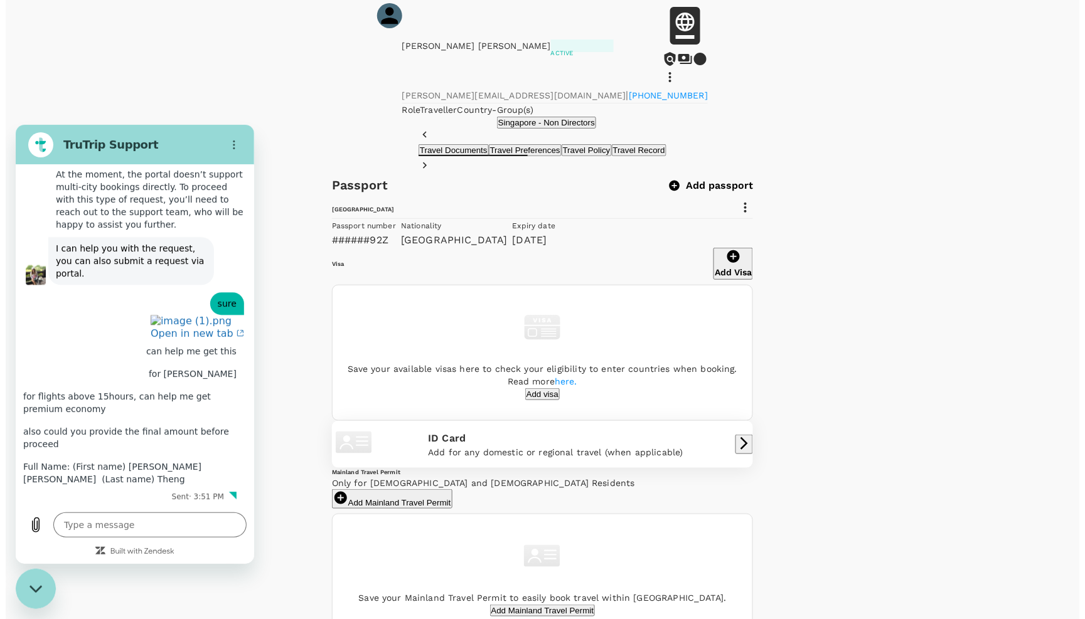
scroll to position [63, 0]
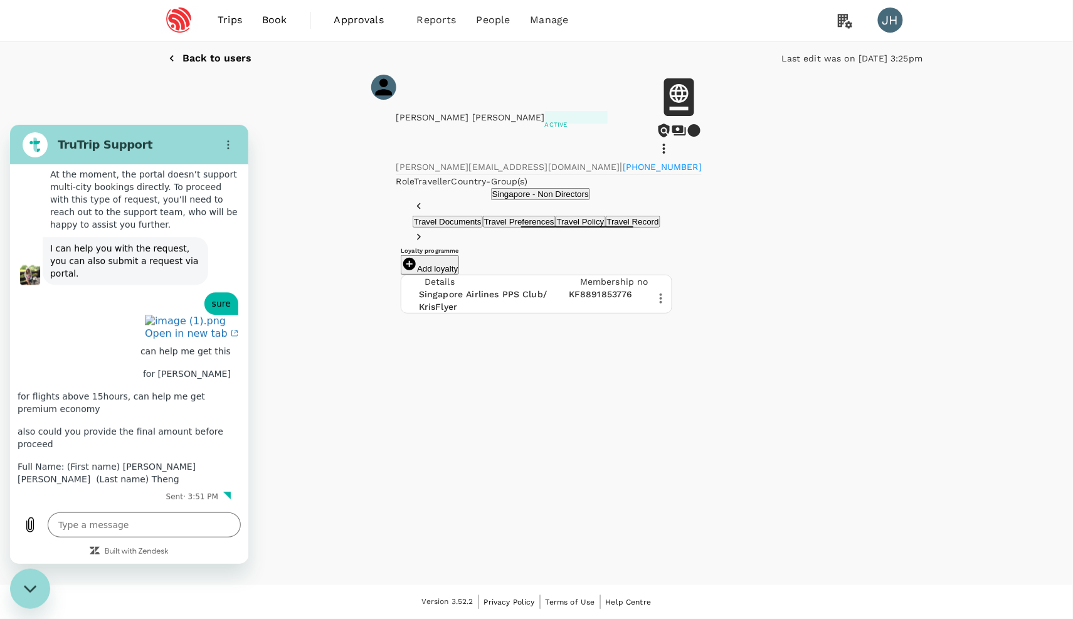
click at [302, 314] on div "Back to users Last edit was on [DATE] 3:25pm [PERSON_NAME] [PERSON_NAME] Active…" at bounding box center [536, 178] width 1073 height 272
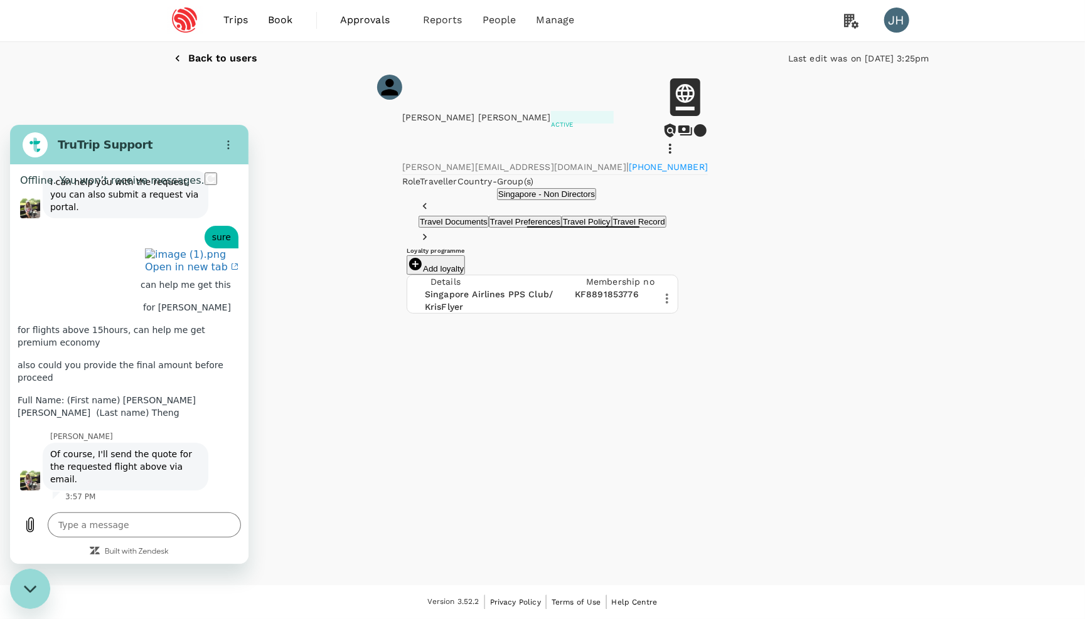
scroll to position [5270, 0]
click at [120, 523] on textarea at bounding box center [144, 524] width 193 height 25
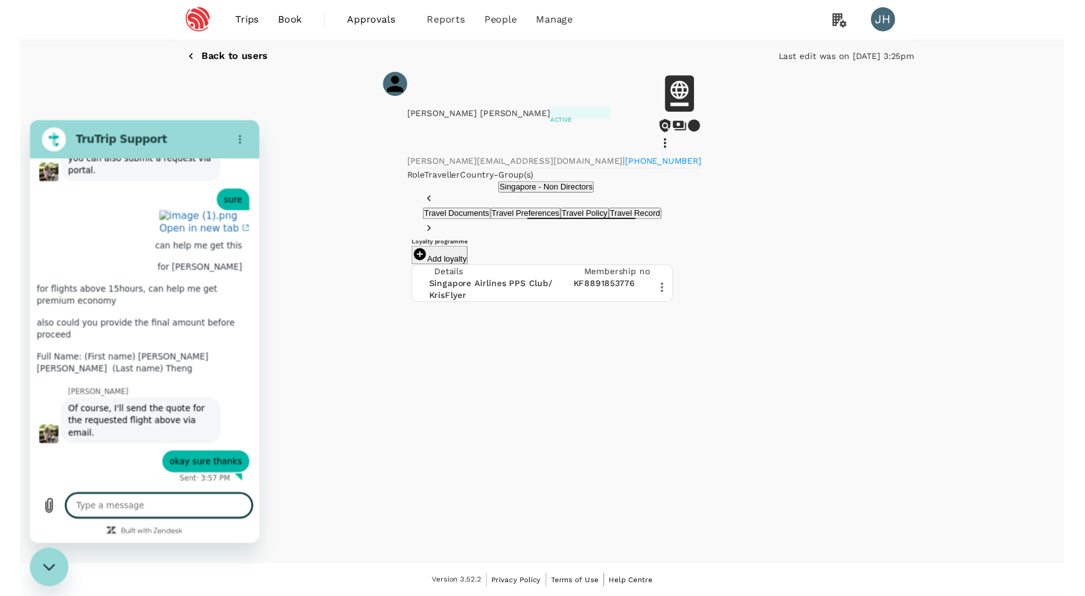
scroll to position [5299, 0]
